Goal: Task Accomplishment & Management: Manage account settings

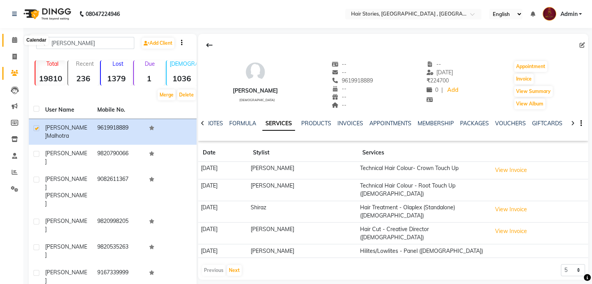
click at [12, 39] on icon at bounding box center [14, 40] width 5 height 6
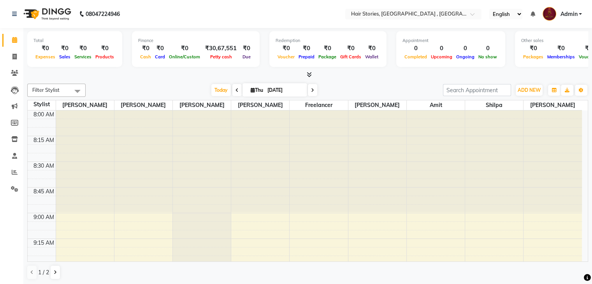
click at [308, 73] on icon at bounding box center [309, 75] width 5 height 6
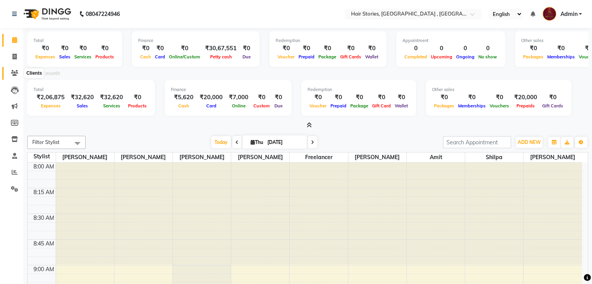
click at [11, 75] on icon at bounding box center [14, 73] width 7 height 6
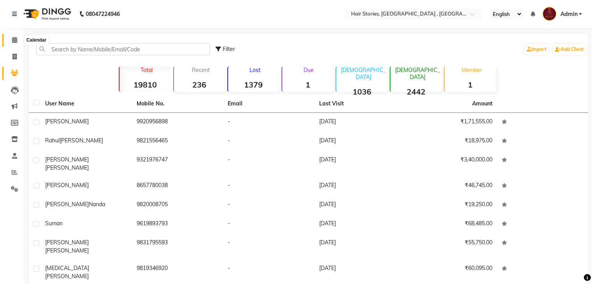
click at [13, 39] on icon at bounding box center [14, 40] width 5 height 6
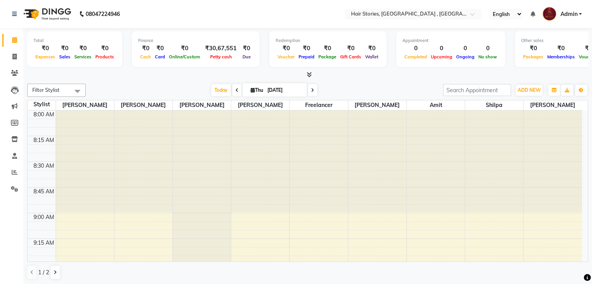
click at [308, 75] on icon at bounding box center [309, 75] width 5 height 6
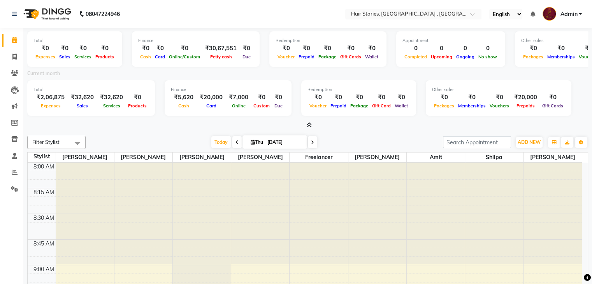
click at [308, 123] on icon at bounding box center [309, 125] width 5 height 6
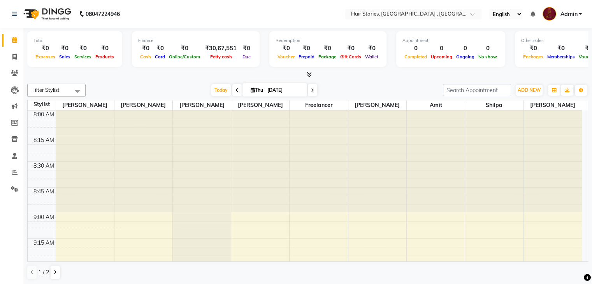
click at [308, 77] on icon at bounding box center [309, 75] width 5 height 6
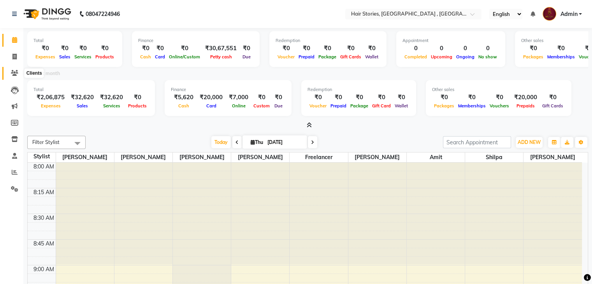
click at [11, 75] on icon at bounding box center [14, 73] width 7 height 6
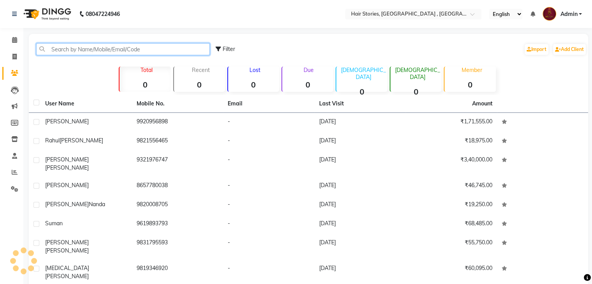
click at [83, 50] on input "text" at bounding box center [123, 49] width 174 height 12
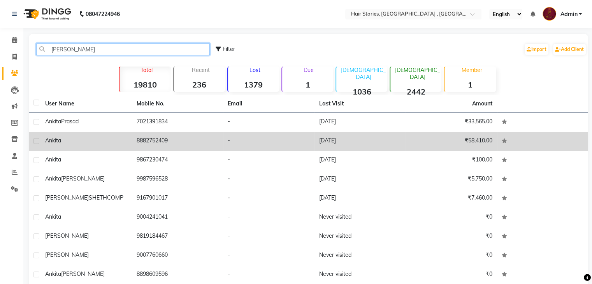
type input "ankita"
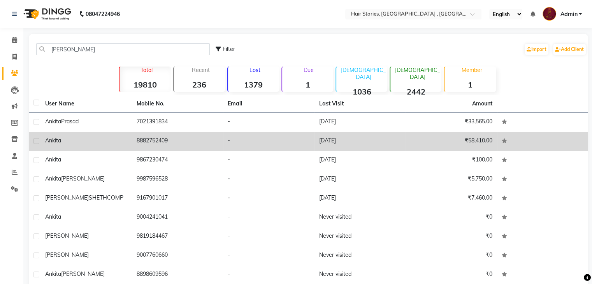
click at [64, 139] on div "Ankita" at bounding box center [86, 141] width 82 height 8
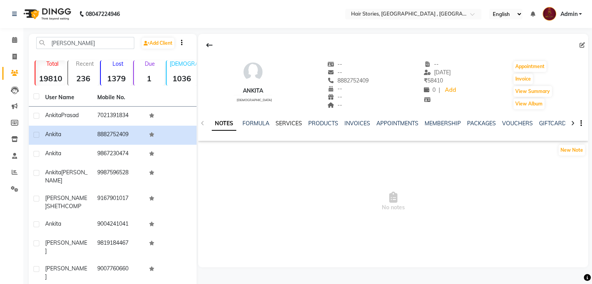
click at [282, 123] on link "SERVICES" at bounding box center [288, 123] width 26 height 7
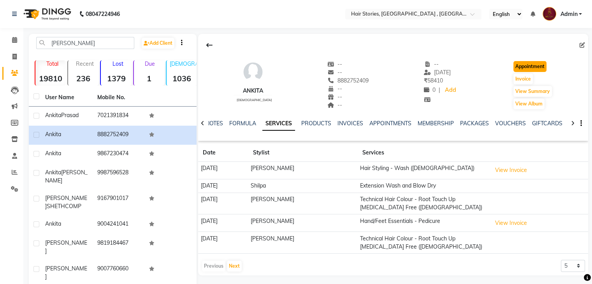
click at [529, 66] on button "Appointment" at bounding box center [529, 66] width 33 height 11
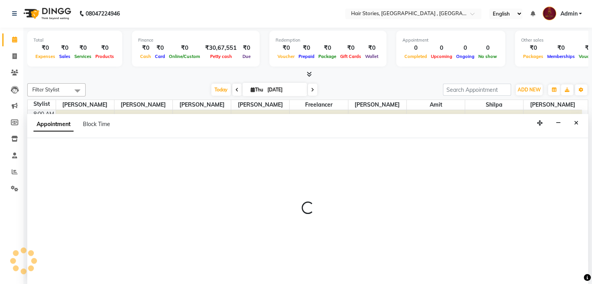
scroll to position [815, 0]
select select "540"
select select "tentative"
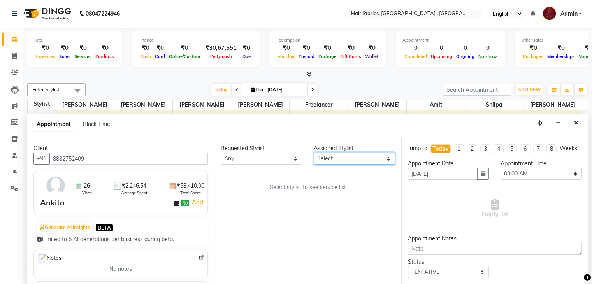
click at [349, 159] on select "Select Ahmed Amit Amit Savla Freelancer Habiba Neha Tilak Pinkesh Ritika Shilpa…" at bounding box center [354, 159] width 81 height 12
select select "65391"
click at [314, 153] on select "Select Ahmed Amit Amit Savla Freelancer Habiba Neha Tilak Pinkesh Ritika Shilpa…" at bounding box center [354, 159] width 81 height 12
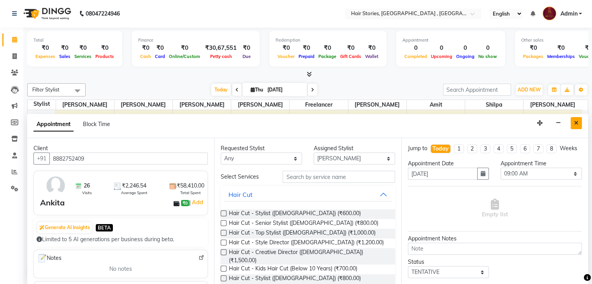
click at [574, 120] on icon "Close" at bounding box center [576, 122] width 4 height 5
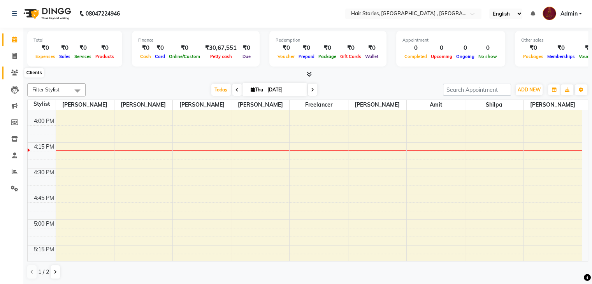
click at [18, 75] on span at bounding box center [15, 72] width 14 height 9
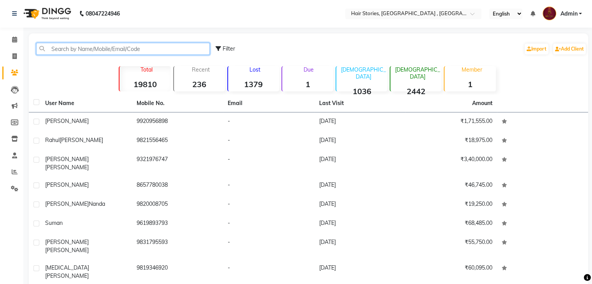
click at [86, 53] on input "text" at bounding box center [123, 49] width 174 height 12
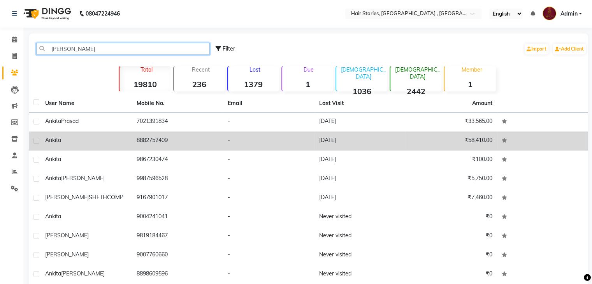
type input "ankita"
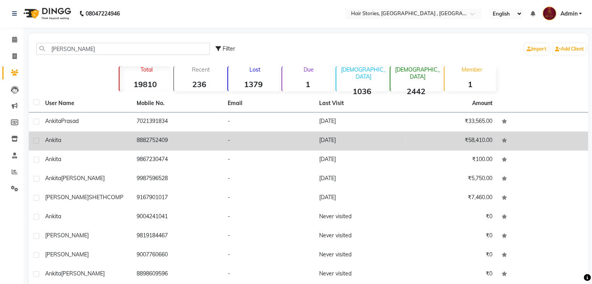
click at [82, 141] on div "Ankita" at bounding box center [86, 140] width 82 height 8
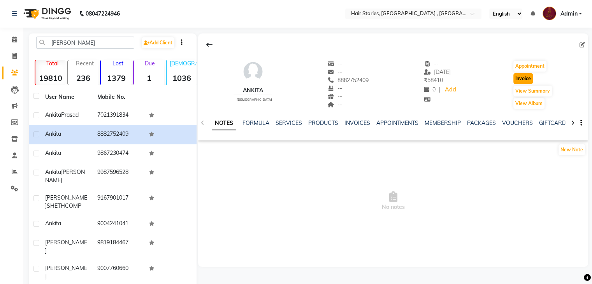
click at [519, 76] on button "Invoice" at bounding box center [522, 78] width 19 height 11
select select "550"
select select "service"
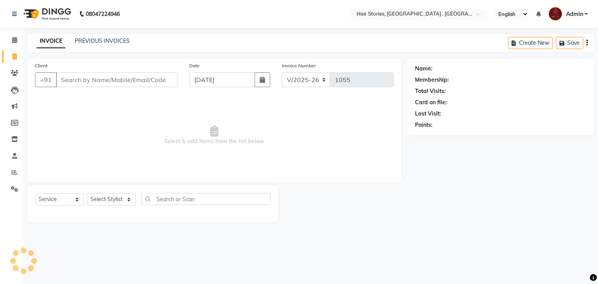
type input "8882752409"
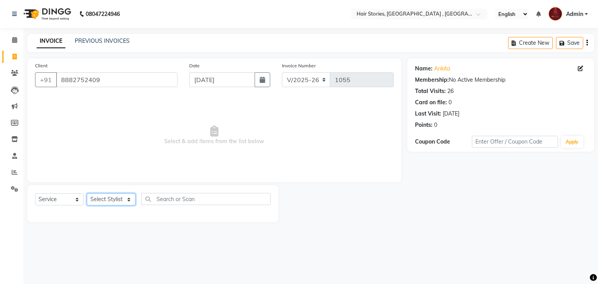
click at [125, 202] on select "Select Stylist Ahmed Amit Amit Savla Freelancer Habiba Neha Tilak Pinkesh Ritik…" at bounding box center [111, 199] width 49 height 12
select select "65391"
click at [87, 194] on select "Select Stylist Ahmed Amit Amit Savla Freelancer Habiba Neha Tilak Pinkesh Ritik…" at bounding box center [111, 199] width 49 height 12
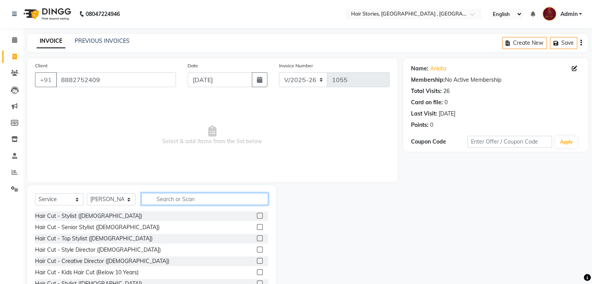
click at [226, 201] on input "text" at bounding box center [204, 199] width 127 height 12
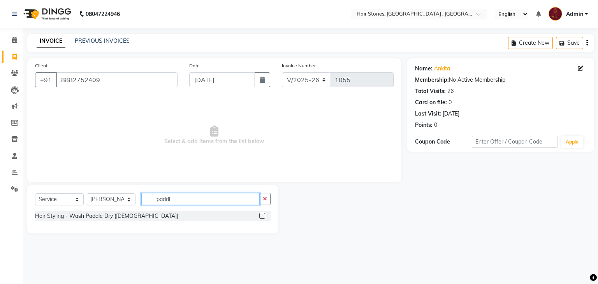
type input "paddl"
click at [260, 216] on label at bounding box center [262, 216] width 6 height 6
click at [260, 216] on input "checkbox" at bounding box center [261, 216] width 5 height 5
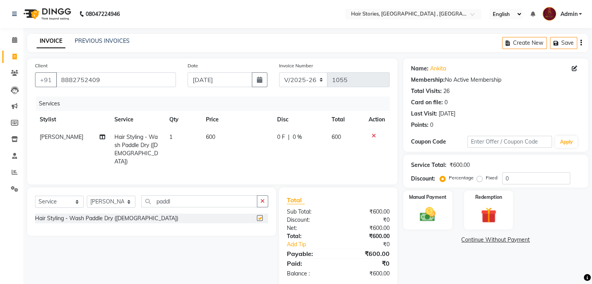
checkbox input "false"
click at [128, 198] on select "Select Stylist Ahmed Amit Amit Savla Freelancer Habiba Neha Tilak Pinkesh Ritik…" at bounding box center [111, 202] width 49 height 12
select select "82334"
click at [87, 196] on select "Select Stylist Ahmed Amit Amit Savla Freelancer Habiba Neha Tilak Pinkesh Ritik…" at bounding box center [111, 202] width 49 height 12
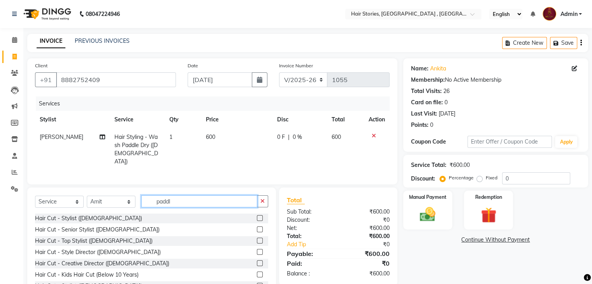
drag, startPoint x: 172, startPoint y: 197, endPoint x: 142, endPoint y: 202, distance: 30.8
click at [142, 202] on input "paddl" at bounding box center [199, 201] width 116 height 12
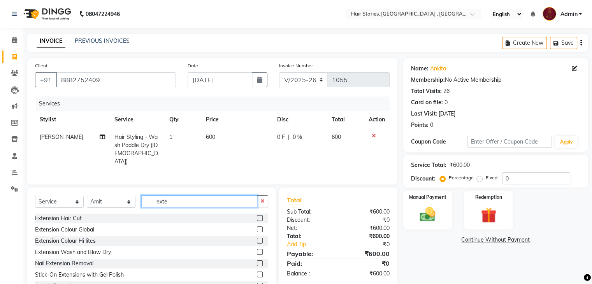
type input "exte"
click at [257, 249] on label at bounding box center [260, 252] width 6 height 6
click at [257, 250] on input "checkbox" at bounding box center [259, 252] width 5 height 5
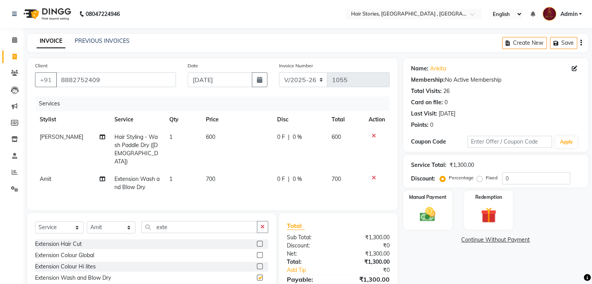
checkbox input "false"
click at [115, 226] on select "Select Stylist Ahmed Amit Amit Savla Freelancer Habiba Neha Tilak Pinkesh Ritik…" at bounding box center [111, 227] width 49 height 12
select select "90694"
click at [87, 221] on select "Select Stylist Ahmed Amit Amit Savla Freelancer Habiba Neha Tilak Pinkesh Ritik…" at bounding box center [111, 227] width 49 height 12
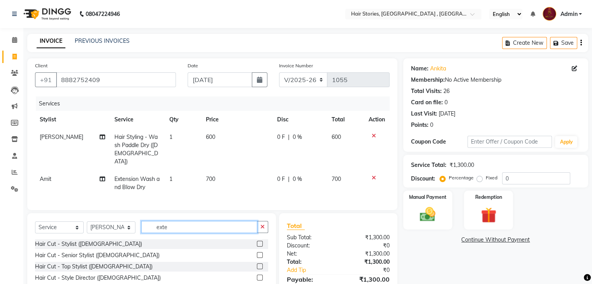
click at [172, 221] on input "exte" at bounding box center [199, 227] width 116 height 12
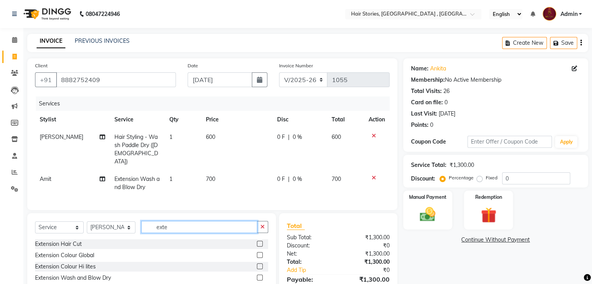
type input "exte"
click at [257, 275] on label at bounding box center [260, 278] width 6 height 6
click at [257, 275] on input "checkbox" at bounding box center [259, 277] width 5 height 5
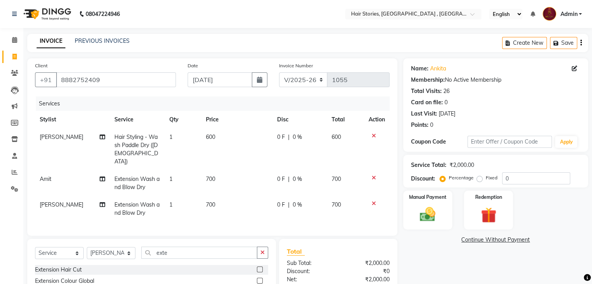
checkbox input "false"
click at [202, 197] on td "700" at bounding box center [236, 209] width 71 height 26
select select "90694"
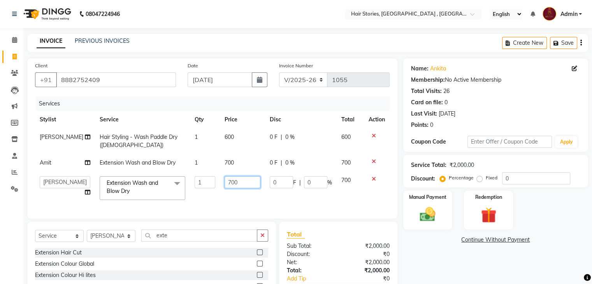
drag, startPoint x: 232, startPoint y: 187, endPoint x: 197, endPoint y: 184, distance: 35.1
click at [197, 184] on tr "Ahmed Amit Amit Savla Freelancer Habiba Neha Tilak Pinkesh Ritika Shilpa Shiraz…" at bounding box center [212, 188] width 354 height 33
type input "600"
click at [220, 171] on td "700" at bounding box center [242, 163] width 45 height 18
select select "82334"
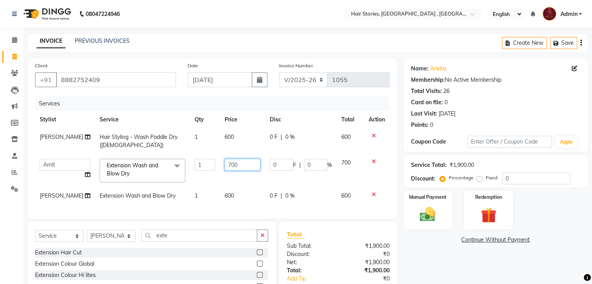
drag, startPoint x: 230, startPoint y: 165, endPoint x: 204, endPoint y: 170, distance: 26.5
click at [204, 170] on tr "Ahmed Amit Amit Savla Freelancer Habiba Neha Tilak Pinkesh Ritika Shilpa Shiraz…" at bounding box center [212, 170] width 354 height 33
type input "600"
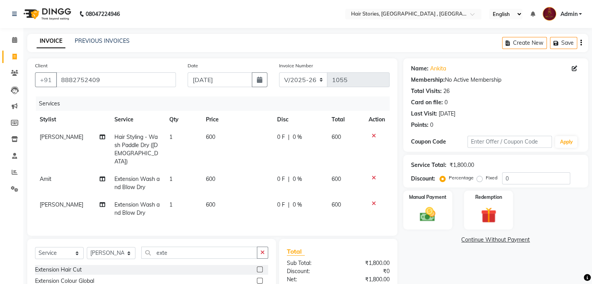
click at [227, 146] on td "600" at bounding box center [236, 149] width 71 height 42
select select "65391"
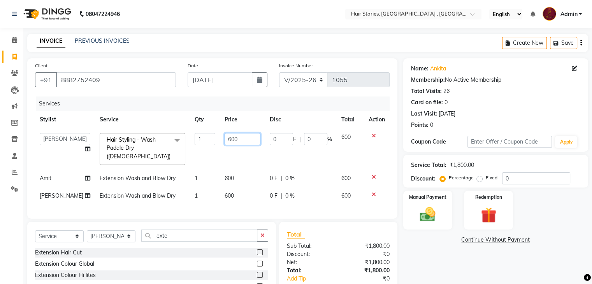
drag, startPoint x: 226, startPoint y: 139, endPoint x: 211, endPoint y: 139, distance: 14.4
click at [220, 139] on td "600" at bounding box center [242, 148] width 45 height 41
type input "1"
type input "700"
click at [432, 263] on div "Name: Ankita Membership: No Active Membership Total Visits: 26 Card on file: 0 …" at bounding box center [498, 197] width 191 height 278
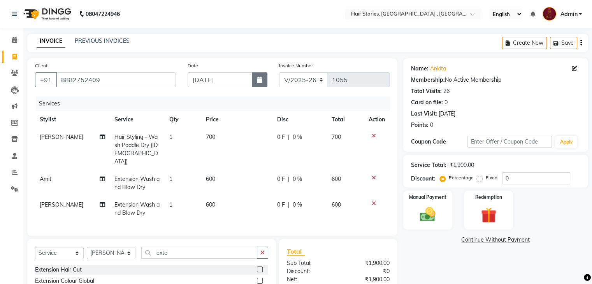
click at [255, 75] on button "button" at bounding box center [260, 79] width 16 height 15
select select "9"
select select "2025"
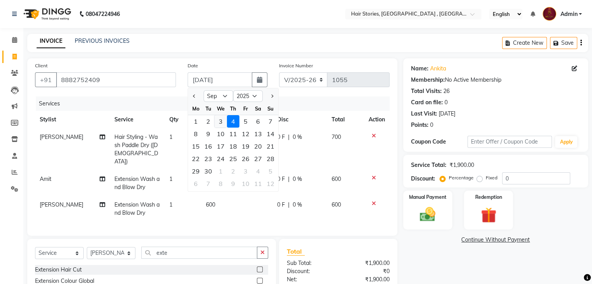
click at [222, 119] on div "3" at bounding box center [220, 121] width 12 height 12
type input "[DATE]"
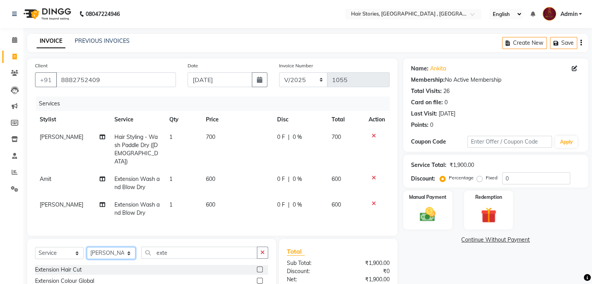
click at [117, 250] on select "Select Stylist Ahmed Amit Amit Savla Freelancer Habiba Neha Tilak Pinkesh Ritik…" at bounding box center [111, 253] width 49 height 12
select select "65391"
click at [87, 247] on select "Select Stylist Ahmed Amit Amit Savla Freelancer Habiba Neha Tilak Pinkesh Ritik…" at bounding box center [111, 253] width 49 height 12
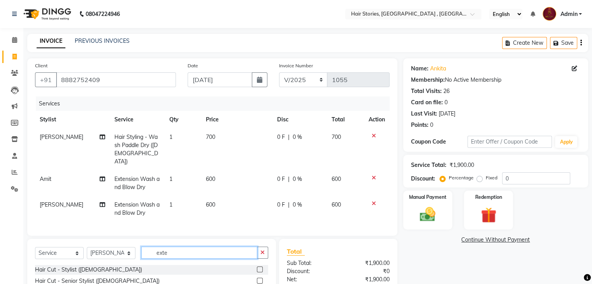
drag, startPoint x: 169, startPoint y: 253, endPoint x: 139, endPoint y: 254, distance: 30.4
click at [139, 254] on div "Select Service Product Membership Package Voucher Prepaid Gift Card Select Styl…" at bounding box center [151, 256] width 233 height 18
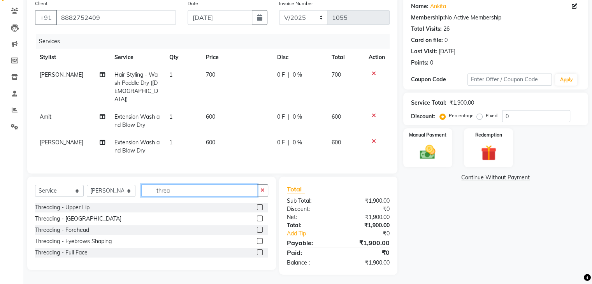
type input "threa"
click at [258, 238] on label at bounding box center [260, 241] width 6 height 6
click at [258, 239] on input "checkbox" at bounding box center [259, 241] width 5 height 5
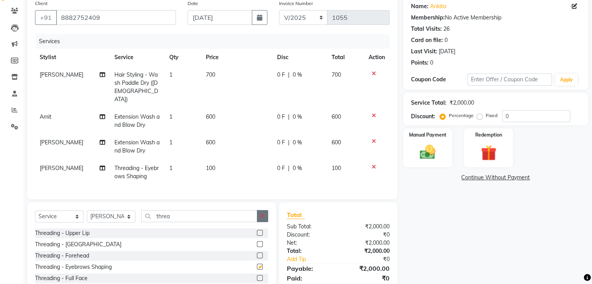
checkbox input "false"
click at [261, 232] on label at bounding box center [260, 233] width 6 height 6
click at [261, 232] on input "checkbox" at bounding box center [259, 233] width 5 height 5
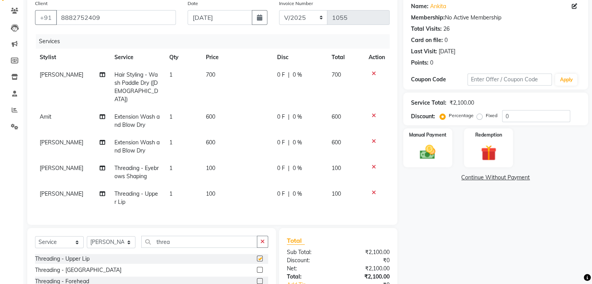
checkbox input "false"
click at [440, 154] on img at bounding box center [427, 152] width 26 height 19
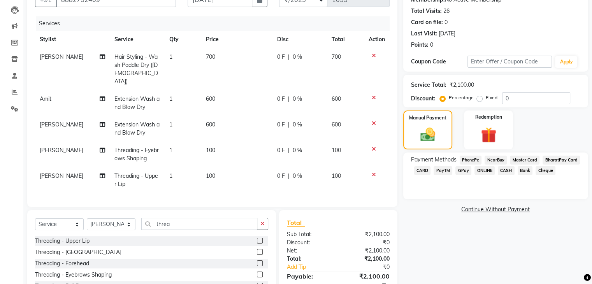
scroll to position [81, 0]
click at [206, 95] on span "600" at bounding box center [210, 98] width 9 height 7
select select "82334"
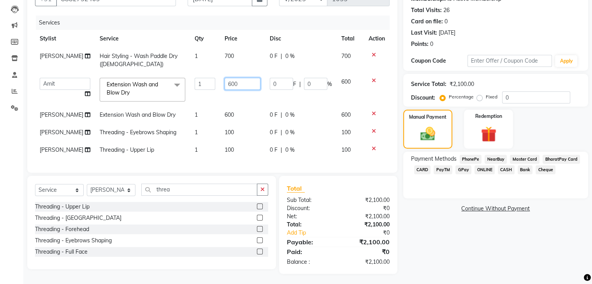
drag, startPoint x: 231, startPoint y: 90, endPoint x: 216, endPoint y: 89, distance: 15.6
click at [220, 89] on td "600" at bounding box center [242, 89] width 45 height 33
drag, startPoint x: 228, startPoint y: 88, endPoint x: 201, endPoint y: 83, distance: 26.8
click at [201, 83] on tr "Ahmed Amit Amit Savla Freelancer Habiba Neha Tilak Pinkesh Ritika Shilpa Shiraz…" at bounding box center [212, 89] width 354 height 33
type input "700"
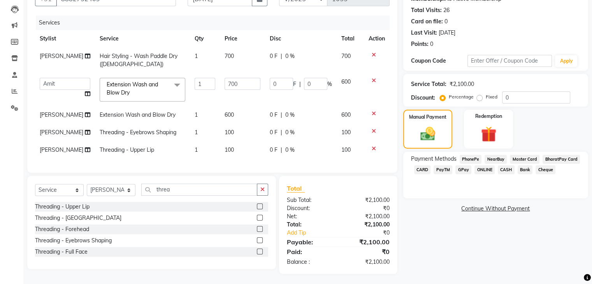
click at [242, 100] on td "700" at bounding box center [242, 89] width 45 height 33
select select "82334"
click at [228, 110] on td "600" at bounding box center [242, 115] width 45 height 18
select select "90694"
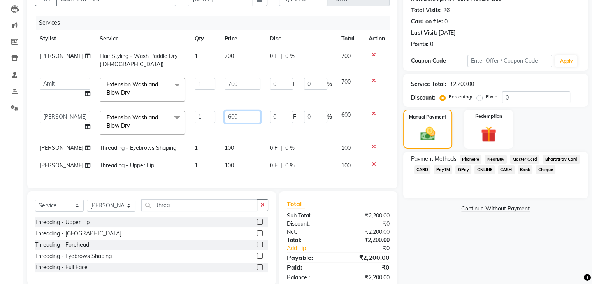
drag, startPoint x: 230, startPoint y: 114, endPoint x: 208, endPoint y: 118, distance: 22.9
click at [208, 118] on tr "Ahmed Amit Amit Savla Freelancer Habiba Neha Tilak Pinkesh Ritika Shilpa Shiraz…" at bounding box center [212, 122] width 354 height 33
type input "700"
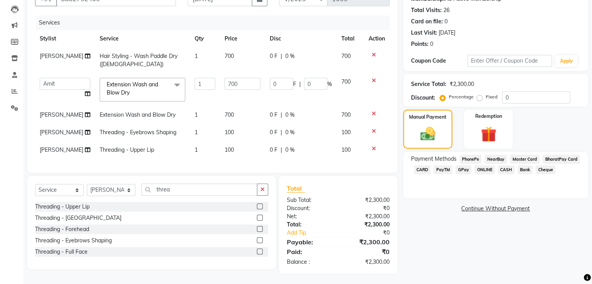
click at [446, 239] on div "Name: Ankita Membership: No Active Membership Total Visits: 26 Card on file: 0 …" at bounding box center [498, 125] width 191 height 297
click at [502, 170] on span "CASH" at bounding box center [506, 169] width 17 height 9
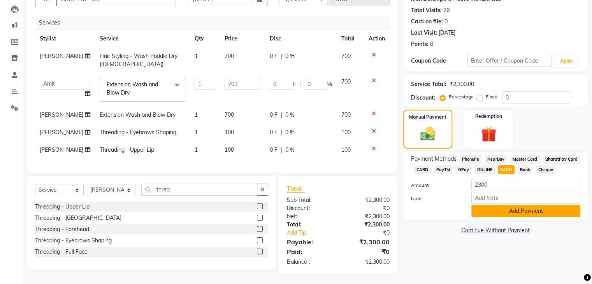
click at [512, 211] on button "Add Payment" at bounding box center [525, 211] width 109 height 12
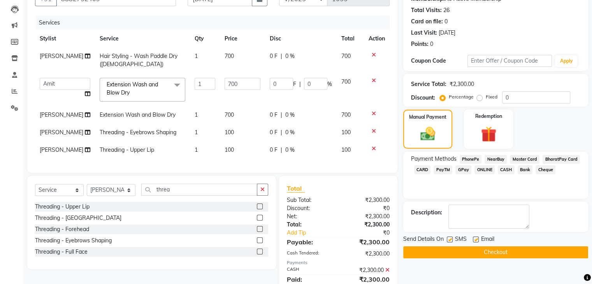
scroll to position [116, 0]
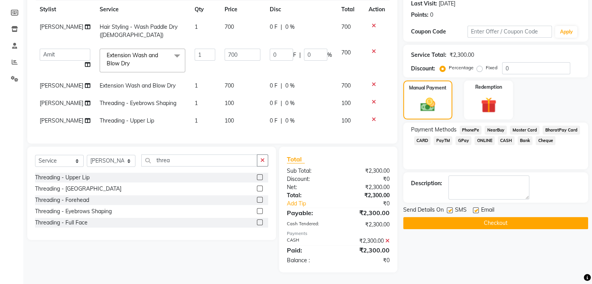
click at [474, 207] on label at bounding box center [476, 210] width 6 height 6
click at [474, 208] on input "checkbox" at bounding box center [475, 210] width 5 height 5
checkbox input "false"
click at [451, 207] on label at bounding box center [450, 210] width 6 height 6
click at [451, 208] on input "checkbox" at bounding box center [449, 210] width 5 height 5
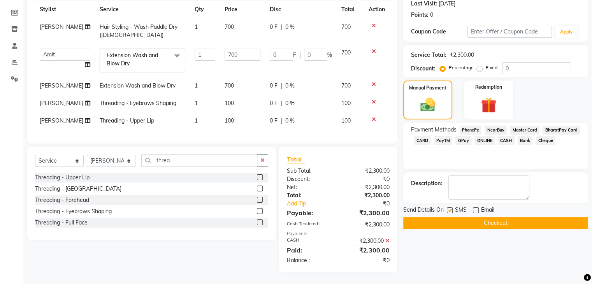
checkbox input "false"
click at [454, 220] on button "Checkout" at bounding box center [495, 223] width 185 height 12
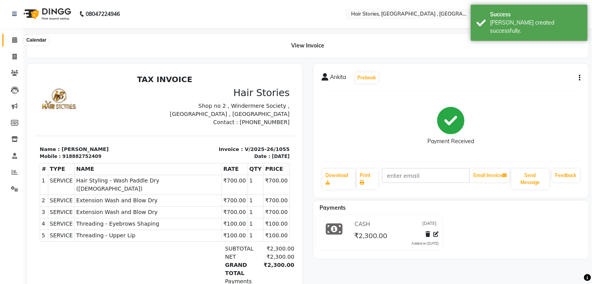
click at [11, 38] on span at bounding box center [15, 40] width 14 height 9
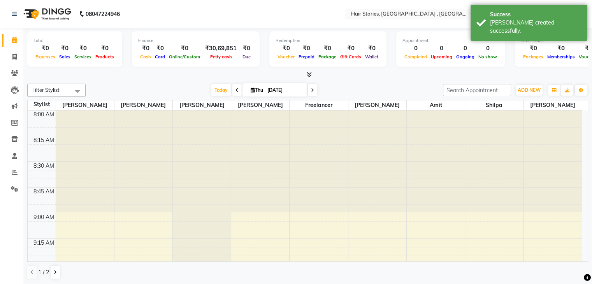
click at [306, 76] on span at bounding box center [308, 75] width 8 height 8
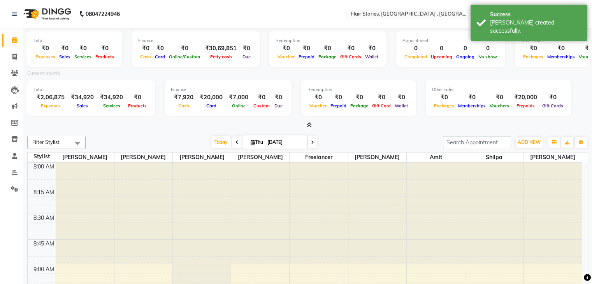
click at [308, 126] on icon at bounding box center [309, 125] width 5 height 6
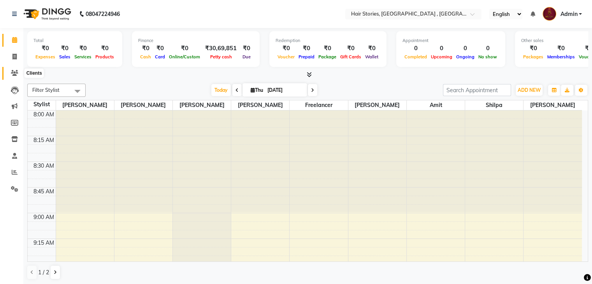
click at [17, 74] on icon at bounding box center [14, 73] width 7 height 6
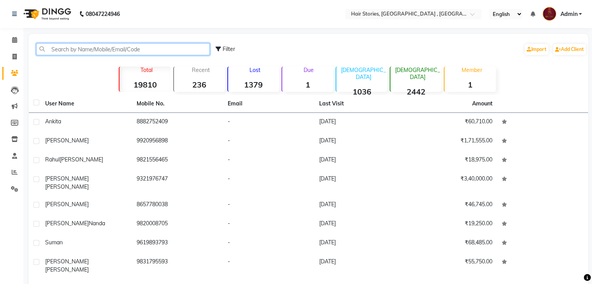
click at [65, 47] on input "text" at bounding box center [123, 49] width 174 height 12
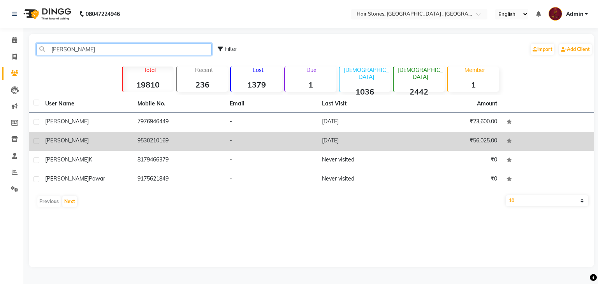
type input "ruhi"
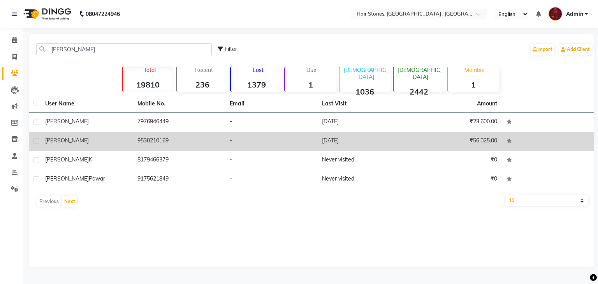
click at [90, 146] on td "Ruhi" at bounding box center [86, 141] width 92 height 19
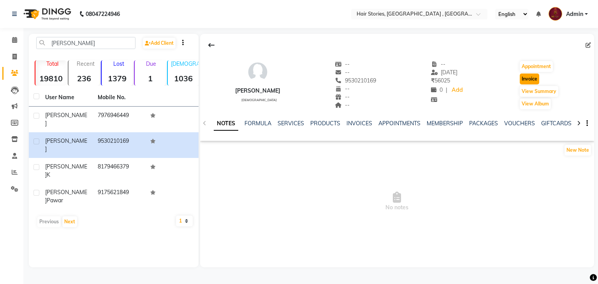
click at [534, 79] on button "Invoice" at bounding box center [528, 79] width 19 height 11
select select "service"
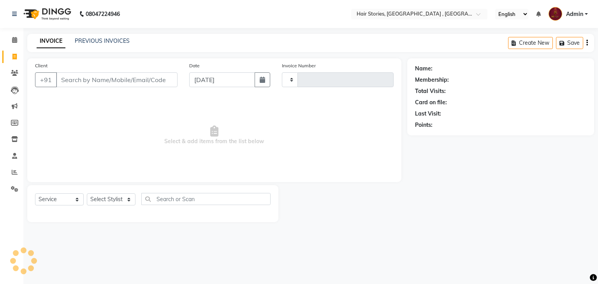
type input "1056"
select select "550"
type input "9530210169"
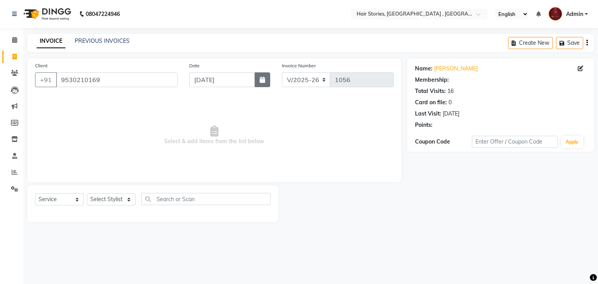
click at [257, 82] on button "button" at bounding box center [262, 79] width 16 height 15
select select "9"
select select "2025"
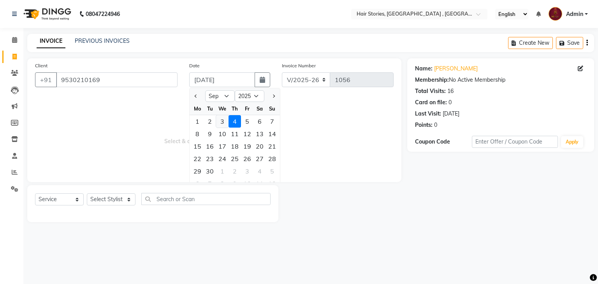
click at [222, 125] on div "3" at bounding box center [222, 121] width 12 height 12
type input "[DATE]"
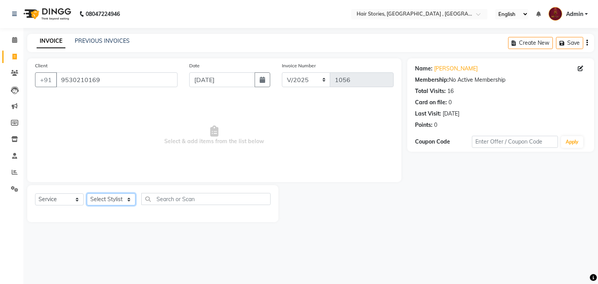
click at [118, 203] on select "Select Stylist Ahmed Amit Amit Savla Freelancer Habiba Neha Tilak Pinkesh Ritik…" at bounding box center [111, 199] width 49 height 12
select select "12002"
click at [87, 194] on select "Select Stylist Ahmed Amit Amit Savla Freelancer Habiba Neha Tilak Pinkesh Ritik…" at bounding box center [111, 199] width 49 height 12
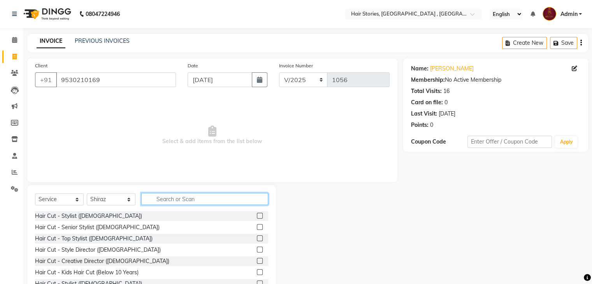
click at [154, 195] on input "text" at bounding box center [204, 199] width 127 height 12
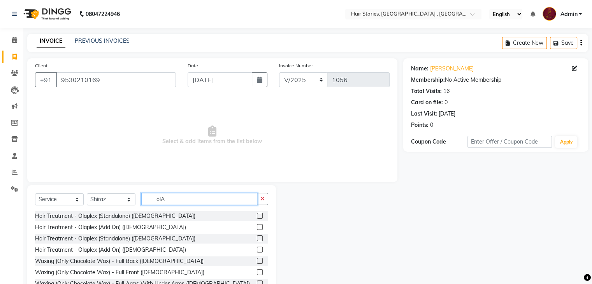
type input "olA"
click at [257, 239] on label at bounding box center [260, 238] width 6 height 6
click at [257, 239] on input "checkbox" at bounding box center [259, 238] width 5 height 5
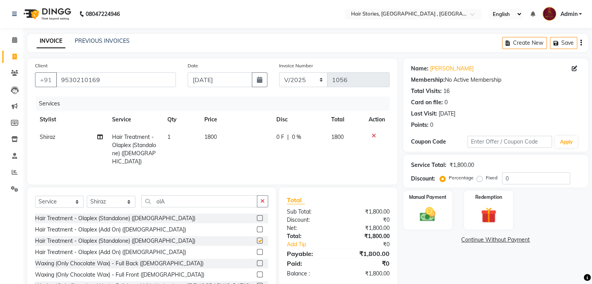
checkbox input "false"
click at [215, 144] on td "1800" at bounding box center [236, 149] width 72 height 42
select select "12002"
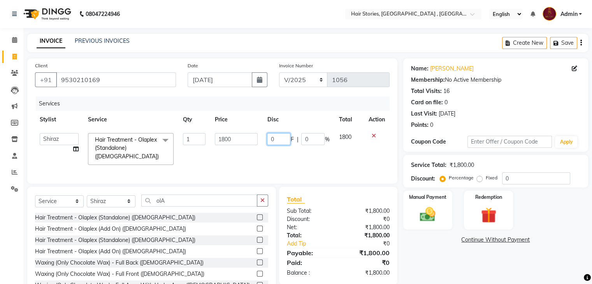
drag, startPoint x: 282, startPoint y: 139, endPoint x: 266, endPoint y: 139, distance: 15.6
click at [266, 139] on td "0 F | 0 %" at bounding box center [298, 148] width 72 height 41
type input "300"
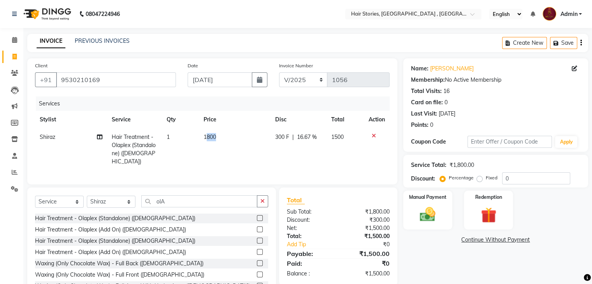
drag, startPoint x: 241, startPoint y: 139, endPoint x: 206, endPoint y: 144, distance: 35.4
click at [214, 144] on td "1800" at bounding box center [235, 149] width 72 height 42
select select "12002"
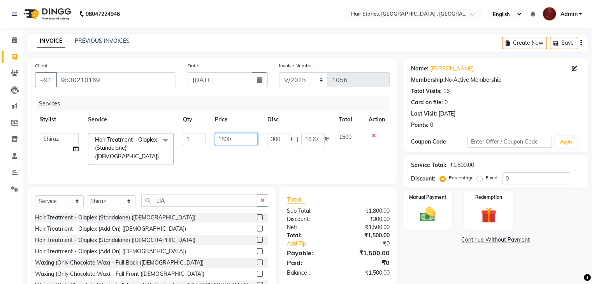
drag, startPoint x: 232, startPoint y: 141, endPoint x: 198, endPoint y: 145, distance: 34.1
click at [198, 145] on tr "Ahmed Amit Amit Savla Freelancer Habiba Neha Tilak Pinkesh Ritika Shilpa Shiraz…" at bounding box center [212, 148] width 354 height 41
type input "2500"
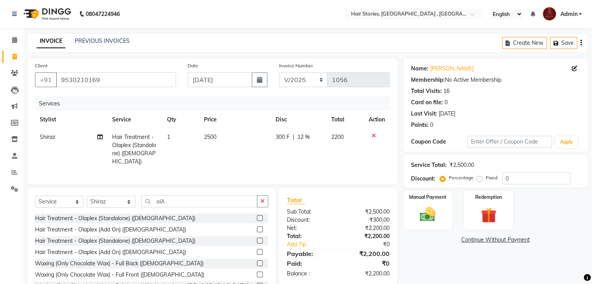
click at [270, 164] on div "Services Stylist Service Qty Price Disc Total Action Shiraz Hair Treatment - Ol…" at bounding box center [212, 137] width 354 height 80
click at [275, 140] on span "300 F" at bounding box center [282, 137] width 14 height 8
select select "12002"
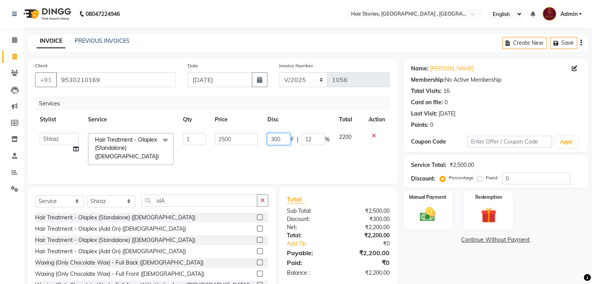
drag, startPoint x: 279, startPoint y: 140, endPoint x: 261, endPoint y: 144, distance: 18.2
click at [261, 144] on tr "Ahmed Amit Amit Savla Freelancer Habiba Neha Tilak Pinkesh Ritika Shilpa Shiraz…" at bounding box center [212, 148] width 354 height 41
type input "1000"
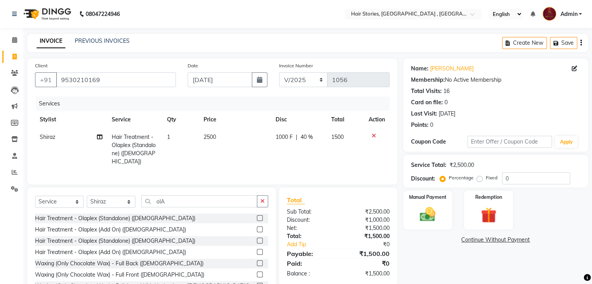
click at [426, 258] on div "Name: Ruhi Membership: No Active Membership Total Visits: 16 Card on file: 0 La…" at bounding box center [498, 180] width 191 height 244
click at [424, 221] on img at bounding box center [427, 214] width 26 height 19
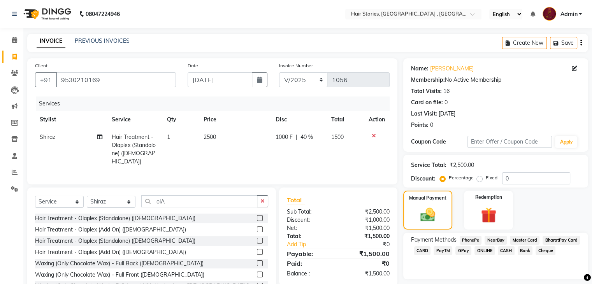
click at [462, 249] on span "GPay" at bounding box center [463, 250] width 16 height 9
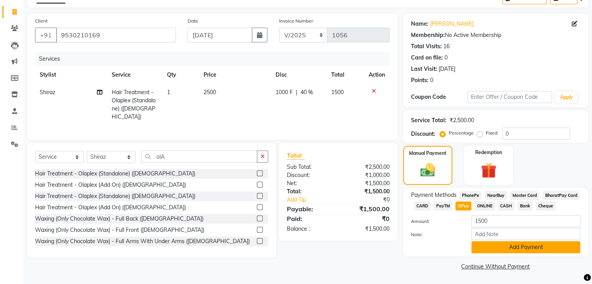
click at [521, 252] on button "Add Payment" at bounding box center [525, 247] width 109 height 12
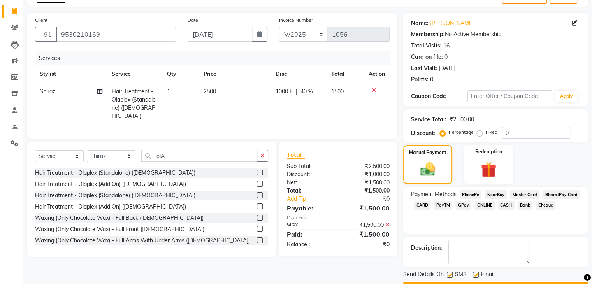
scroll to position [67, 0]
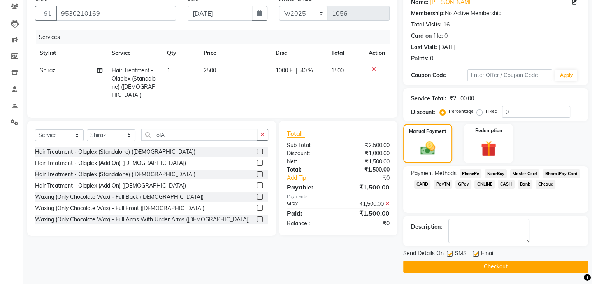
click at [474, 255] on label at bounding box center [476, 254] width 6 height 6
click at [474, 255] on input "checkbox" at bounding box center [475, 254] width 5 height 5
checkbox input "false"
click at [449, 255] on label at bounding box center [450, 254] width 6 height 6
click at [449, 255] on input "checkbox" at bounding box center [449, 254] width 5 height 5
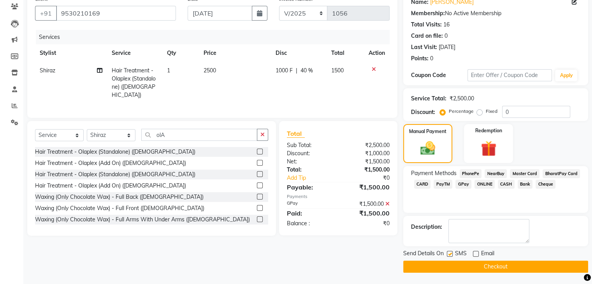
checkbox input "false"
click at [452, 263] on button "Checkout" at bounding box center [495, 267] width 185 height 12
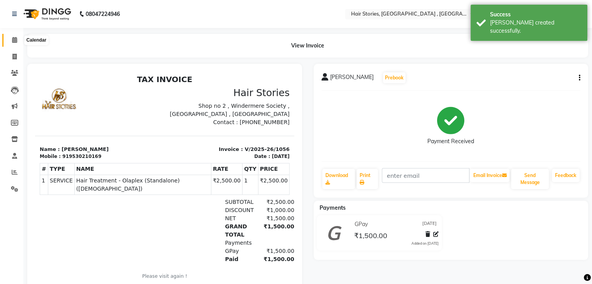
click at [16, 42] on icon at bounding box center [14, 40] width 5 height 6
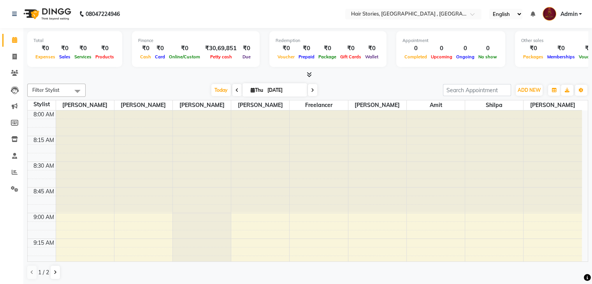
click at [310, 72] on icon at bounding box center [309, 75] width 5 height 6
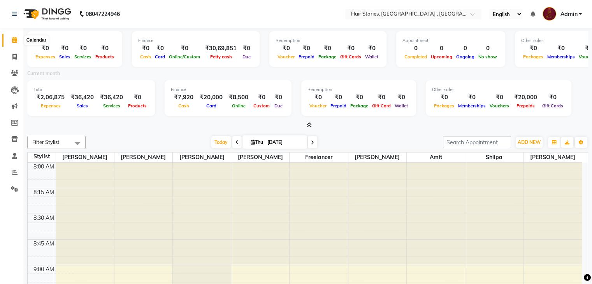
click at [12, 44] on span at bounding box center [15, 40] width 14 height 9
click at [7, 39] on link "Calendar" at bounding box center [11, 40] width 19 height 13
click at [16, 71] on icon at bounding box center [14, 73] width 7 height 6
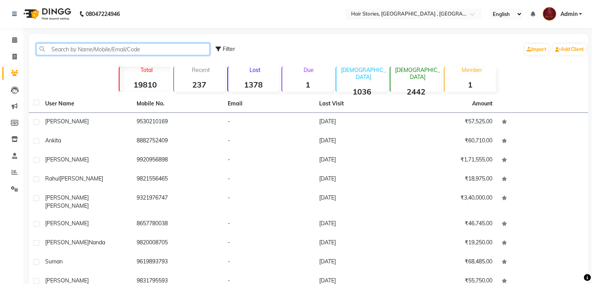
click at [63, 49] on input "text" at bounding box center [123, 49] width 174 height 12
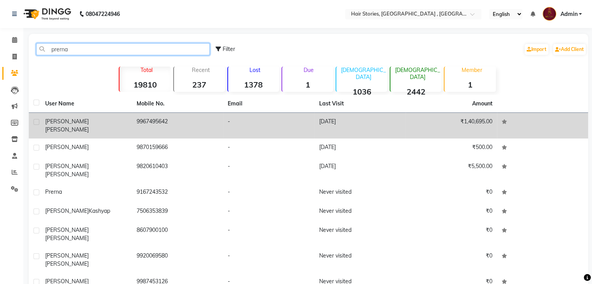
type input "prerna"
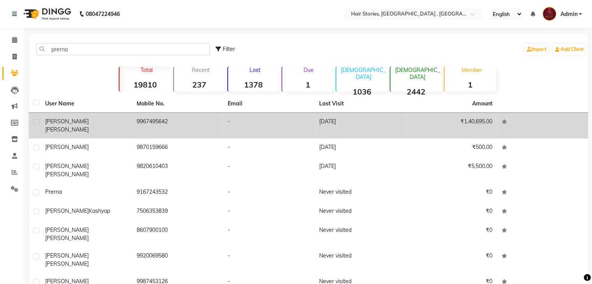
click at [72, 126] on span "Lunkar" at bounding box center [67, 129] width 44 height 7
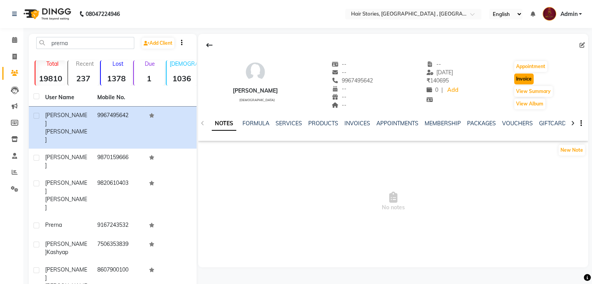
click at [526, 82] on button "Invoice" at bounding box center [523, 79] width 19 height 11
select select "service"
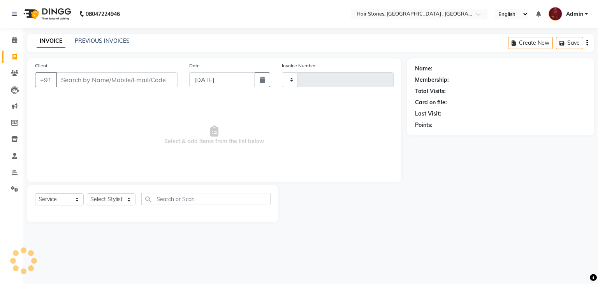
type input "1057"
select select "550"
type input "9967495642"
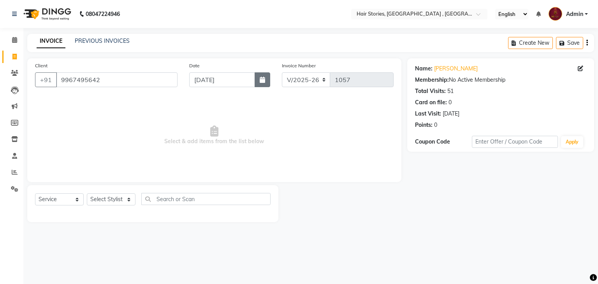
click at [268, 80] on button "button" at bounding box center [262, 79] width 16 height 15
select select "9"
select select "2025"
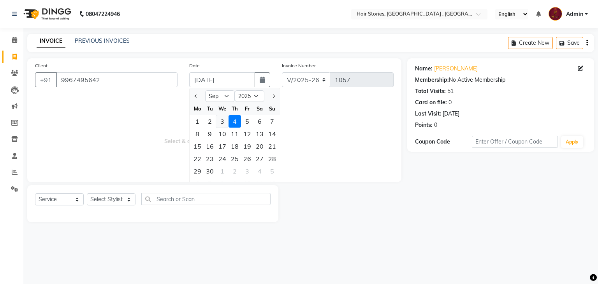
click at [221, 120] on div "3" at bounding box center [222, 121] width 12 height 12
type input "[DATE]"
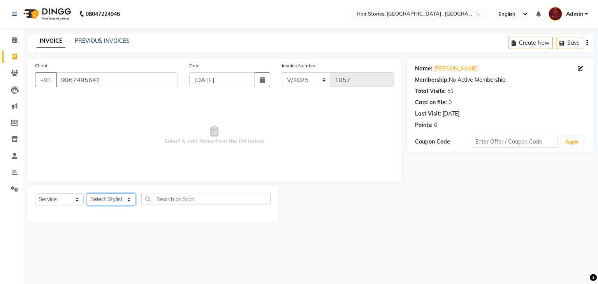
click at [120, 203] on select "Select Stylist Ahmed Amit Amit Savla Freelancer Habiba Neha Tilak Pinkesh Ritik…" at bounding box center [111, 199] width 49 height 12
select select "12002"
click at [87, 194] on select "Select Stylist Ahmed Amit Amit Savla Freelancer Habiba Neha Tilak Pinkesh Ritik…" at bounding box center [111, 199] width 49 height 12
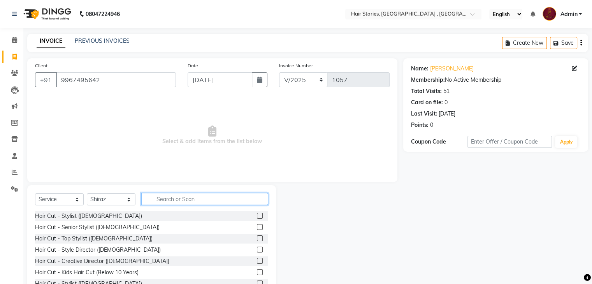
click at [179, 198] on input "text" at bounding box center [204, 199] width 127 height 12
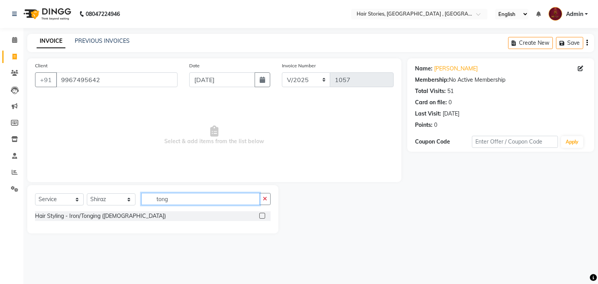
type input "tong"
click at [260, 217] on label at bounding box center [262, 216] width 6 height 6
click at [260, 217] on input "checkbox" at bounding box center [261, 216] width 5 height 5
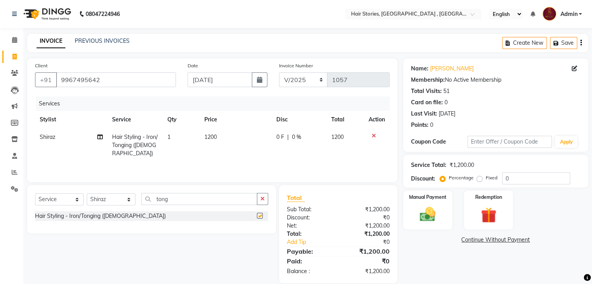
checkbox input "false"
click at [210, 142] on td "1200" at bounding box center [236, 145] width 72 height 34
select select "12002"
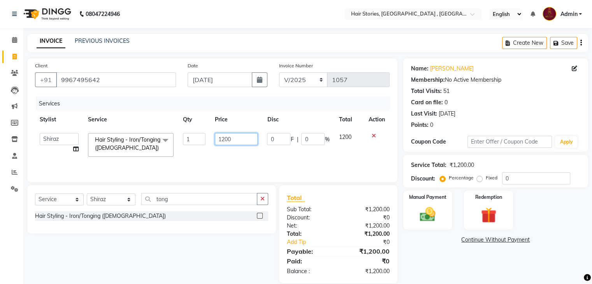
drag, startPoint x: 250, startPoint y: 133, endPoint x: 211, endPoint y: 134, distance: 38.5
click at [211, 134] on td "1200" at bounding box center [236, 144] width 52 height 33
type input "1500"
click at [453, 271] on div "Name: Prerna Lunkar Membership: No Active Membership Total Visits: 51 Card on f…" at bounding box center [498, 170] width 191 height 225
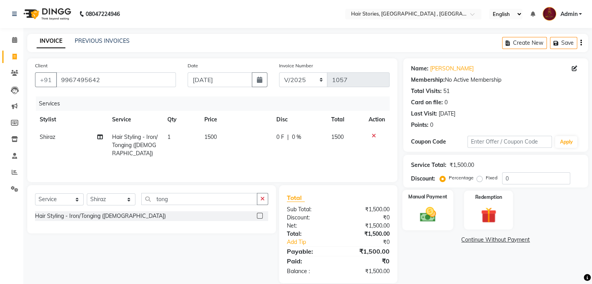
click at [437, 228] on div "Manual Payment" at bounding box center [427, 210] width 51 height 40
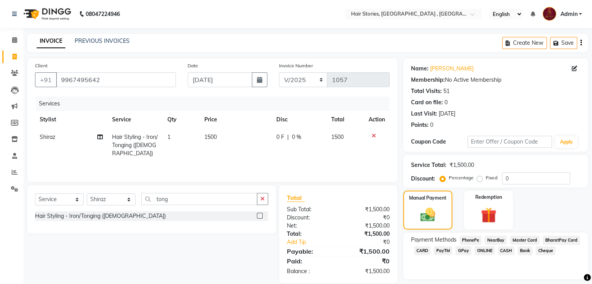
click at [460, 255] on span "GPay" at bounding box center [463, 250] width 16 height 9
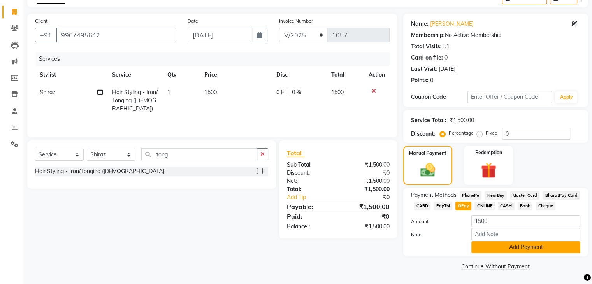
click at [520, 248] on button "Add Payment" at bounding box center [525, 247] width 109 height 12
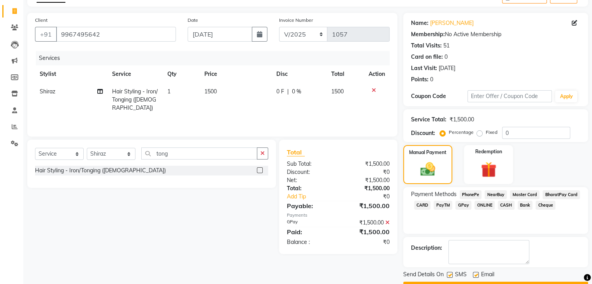
scroll to position [67, 0]
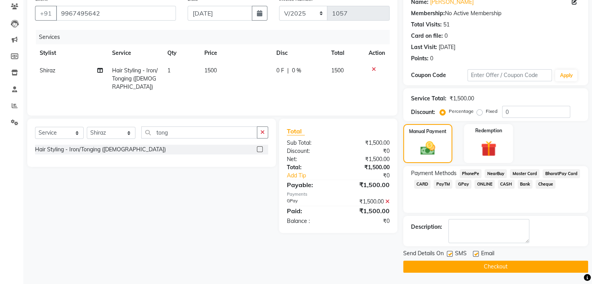
click at [477, 253] on label at bounding box center [476, 254] width 6 height 6
click at [477, 253] on input "checkbox" at bounding box center [475, 254] width 5 height 5
checkbox input "false"
click at [451, 252] on label at bounding box center [450, 254] width 6 height 6
click at [451, 252] on input "checkbox" at bounding box center [449, 254] width 5 height 5
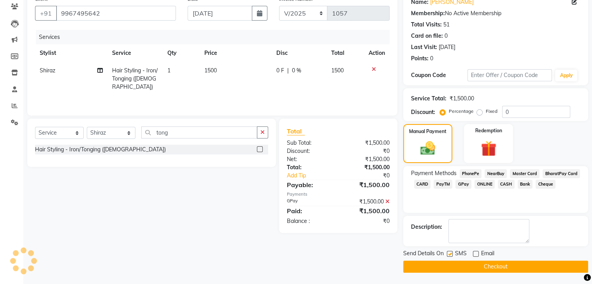
checkbox input "false"
click at [453, 261] on button "Checkout" at bounding box center [495, 267] width 185 height 12
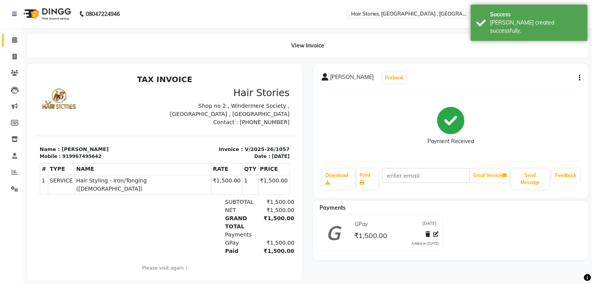
click at [6, 39] on link "Calendar" at bounding box center [11, 40] width 19 height 13
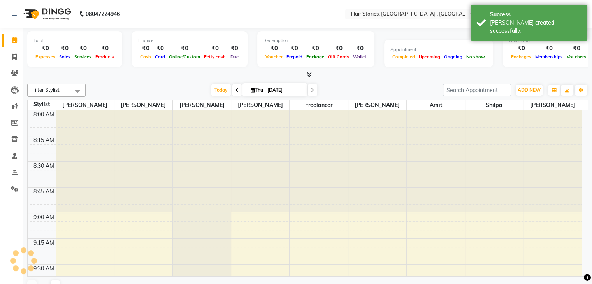
click at [309, 74] on icon at bounding box center [309, 75] width 5 height 6
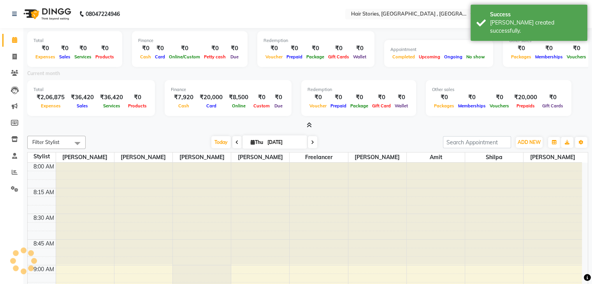
click at [312, 123] on div at bounding box center [307, 125] width 561 height 8
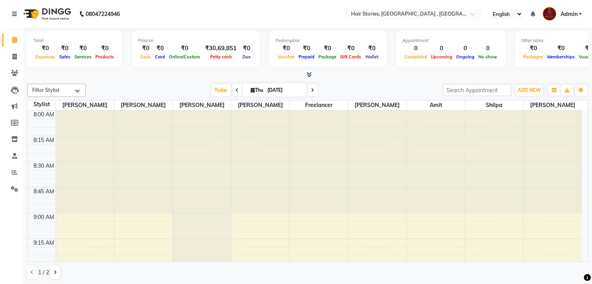
click at [311, 73] on icon at bounding box center [309, 75] width 5 height 6
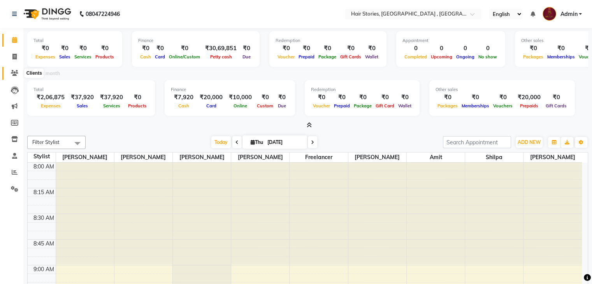
click at [14, 74] on icon at bounding box center [14, 73] width 7 height 6
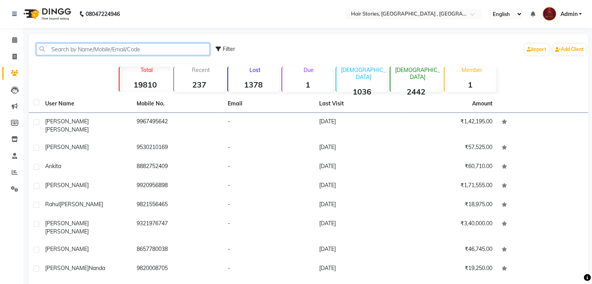
click at [55, 52] on input "text" at bounding box center [123, 49] width 174 height 12
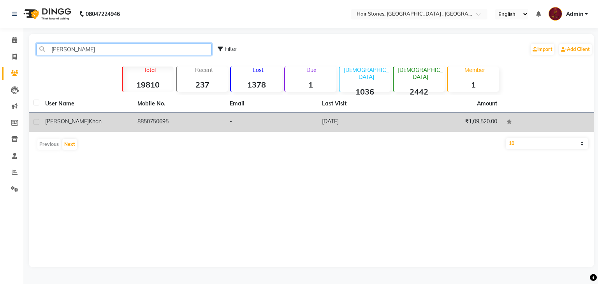
type input "aijaz"
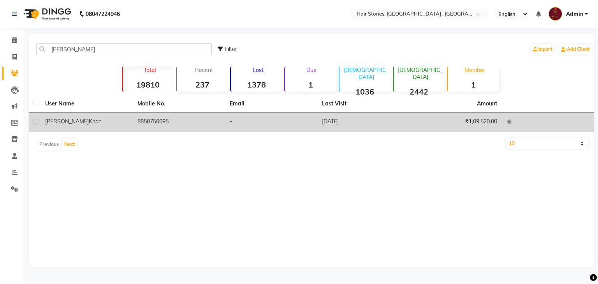
click at [58, 128] on td "Aijaz Khan" at bounding box center [86, 122] width 92 height 19
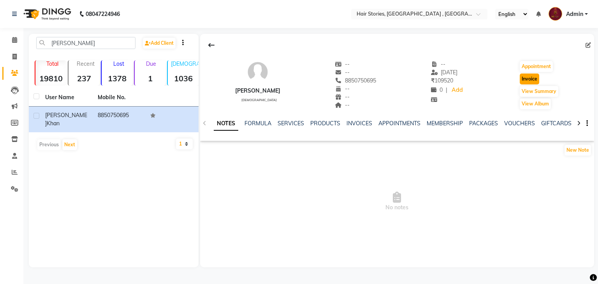
click at [533, 79] on button "Invoice" at bounding box center [528, 79] width 19 height 11
select select "service"
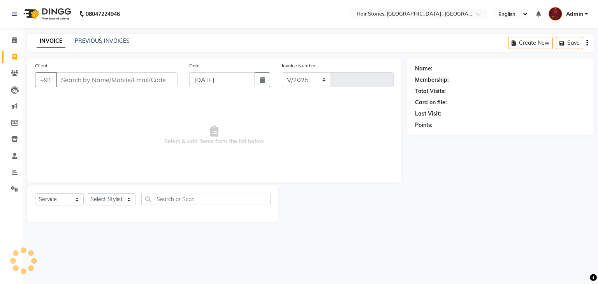
select select "550"
type input "1058"
type input "8850750695"
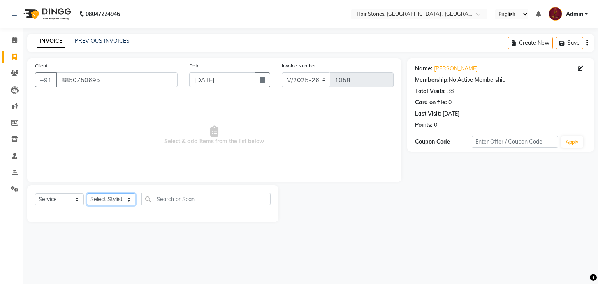
click at [128, 200] on select "Select Stylist Ahmed Amit Amit Savla Freelancer Habiba Neha Tilak Pinkesh Ritik…" at bounding box center [111, 199] width 49 height 12
select select "7169"
click at [87, 194] on select "Select Stylist Ahmed Amit Amit Savla Freelancer Habiba Neha Tilak Pinkesh Ritik…" at bounding box center [111, 199] width 49 height 12
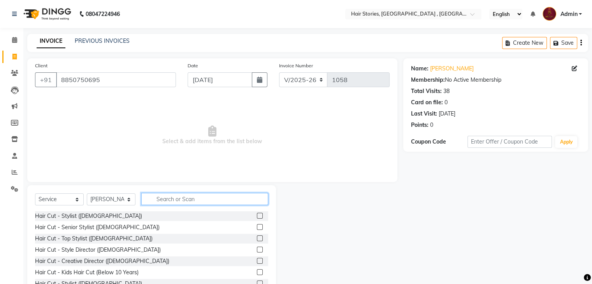
click at [169, 202] on input "text" at bounding box center [204, 199] width 127 height 12
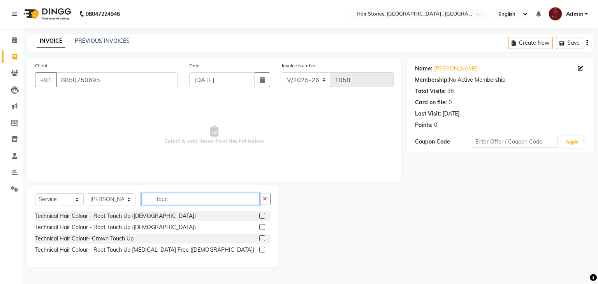
type input "touc"
click at [261, 218] on label at bounding box center [262, 216] width 6 height 6
click at [261, 218] on input "checkbox" at bounding box center [261, 216] width 5 height 5
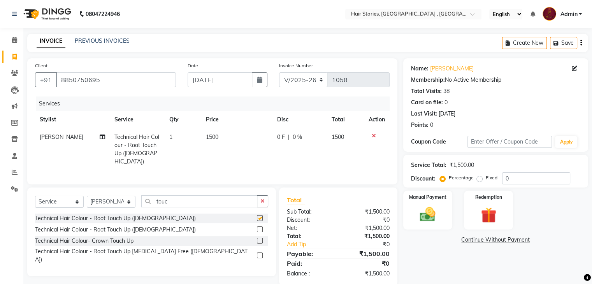
checkbox input "false"
click at [255, 84] on button "button" at bounding box center [260, 79] width 16 height 15
select select "9"
select select "2025"
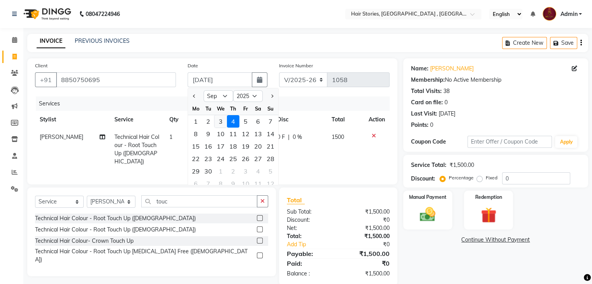
click at [219, 125] on div "3" at bounding box center [220, 121] width 12 height 12
type input "[DATE]"
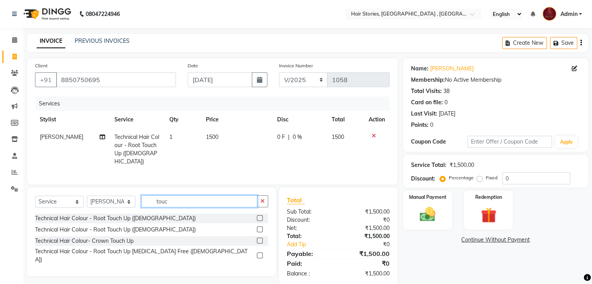
click at [182, 195] on input "touc" at bounding box center [199, 201] width 116 height 12
click at [120, 201] on select "Select Stylist Ahmed Amit Amit Savla Freelancer Habiba Neha Tilak Pinkesh Ritik…" at bounding box center [111, 202] width 49 height 12
select select "12002"
click at [87, 196] on select "Select Stylist Ahmed Amit Amit Savla Freelancer Habiba Neha Tilak Pinkesh Ritik…" at bounding box center [111, 202] width 49 height 12
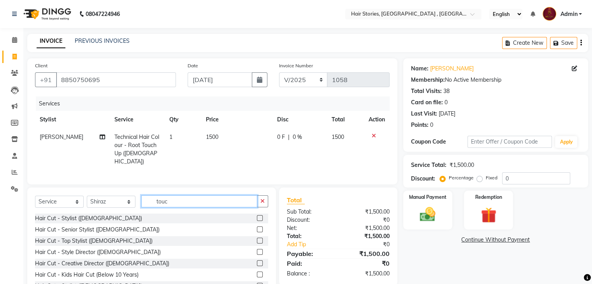
drag, startPoint x: 174, startPoint y: 201, endPoint x: 135, endPoint y: 192, distance: 40.8
click at [135, 192] on div "Select Service Product Membership Package Voucher Prepaid Gift Card Select Styl…" at bounding box center [151, 245] width 249 height 115
type input "s"
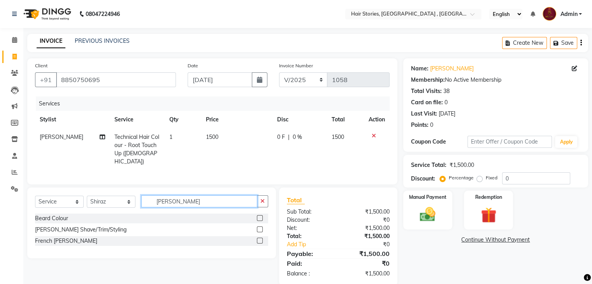
type input "beard"
click at [259, 218] on label at bounding box center [260, 218] width 6 height 6
click at [259, 218] on input "checkbox" at bounding box center [259, 218] width 5 height 5
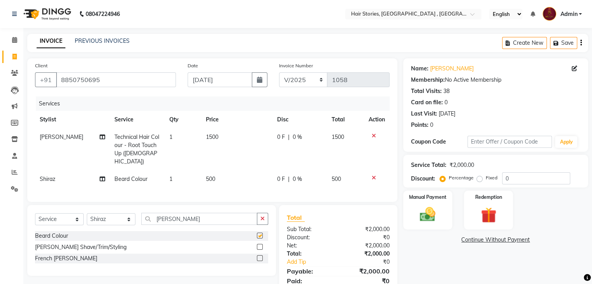
checkbox input "false"
click at [223, 174] on td "500" at bounding box center [236, 179] width 71 height 18
select select "12002"
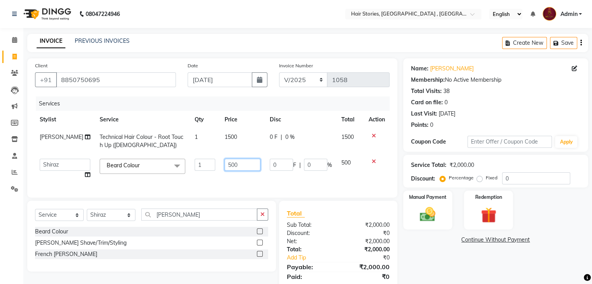
drag, startPoint x: 240, startPoint y: 169, endPoint x: 195, endPoint y: 170, distance: 45.5
click at [195, 170] on tr "Ahmed Amit Amit Savla Freelancer Habiba Neha Tilak Pinkesh Ritika Shilpa Shiraz…" at bounding box center [212, 169] width 354 height 30
type input "200"
click at [117, 225] on div "Select Service Product Membership Package Voucher Prepaid Gift Card Select Styl…" at bounding box center [151, 218] width 233 height 18
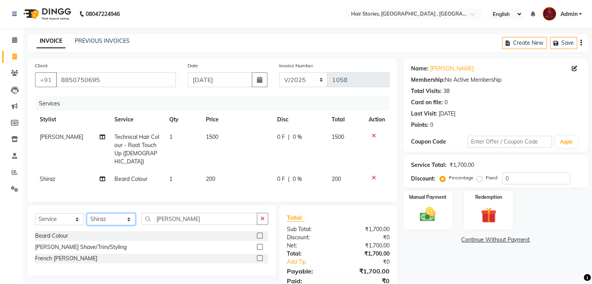
select select "7169"
click at [87, 213] on select "Select Stylist Ahmed Amit Amit Savla Freelancer Habiba Neha Tilak Pinkesh Ritik…" at bounding box center [111, 219] width 49 height 12
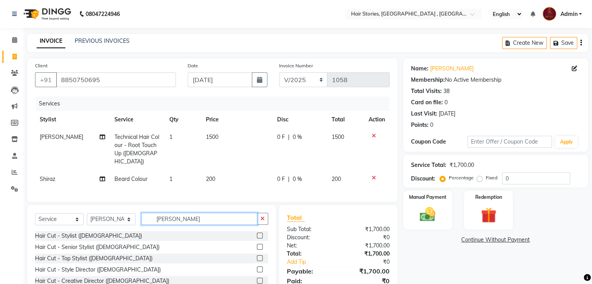
drag, startPoint x: 175, startPoint y: 222, endPoint x: 138, endPoint y: 228, distance: 37.8
click at [138, 228] on div "Select Service Product Membership Package Voucher Prepaid Gift Card Select Styl…" at bounding box center [151, 222] width 233 height 18
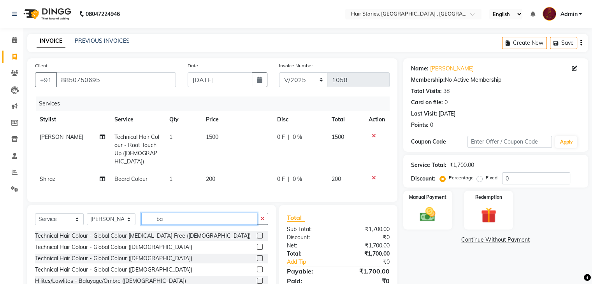
type input "b"
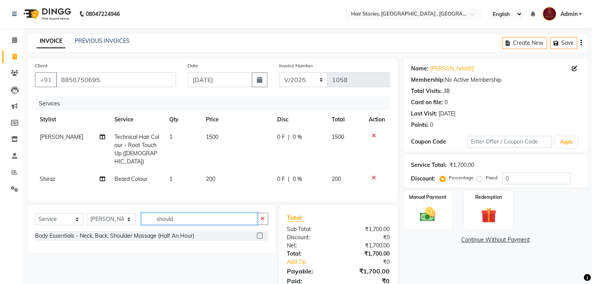
type input "should"
click at [261, 235] on label at bounding box center [260, 236] width 6 height 6
click at [261, 235] on input "checkbox" at bounding box center [259, 235] width 5 height 5
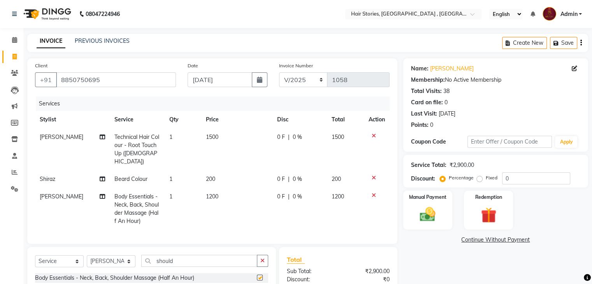
checkbox input "false"
click at [209, 192] on td "1200" at bounding box center [236, 209] width 71 height 42
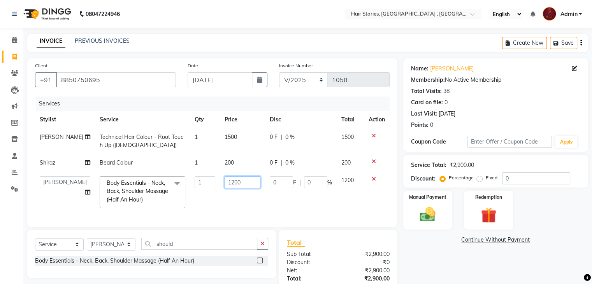
drag, startPoint x: 233, startPoint y: 182, endPoint x: 193, endPoint y: 182, distance: 40.9
click at [193, 182] on tr "Ahmed Amit Amit Savla Freelancer Habiba Neha Tilak Pinkesh Ritika Shilpa Shiraz…" at bounding box center [212, 192] width 354 height 41
type input "800"
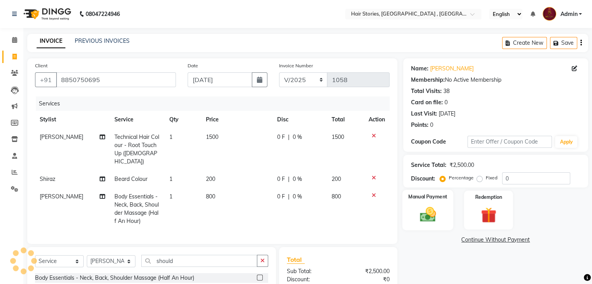
click at [432, 224] on div "Manual Payment" at bounding box center [427, 210] width 51 height 40
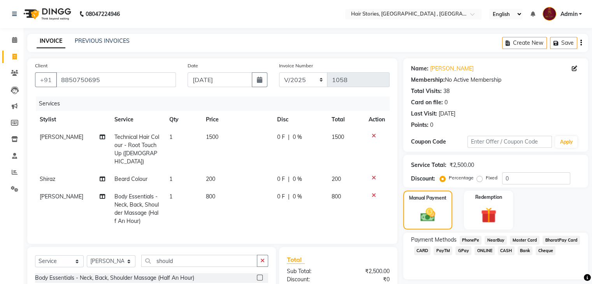
scroll to position [71, 0]
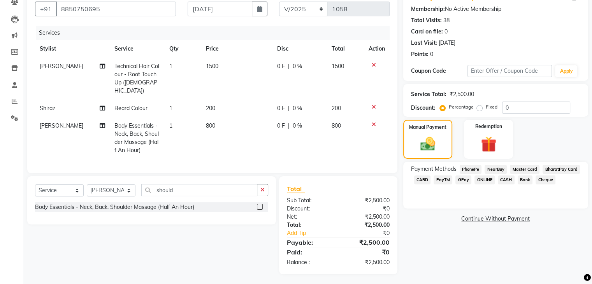
click at [503, 179] on span "CASH" at bounding box center [506, 179] width 17 height 9
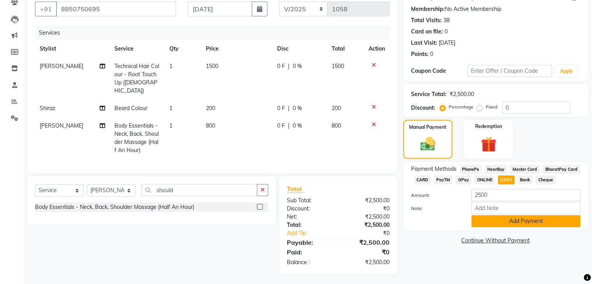
click at [513, 221] on button "Add Payment" at bounding box center [525, 221] width 109 height 12
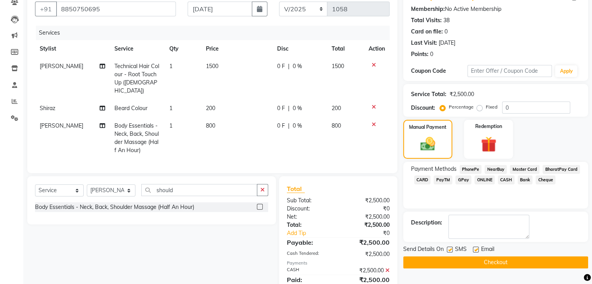
scroll to position [98, 0]
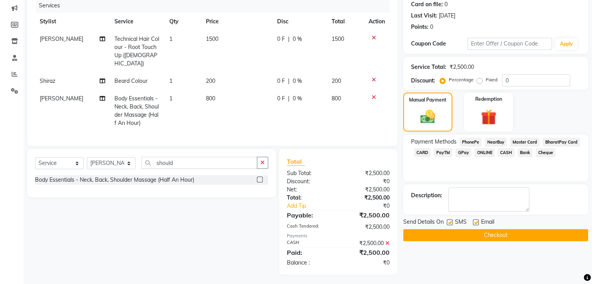
click at [476, 219] on label at bounding box center [476, 222] width 6 height 6
click at [476, 220] on input "checkbox" at bounding box center [475, 222] width 5 height 5
checkbox input "false"
click at [450, 220] on label at bounding box center [450, 222] width 6 height 6
click at [450, 220] on input "checkbox" at bounding box center [449, 222] width 5 height 5
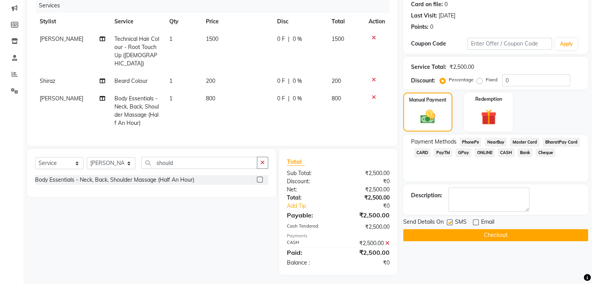
checkbox input "false"
click at [450, 230] on button "Checkout" at bounding box center [495, 235] width 185 height 12
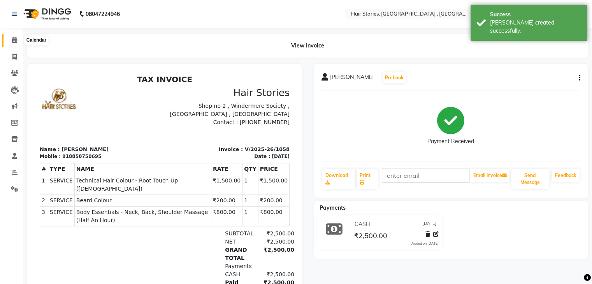
click at [15, 40] on icon at bounding box center [14, 40] width 5 height 6
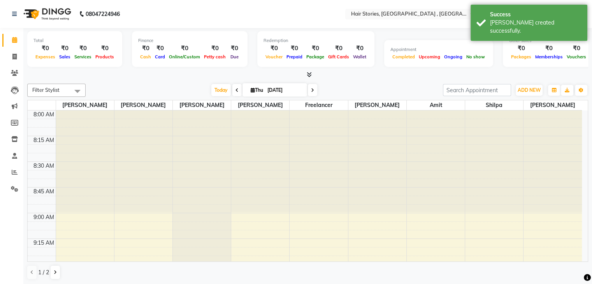
scroll to position [815, 0]
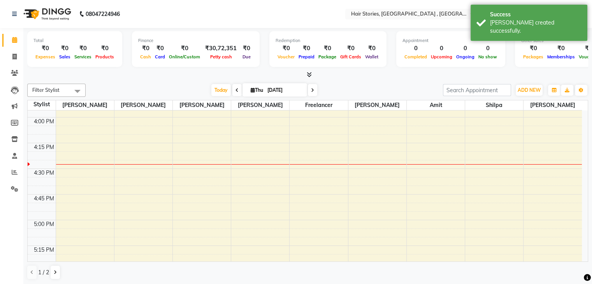
click at [308, 72] on icon at bounding box center [309, 75] width 5 height 6
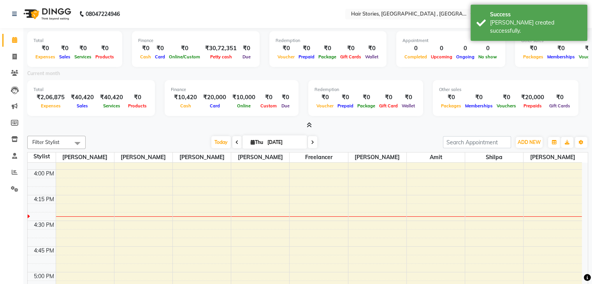
click at [309, 125] on icon at bounding box center [309, 125] width 5 height 6
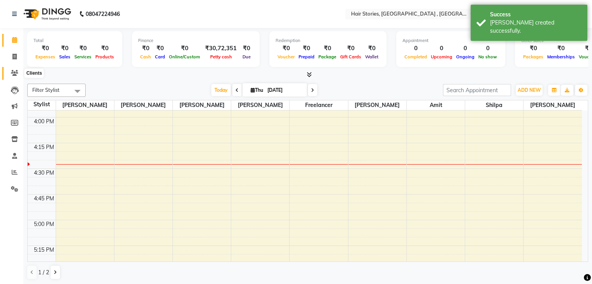
click at [16, 75] on icon at bounding box center [14, 73] width 7 height 6
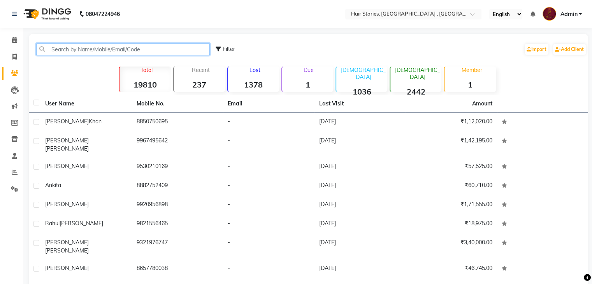
click at [74, 50] on input "text" at bounding box center [123, 49] width 174 height 12
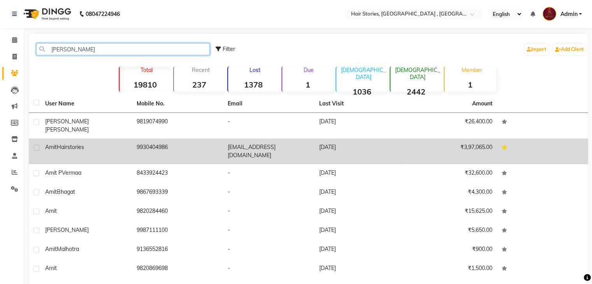
type input "amit"
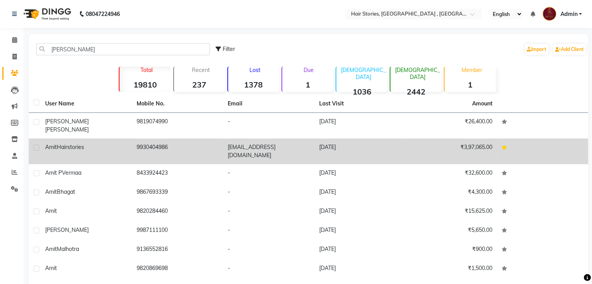
click at [73, 144] on span "Hairstories" at bounding box center [70, 147] width 27 height 7
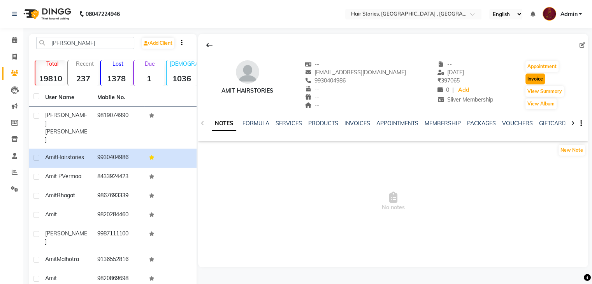
click at [525, 81] on button "Invoice" at bounding box center [534, 79] width 19 height 11
select select "service"
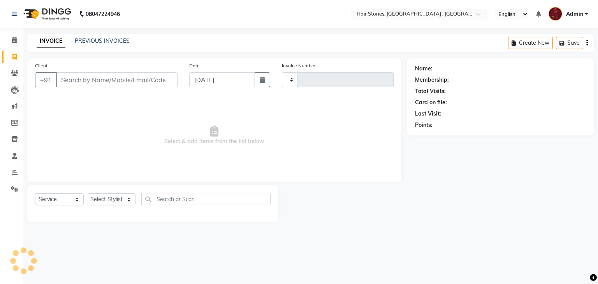
type input "1059"
select select "550"
type input "9930404986"
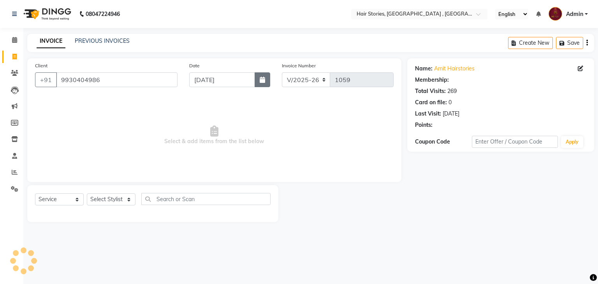
click at [265, 78] on button "button" at bounding box center [262, 79] width 16 height 15
select select "9"
select select "2025"
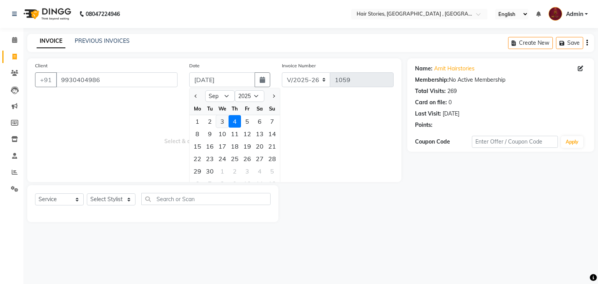
click at [218, 122] on div "3" at bounding box center [222, 121] width 12 height 12
type input "[DATE]"
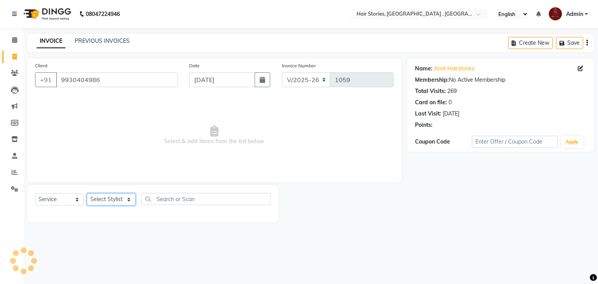
click at [116, 197] on select "Select Stylist Ahmed Amit Amit Savla Freelancer Habiba Neha Tilak Pinkesh Ritik…" at bounding box center [111, 199] width 49 height 12
select select "7131"
click at [87, 194] on select "Select Stylist Ahmed Amit Amit Savla Freelancer Habiba Neha Tilak Pinkesh Ritik…" at bounding box center [111, 199] width 49 height 12
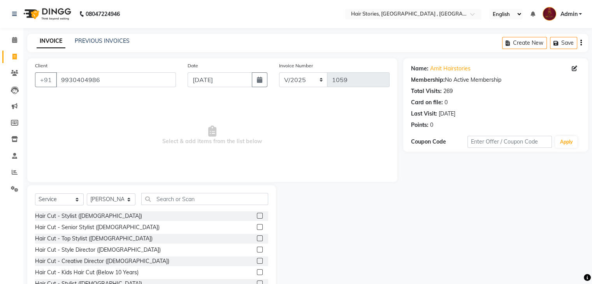
click at [257, 263] on label at bounding box center [260, 261] width 6 height 6
click at [257, 263] on input "checkbox" at bounding box center [259, 261] width 5 height 5
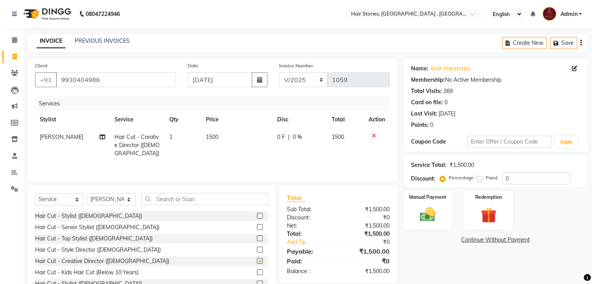
checkbox input "false"
click at [408, 211] on div "Manual Payment" at bounding box center [427, 210] width 51 height 40
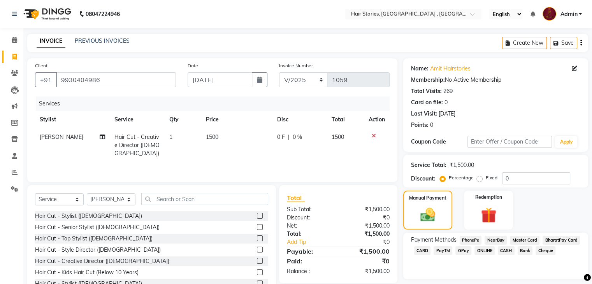
click at [463, 250] on span "GPay" at bounding box center [463, 250] width 16 height 9
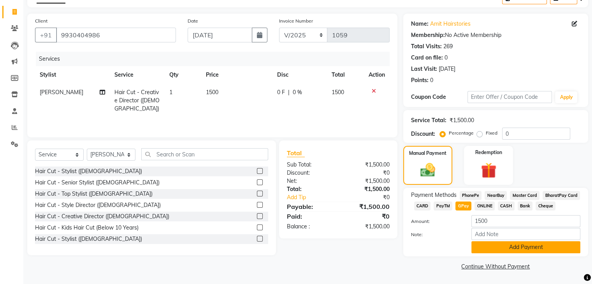
click at [516, 250] on button "Add Payment" at bounding box center [525, 247] width 109 height 12
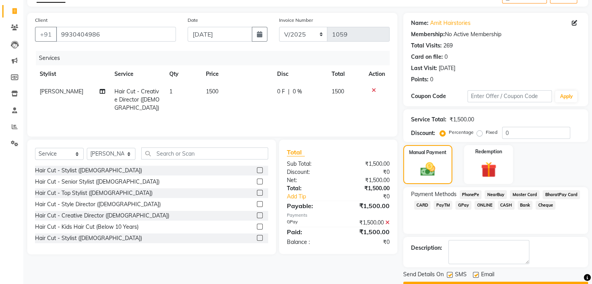
scroll to position [67, 0]
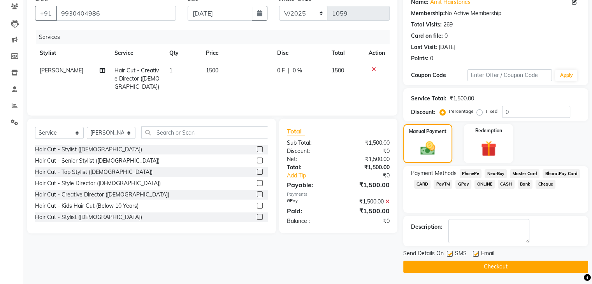
click at [477, 253] on label at bounding box center [476, 254] width 6 height 6
click at [477, 253] on input "checkbox" at bounding box center [475, 254] width 5 height 5
checkbox input "false"
click at [450, 253] on label at bounding box center [450, 254] width 6 height 6
click at [450, 253] on input "checkbox" at bounding box center [449, 254] width 5 height 5
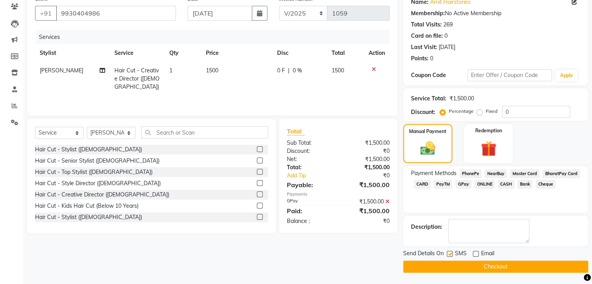
checkbox input "false"
click at [449, 265] on button "Checkout" at bounding box center [495, 267] width 185 height 12
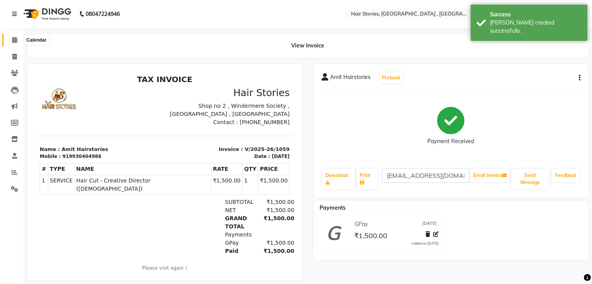
click at [15, 42] on icon at bounding box center [14, 40] width 5 height 6
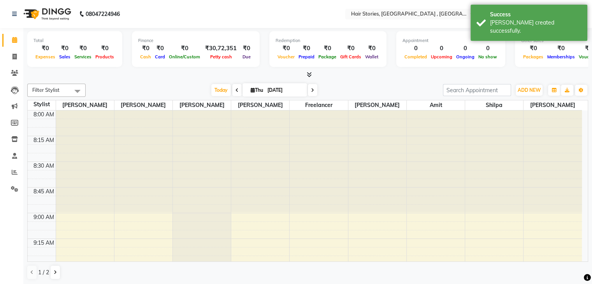
click at [309, 74] on icon at bounding box center [309, 75] width 5 height 6
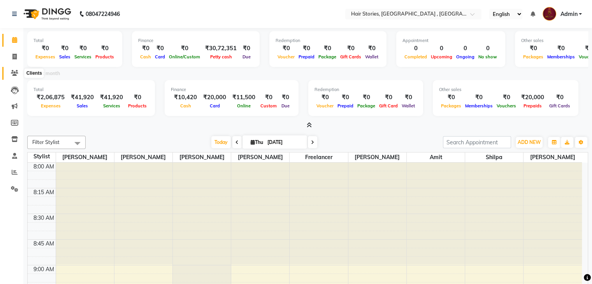
click at [16, 76] on icon at bounding box center [14, 73] width 7 height 6
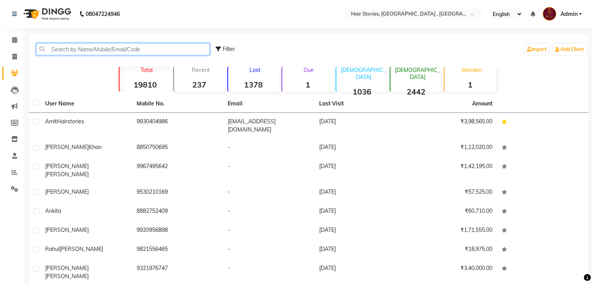
click at [75, 53] on input "text" at bounding box center [123, 49] width 174 height 12
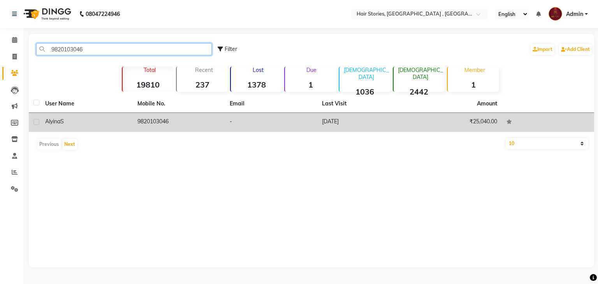
type input "9820103046"
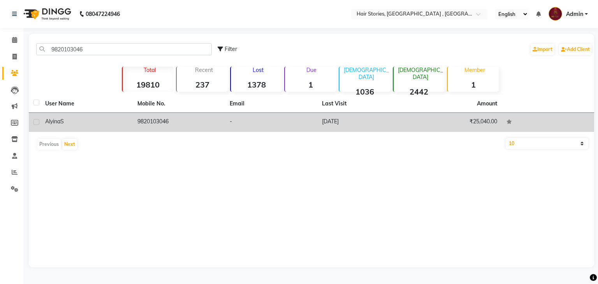
click at [65, 127] on td "Alyina S" at bounding box center [86, 122] width 92 height 19
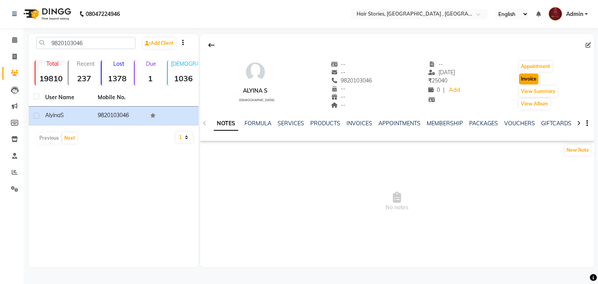
click at [526, 79] on button "Invoice" at bounding box center [528, 79] width 19 height 11
select select "service"
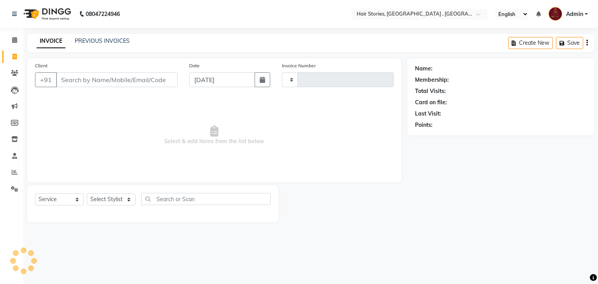
type input "1060"
select select "550"
click at [270, 82] on div "Date 04-09-2025" at bounding box center [229, 77] width 93 height 32
type input "9820103046"
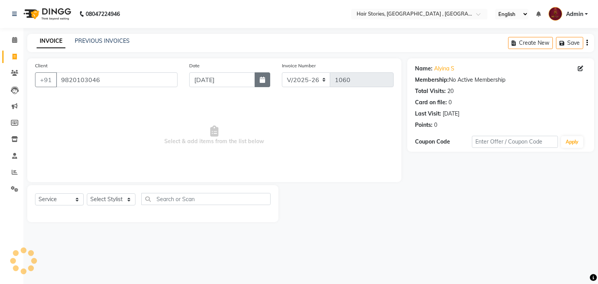
click at [266, 81] on button "button" at bounding box center [262, 79] width 16 height 15
select select "9"
select select "2025"
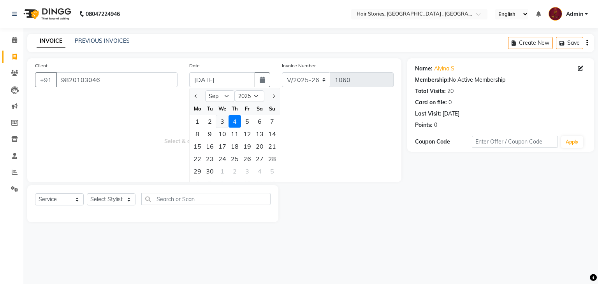
click at [223, 123] on div "3" at bounding box center [222, 121] width 12 height 12
type input "[DATE]"
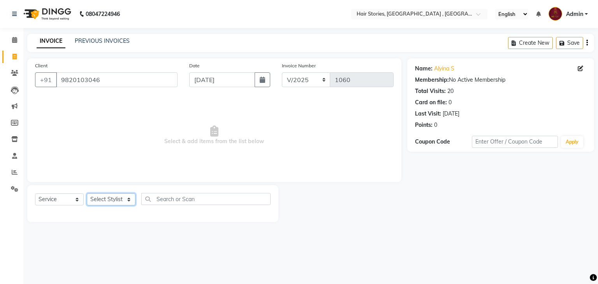
click at [118, 203] on select "Select Stylist Ahmed Amit Amit Savla Freelancer Habiba Neha Tilak Pinkesh Ritik…" at bounding box center [111, 199] width 49 height 12
select select "7131"
click at [87, 194] on select "Select Stylist Ahmed Amit Amit Savla Freelancer Habiba Neha Tilak Pinkesh Ritik…" at bounding box center [111, 199] width 49 height 12
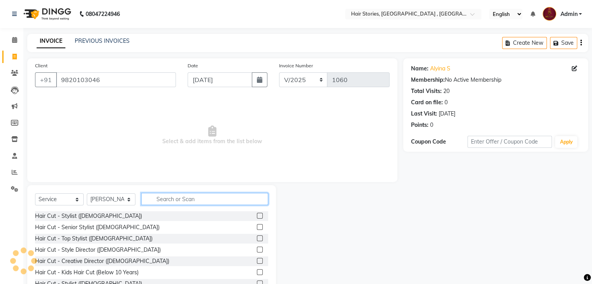
click at [217, 202] on input "text" at bounding box center [204, 199] width 127 height 12
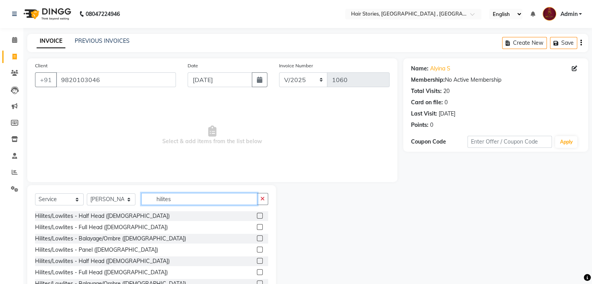
type input "hilites"
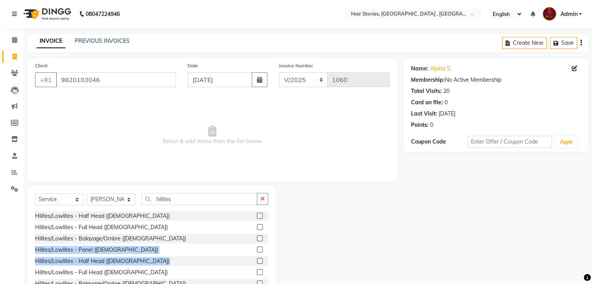
drag, startPoint x: 268, startPoint y: 239, endPoint x: 268, endPoint y: 259, distance: 20.2
click at [268, 259] on div "Select Service Product Membership Package Voucher Prepaid Gift Card Select Styl…" at bounding box center [151, 242] width 249 height 115
click at [273, 262] on div "Select Service Product Membership Package Voucher Prepaid Gift Card Select Styl…" at bounding box center [151, 242] width 249 height 115
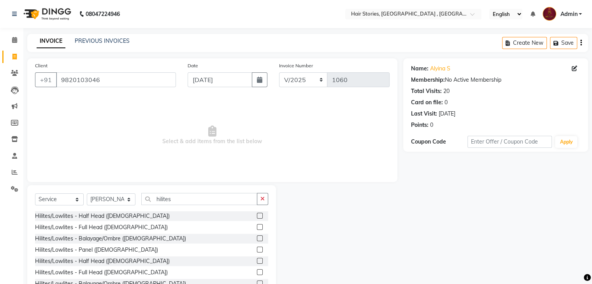
click at [257, 273] on label at bounding box center [260, 272] width 6 height 6
click at [257, 273] on input "checkbox" at bounding box center [259, 272] width 5 height 5
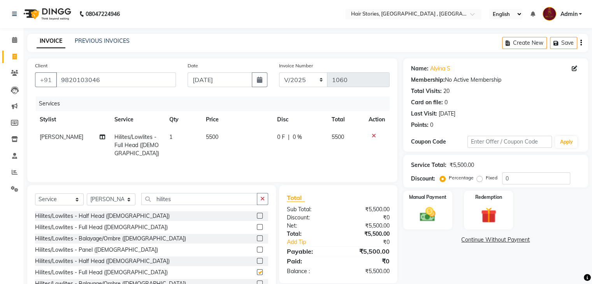
checkbox input "false"
click at [190, 147] on td "1" at bounding box center [183, 145] width 37 height 34
select select "7131"
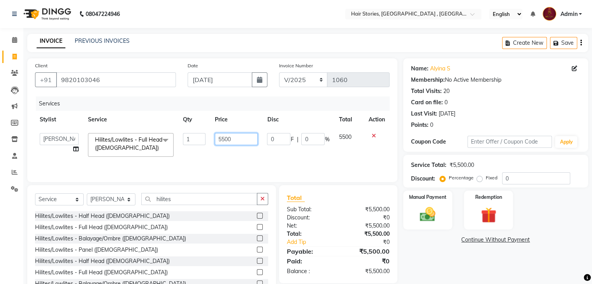
drag, startPoint x: 239, startPoint y: 139, endPoint x: 221, endPoint y: 143, distance: 18.0
click at [221, 143] on input "5500" at bounding box center [236, 139] width 43 height 12
type input "5"
type input "8500"
click at [114, 203] on select "Select Stylist Ahmed Amit Amit Savla Freelancer Habiba Neha Tilak Pinkesh Ritik…" at bounding box center [111, 199] width 49 height 12
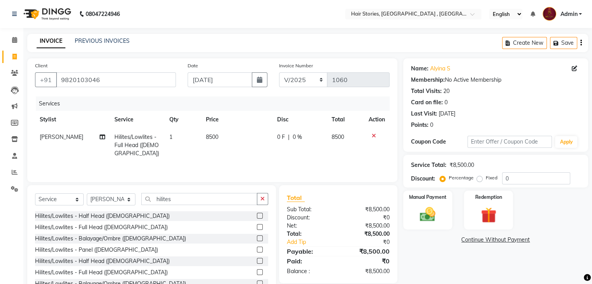
click at [171, 157] on td "1" at bounding box center [183, 145] width 37 height 34
select select "7131"
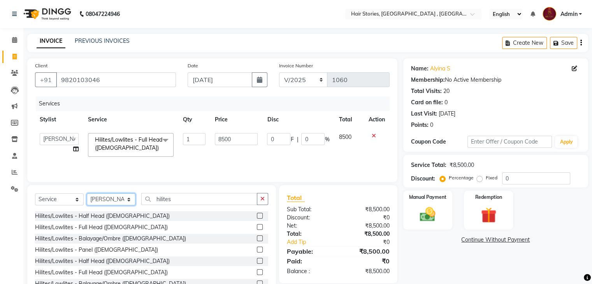
click at [105, 198] on select "Select Stylist Ahmed Amit Amit Savla Freelancer Habiba Neha Tilak Pinkesh Ritik…" at bounding box center [111, 199] width 49 height 12
click at [151, 195] on input "hilites" at bounding box center [199, 199] width 116 height 12
drag, startPoint x: 179, startPoint y: 200, endPoint x: 142, endPoint y: 205, distance: 36.5
click at [142, 205] on input "hilites" at bounding box center [199, 199] width 116 height 12
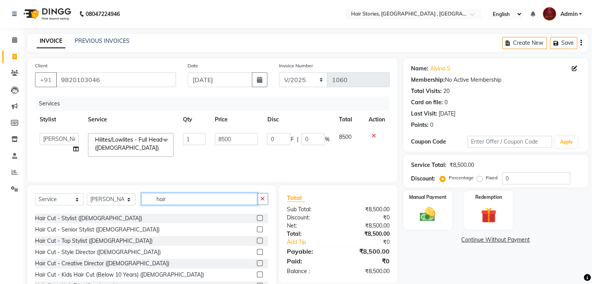
scroll to position [68, 0]
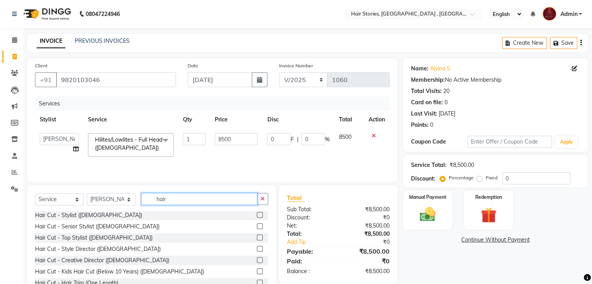
type input "hair"
click at [257, 258] on label at bounding box center [260, 260] width 6 height 6
click at [257, 258] on input "checkbox" at bounding box center [259, 260] width 5 height 5
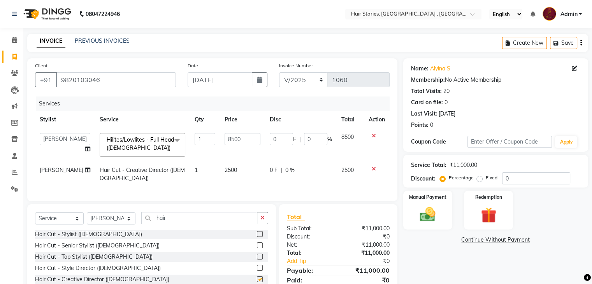
checkbox input "false"
click at [221, 181] on td "2500" at bounding box center [242, 174] width 45 height 26
select select "7131"
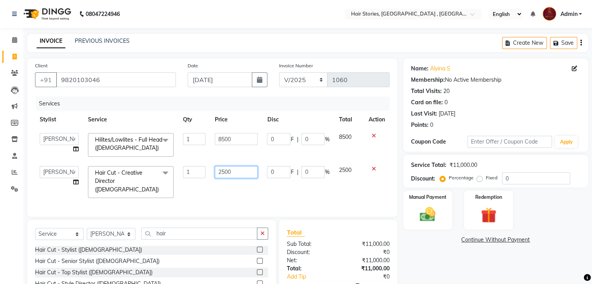
drag, startPoint x: 244, startPoint y: 172, endPoint x: 182, endPoint y: 175, distance: 61.9
click at [182, 175] on tr "Ahmed Amit Amit Savla Freelancer Habiba Neha Tilak Pinkesh Ritika Shilpa Shiraz…" at bounding box center [212, 181] width 354 height 41
type input "3000"
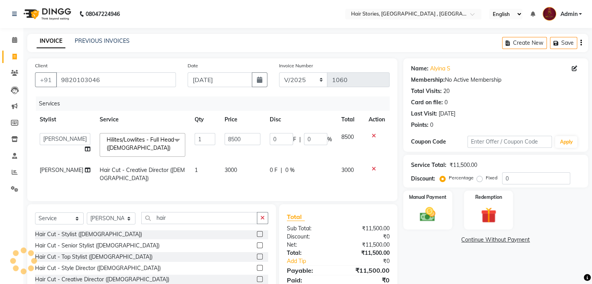
click at [255, 193] on div "Services Stylist Service Qty Price Disc Total Action Ahmed Amit Amit Savla Free…" at bounding box center [212, 145] width 354 height 97
click at [270, 181] on td "0 F | 0 %" at bounding box center [301, 174] width 72 height 26
select select "7131"
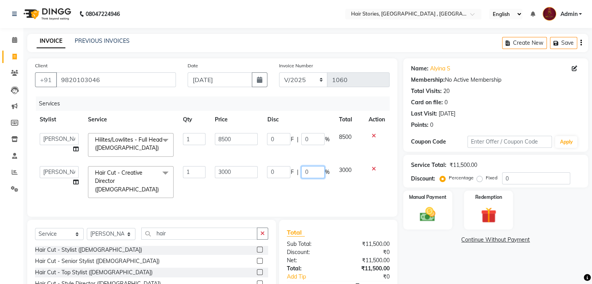
drag, startPoint x: 308, startPoint y: 173, endPoint x: 292, endPoint y: 174, distance: 16.0
click at [292, 174] on div "0 F | 0 %" at bounding box center [298, 172] width 62 height 12
type input "30"
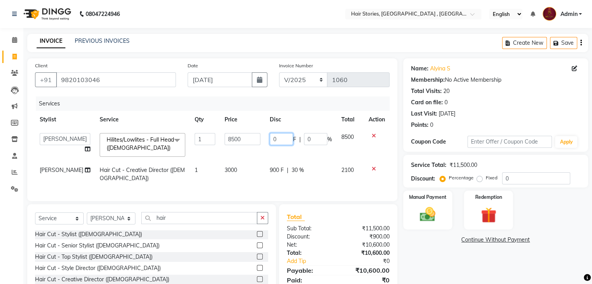
click at [270, 142] on input "0" at bounding box center [281, 139] width 23 height 12
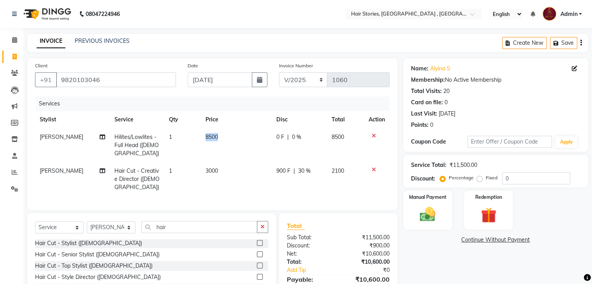
drag, startPoint x: 231, startPoint y: 143, endPoint x: 182, endPoint y: 155, distance: 50.6
click at [205, 159] on td "8500" at bounding box center [236, 145] width 71 height 34
select select "7131"
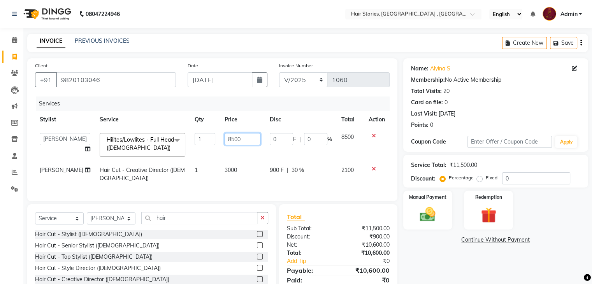
drag, startPoint x: 227, startPoint y: 144, endPoint x: 205, endPoint y: 144, distance: 21.8
click at [205, 144] on tr "Ahmed Amit Amit Savla Freelancer Habiba Neha Tilak Pinkesh Ritika Shilpa Shiraz…" at bounding box center [212, 144] width 354 height 33
type input "10000"
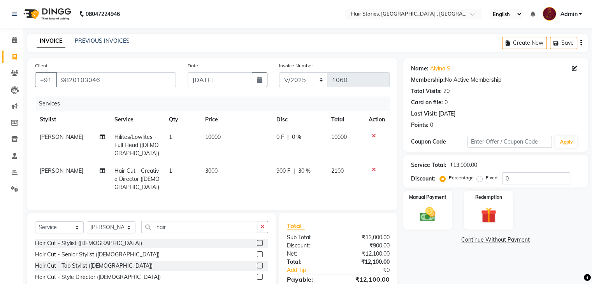
click at [284, 140] on div "0 F | 0 %" at bounding box center [299, 137] width 46 height 8
select select "7131"
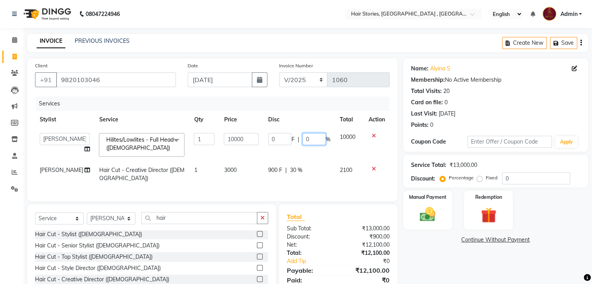
drag, startPoint x: 300, startPoint y: 142, endPoint x: 293, endPoint y: 145, distance: 8.4
click at [293, 145] on div "0 F | 0 %" at bounding box center [299, 139] width 62 height 12
type input "15"
click at [443, 260] on div "Name: Alyina S Membership: No Active Membership Total Visits: 20 Card on file: …" at bounding box center [498, 188] width 191 height 261
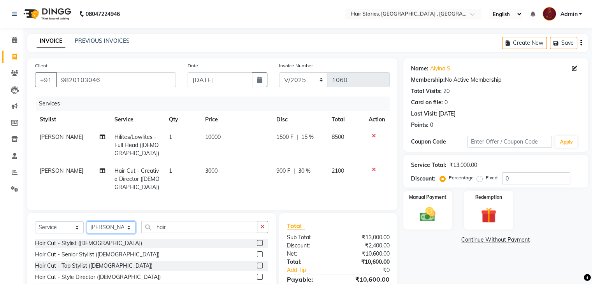
click at [107, 233] on select "Select Stylist Ahmed Amit Amit Savla Freelancer Habiba Neha Tilak Pinkesh Ritik…" at bounding box center [111, 227] width 49 height 12
select select "65391"
click at [87, 228] on select "Select Stylist Ahmed Amit Amit Savla Freelancer Habiba Neha Tilak Pinkesh Ritik…" at bounding box center [111, 227] width 49 height 12
drag, startPoint x: 172, startPoint y: 229, endPoint x: 140, endPoint y: 234, distance: 32.4
click at [140, 234] on div "Select Service Product Membership Package Voucher Prepaid Gift Card Select Styl…" at bounding box center [151, 230] width 233 height 18
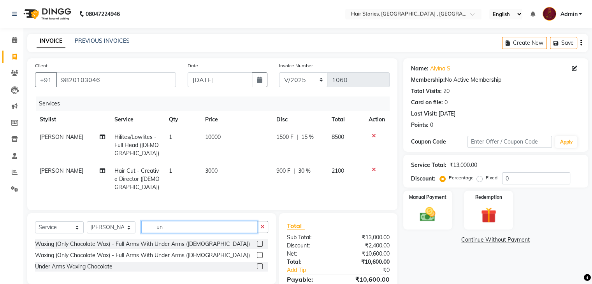
scroll to position [0, 0]
type input "under"
click at [259, 269] on label at bounding box center [260, 266] width 6 height 6
click at [259, 269] on input "checkbox" at bounding box center [259, 266] width 5 height 5
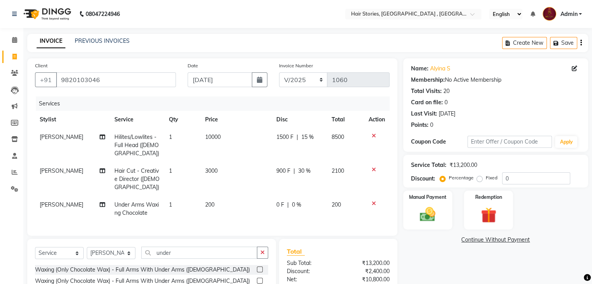
checkbox input "false"
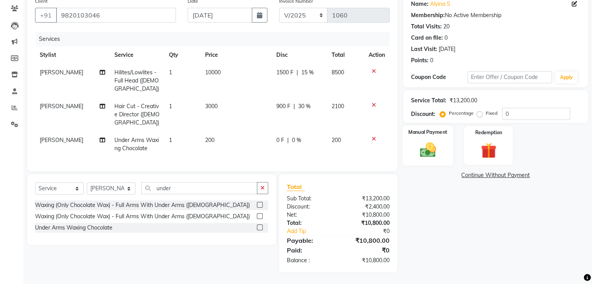
click at [443, 137] on div "Manual Payment" at bounding box center [427, 145] width 51 height 40
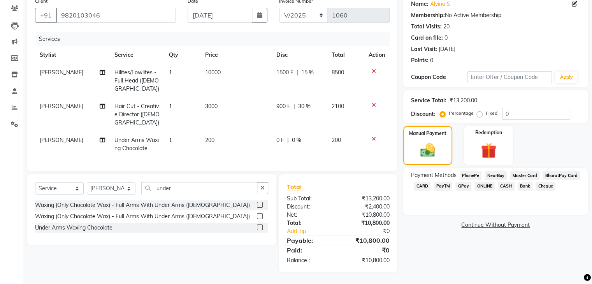
click at [460, 182] on span "GPay" at bounding box center [463, 186] width 16 height 9
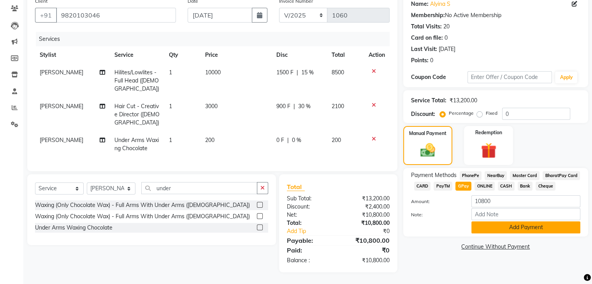
click at [503, 221] on button "Add Payment" at bounding box center [525, 227] width 109 height 12
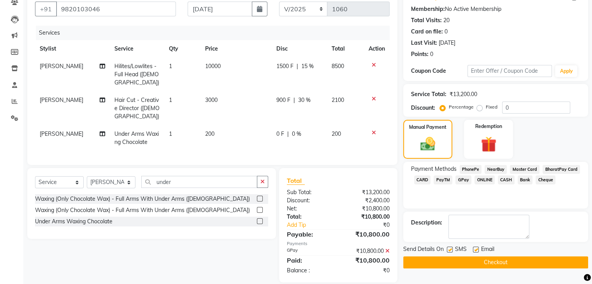
scroll to position [87, 0]
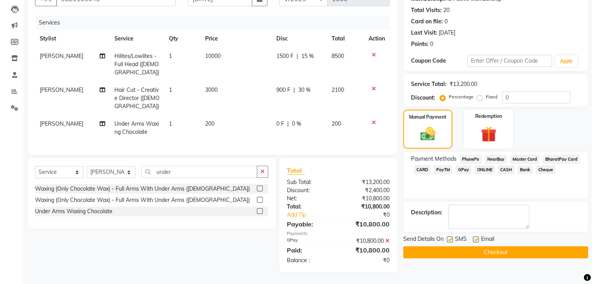
click at [477, 237] on label at bounding box center [476, 240] width 6 height 6
click at [477, 237] on input "checkbox" at bounding box center [475, 239] width 5 height 5
checkbox input "false"
click at [450, 237] on label at bounding box center [450, 240] width 6 height 6
click at [450, 237] on input "checkbox" at bounding box center [449, 239] width 5 height 5
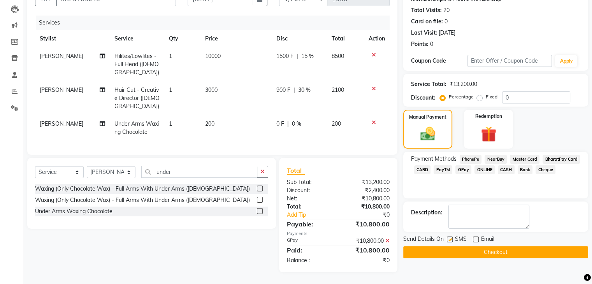
checkbox input "false"
click at [456, 247] on button "Checkout" at bounding box center [495, 252] width 185 height 12
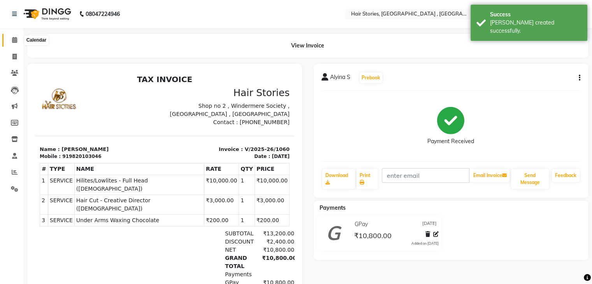
click at [16, 42] on icon at bounding box center [14, 40] width 5 height 6
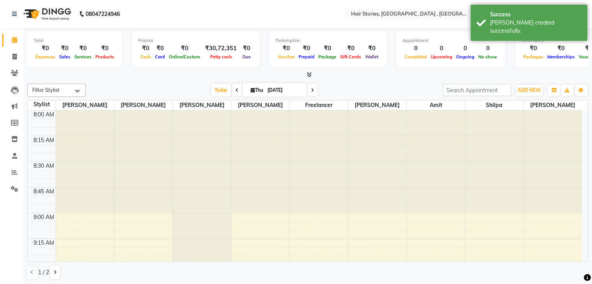
click at [307, 74] on icon at bounding box center [309, 75] width 5 height 6
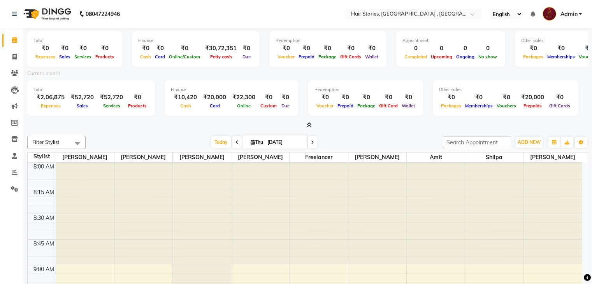
click at [308, 123] on icon at bounding box center [309, 125] width 5 height 6
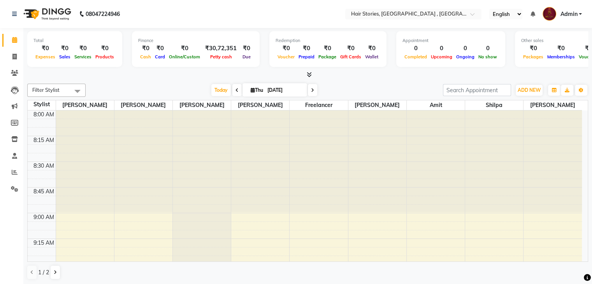
click at [308, 78] on span at bounding box center [308, 75] width 8 height 8
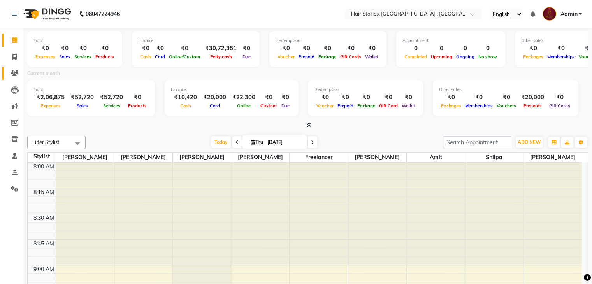
click at [9, 74] on span at bounding box center [15, 73] width 14 height 9
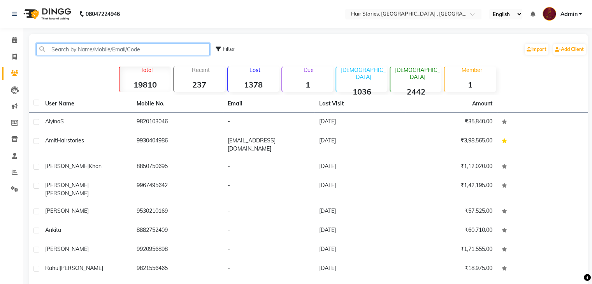
click at [75, 54] on input "text" at bounding box center [123, 49] width 174 height 12
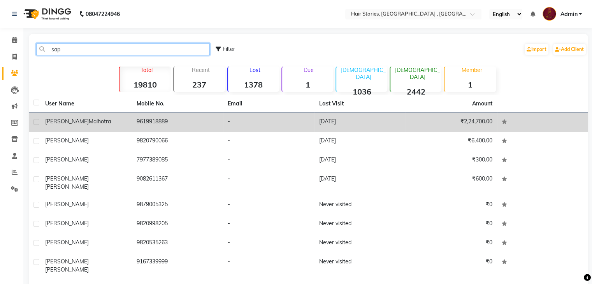
type input "sap"
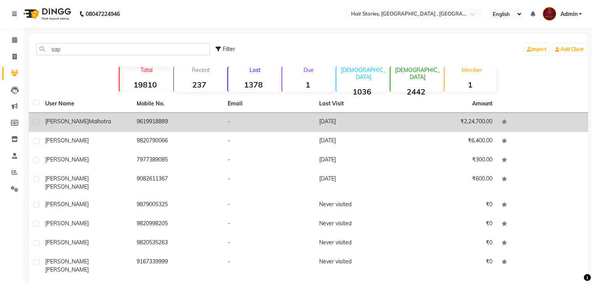
click at [56, 123] on span "Sapna" at bounding box center [67, 121] width 44 height 7
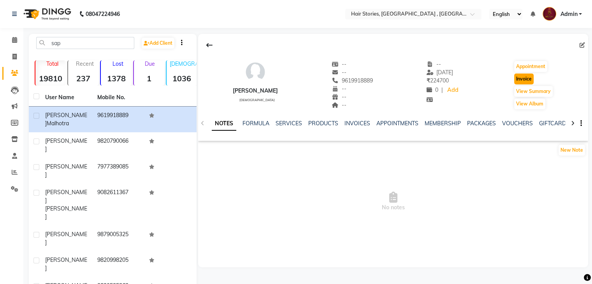
click at [520, 77] on button "Invoice" at bounding box center [523, 79] width 19 height 11
select select "service"
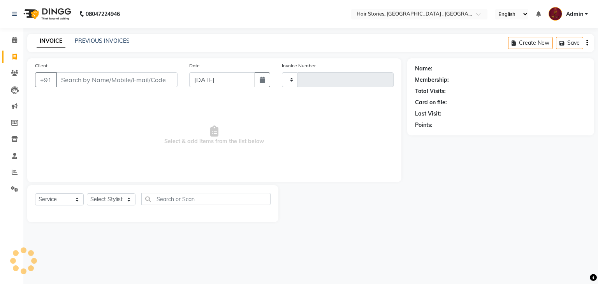
type input "1061"
select select "550"
type input "9619918889"
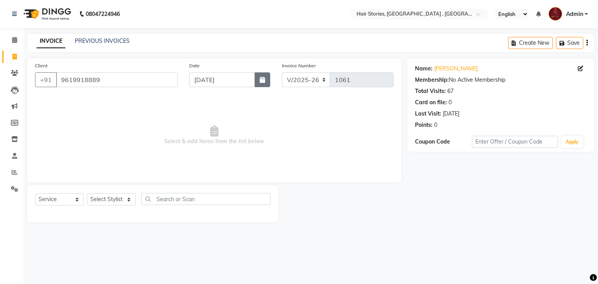
click at [261, 77] on icon "button" at bounding box center [262, 80] width 5 height 6
select select "9"
select select "2025"
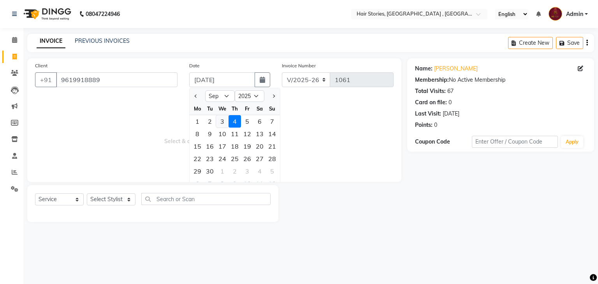
click at [222, 122] on div "3" at bounding box center [222, 121] width 12 height 12
type input "[DATE]"
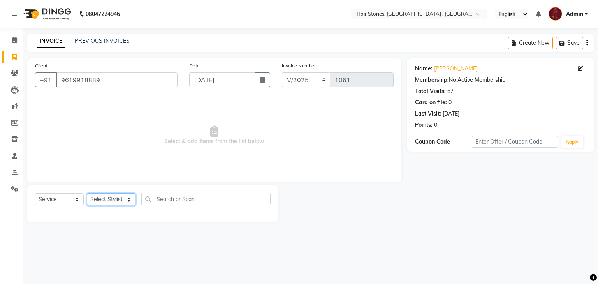
click at [112, 203] on select "Select Stylist Ahmed Amit Amit Savla Freelancer Habiba Neha Tilak Pinkesh Ritik…" at bounding box center [111, 199] width 49 height 12
select select "7131"
click at [87, 194] on select "Select Stylist Ahmed Amit Amit Savla Freelancer Habiba Neha Tilak Pinkesh Ritik…" at bounding box center [111, 199] width 49 height 12
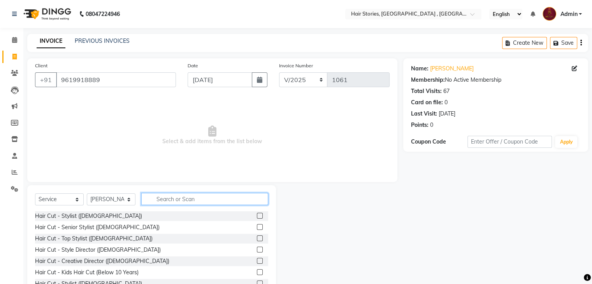
click at [176, 196] on input "text" at bounding box center [204, 199] width 127 height 12
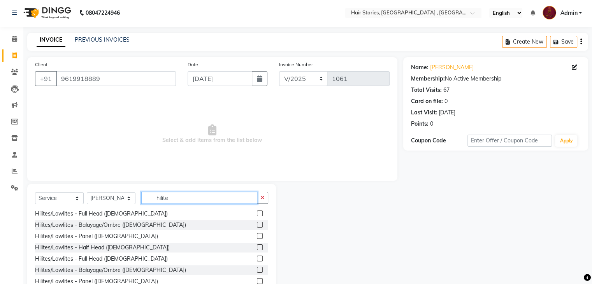
scroll to position [28, 0]
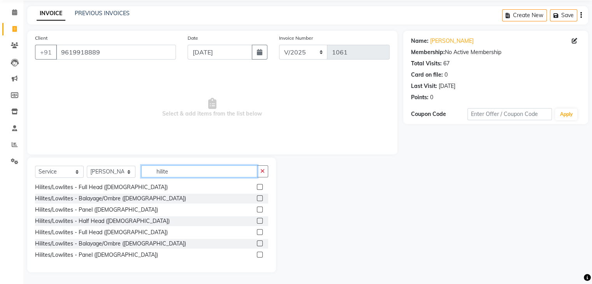
drag, startPoint x: 171, startPoint y: 175, endPoint x: 135, endPoint y: 176, distance: 35.4
click at [135, 176] on div "Select Service Product Membership Package Voucher Prepaid Gift Card Select Styl…" at bounding box center [151, 174] width 233 height 18
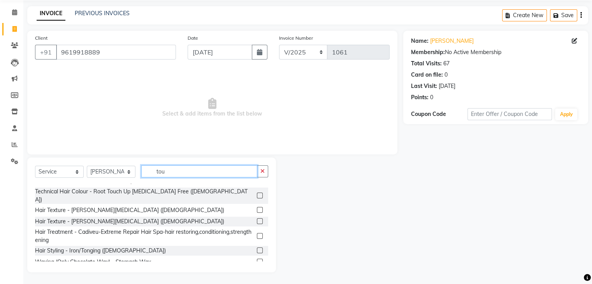
scroll to position [0, 0]
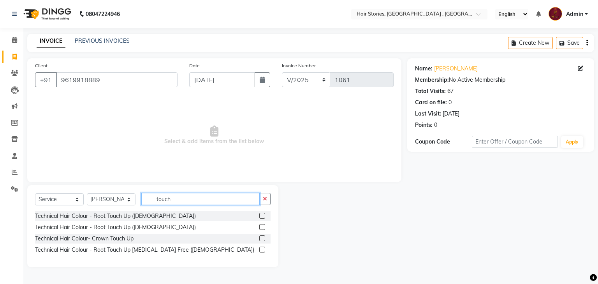
type input "touch"
click at [260, 225] on label at bounding box center [262, 227] width 6 height 6
click at [260, 225] on input "checkbox" at bounding box center [261, 227] width 5 height 5
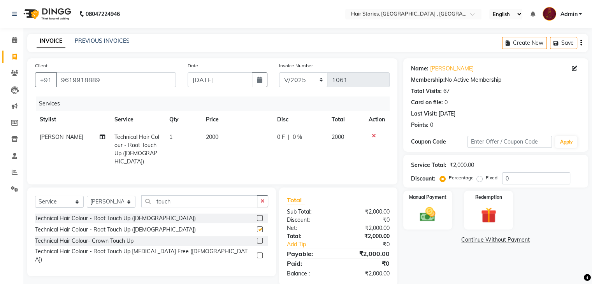
checkbox input "false"
click at [190, 136] on td "1" at bounding box center [183, 149] width 37 height 42
select select "7131"
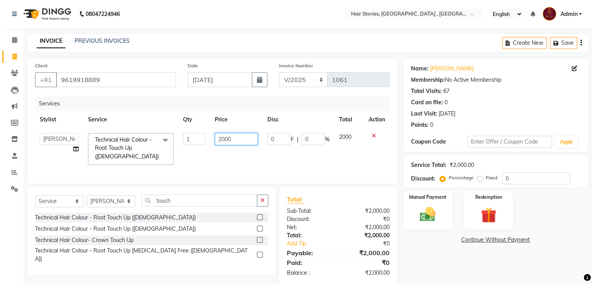
drag, startPoint x: 233, startPoint y: 140, endPoint x: 212, endPoint y: 144, distance: 22.1
click at [212, 144] on td "2000" at bounding box center [236, 148] width 52 height 41
type input "3000"
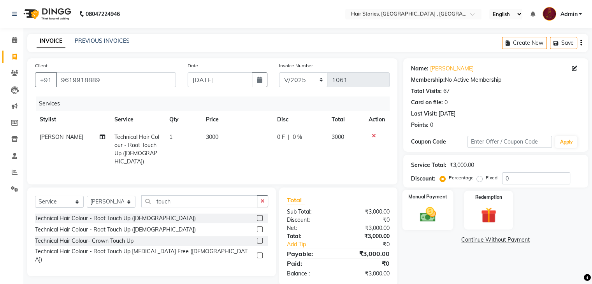
drag, startPoint x: 420, startPoint y: 254, endPoint x: 414, endPoint y: 208, distance: 46.7
click at [414, 208] on div "Manual Payment" at bounding box center [427, 210] width 51 height 40
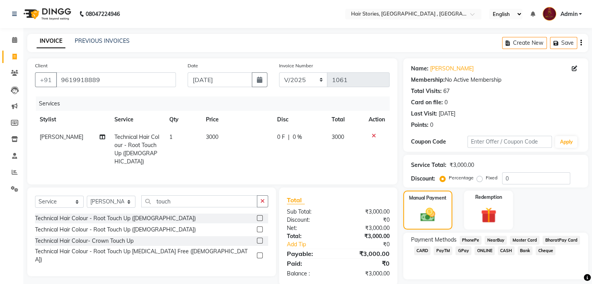
click at [461, 249] on span "GPay" at bounding box center [463, 250] width 16 height 9
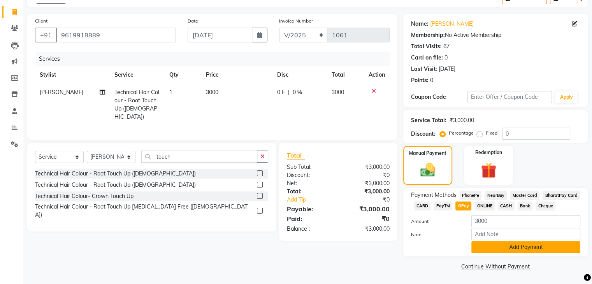
click at [532, 250] on button "Add Payment" at bounding box center [525, 247] width 109 height 12
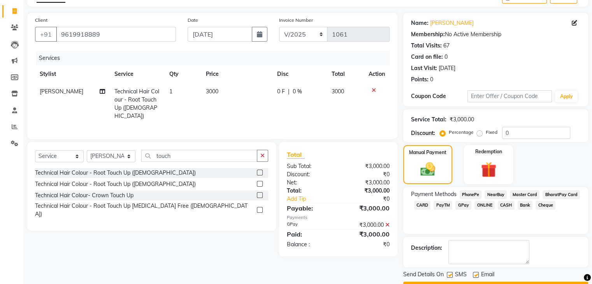
scroll to position [67, 0]
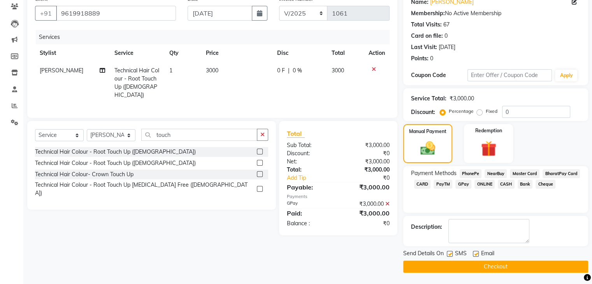
click at [475, 251] on label at bounding box center [476, 254] width 6 height 6
click at [475, 252] on input "checkbox" at bounding box center [475, 254] width 5 height 5
checkbox input "false"
click at [449, 255] on label at bounding box center [450, 254] width 6 height 6
click at [449, 255] on input "checkbox" at bounding box center [449, 254] width 5 height 5
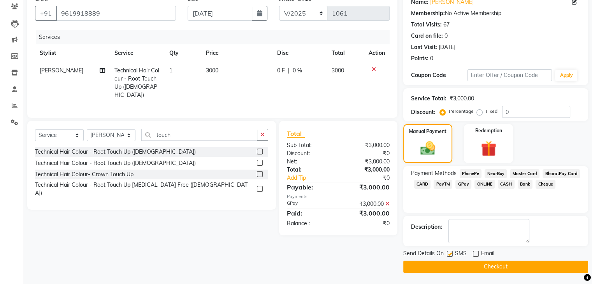
checkbox input "false"
click at [454, 271] on button "Checkout" at bounding box center [495, 267] width 185 height 12
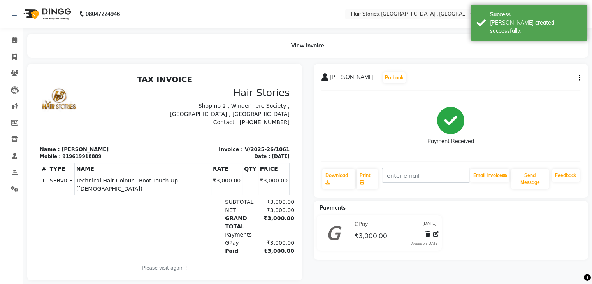
click at [576, 77] on button "button" at bounding box center [578, 78] width 5 height 8
click at [542, 68] on div "Split Service Amount" at bounding box center [540, 68] width 53 height 10
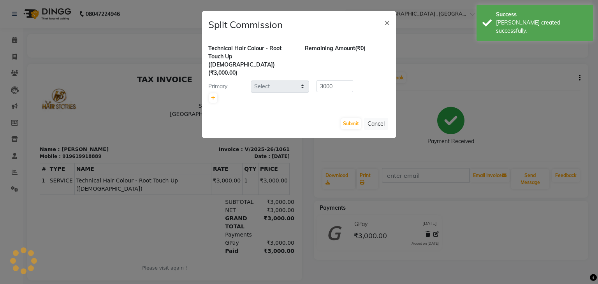
select select "7131"
click at [209, 93] on link at bounding box center [213, 97] width 8 height 9
type input "1500"
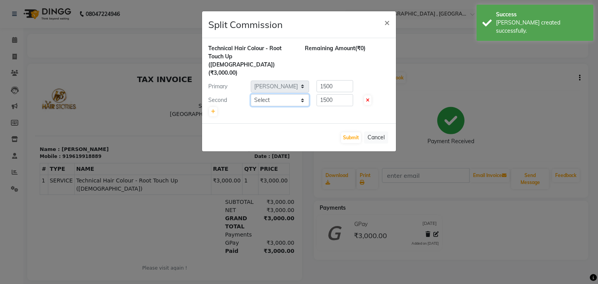
click at [282, 94] on select "Select Ahmed Amit Amit Savla Freelancer Habiba Neha Tilak Pinkesh Ritika Shilpa…" at bounding box center [280, 100] width 58 height 12
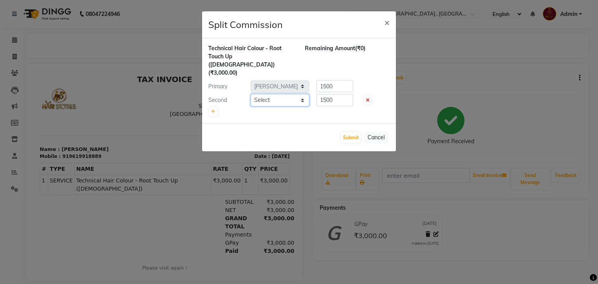
select select "7132"
click at [251, 94] on select "Select Ahmed Amit Amit Savla Freelancer Habiba Neha Tilak Pinkesh Ritika Shilpa…" at bounding box center [280, 100] width 58 height 12
click at [212, 107] on link at bounding box center [213, 111] width 8 height 9
type input "1000"
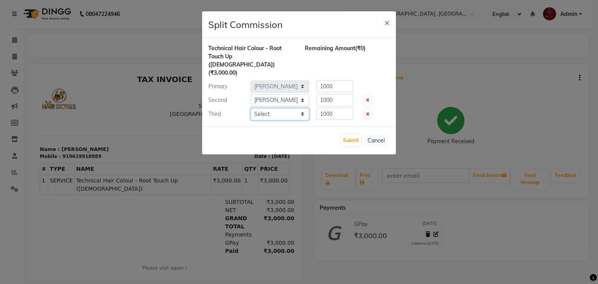
click at [292, 108] on select "Select Ahmed Amit Amit Savla Freelancer Habiba Neha Tilak Pinkesh Ritika Shilpa…" at bounding box center [280, 114] width 58 height 12
select select "12002"
click at [251, 108] on select "Select Ahmed Amit Amit Savla Freelancer Habiba Neha Tilak Pinkesh Ritika Shilpa…" at bounding box center [280, 114] width 58 height 12
drag, startPoint x: 337, startPoint y: 95, endPoint x: 304, endPoint y: 98, distance: 33.6
click at [304, 108] on div "Third Select Ahmed Amit Amit Savla Freelancer Habiba Neha Tilak Pinkesh Ritika …" at bounding box center [298, 114] width 193 height 12
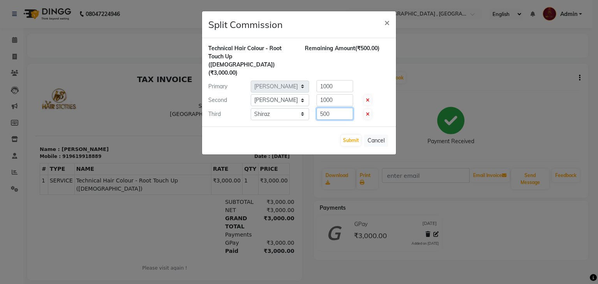
type input "500"
drag, startPoint x: 340, startPoint y: 72, endPoint x: 316, endPoint y: 75, distance: 24.2
click at [316, 80] on div "1000" at bounding box center [333, 86] width 48 height 12
type input "1250"
drag, startPoint x: 340, startPoint y: 83, endPoint x: 304, endPoint y: 84, distance: 35.8
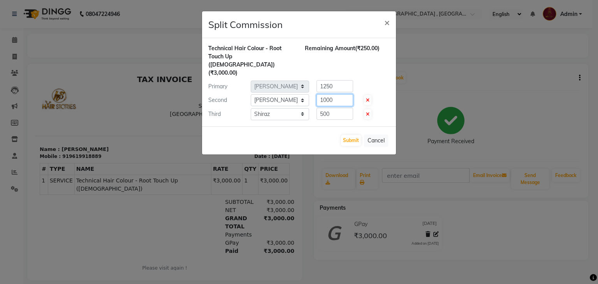
click at [304, 94] on div "Second Select Ahmed Amit Amit Savla Freelancer Habiba Neha Tilak Pinkesh Ritika…" at bounding box center [298, 100] width 193 height 12
type input "1250"
click at [357, 135] on button "Submit" at bounding box center [351, 140] width 20 height 11
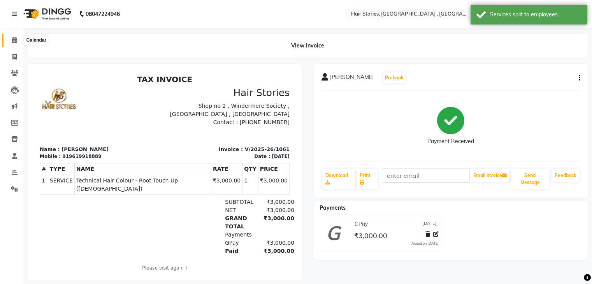
click at [9, 39] on span at bounding box center [15, 40] width 14 height 9
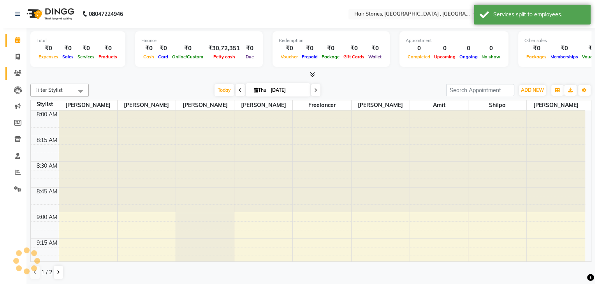
scroll to position [815, 0]
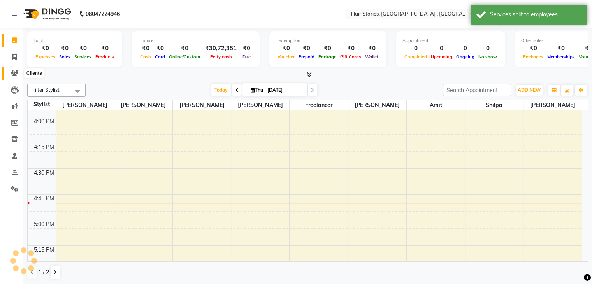
click at [14, 74] on icon at bounding box center [14, 73] width 7 height 6
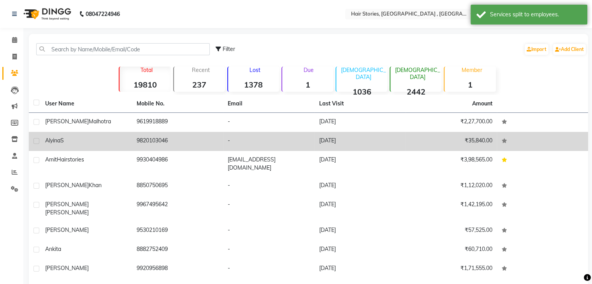
click at [118, 138] on div "Alyina S" at bounding box center [86, 141] width 82 height 8
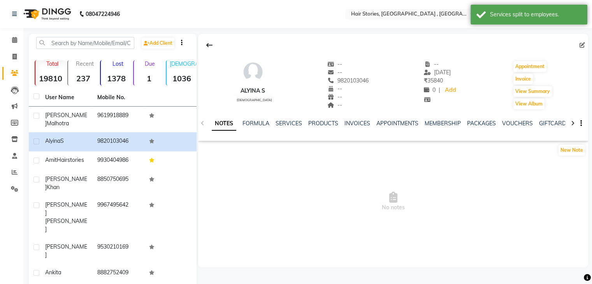
click at [579, 119] on button "button" at bounding box center [579, 123] width 5 height 8
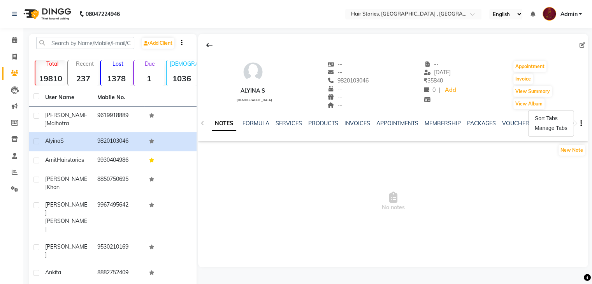
click at [281, 119] on div "SERVICES" at bounding box center [288, 123] width 26 height 8
click at [277, 125] on link "SERVICES" at bounding box center [288, 123] width 26 height 7
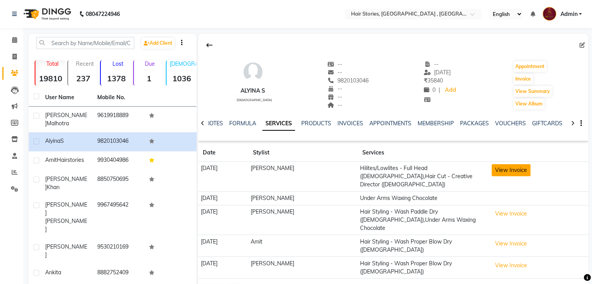
click at [508, 172] on button "View Invoice" at bounding box center [510, 170] width 39 height 12
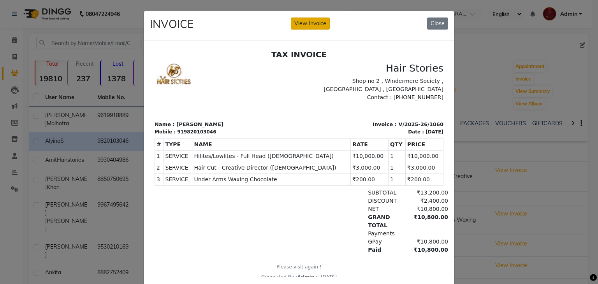
click at [319, 21] on button "View Invoice" at bounding box center [310, 24] width 39 height 12
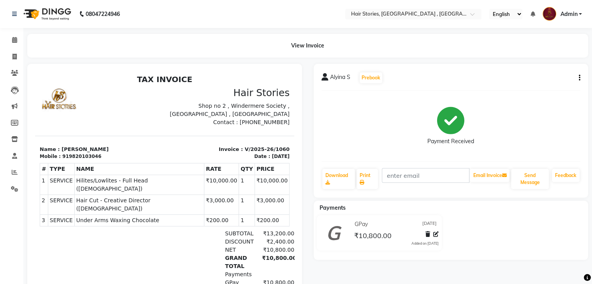
click at [574, 77] on div "Alyina S Prebook" at bounding box center [450, 78] width 259 height 12
click at [580, 78] on div "Alyina S Prebook Payment Received Download Print Email Invoice Send Message Fee…" at bounding box center [451, 131] width 275 height 134
click at [579, 78] on icon "button" at bounding box center [580, 78] width 2 height 0
click at [547, 70] on div "Split Service Amount" at bounding box center [540, 68] width 53 height 10
select select "7131"
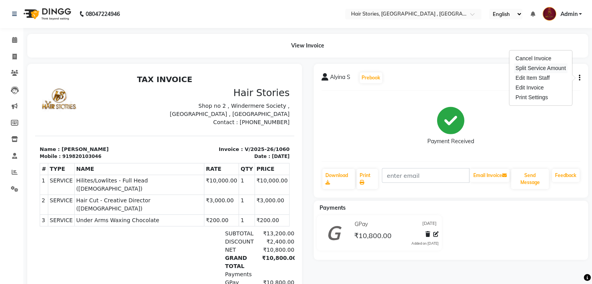
select select "7131"
select select "65391"
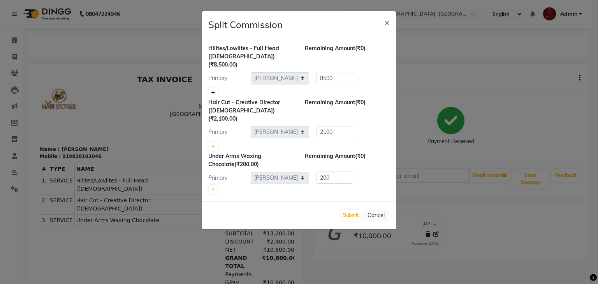
click at [215, 91] on icon at bounding box center [213, 93] width 4 height 5
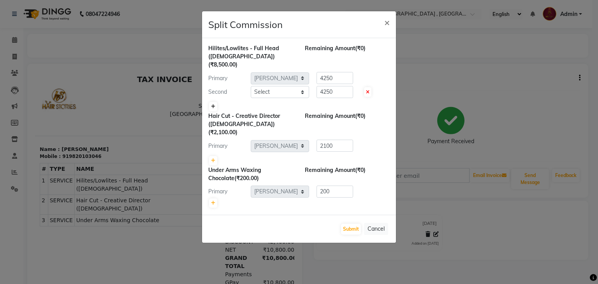
click at [215, 88] on div "Second" at bounding box center [226, 92] width 48 height 8
click at [211, 104] on icon at bounding box center [213, 106] width 4 height 5
type input "2833.33"
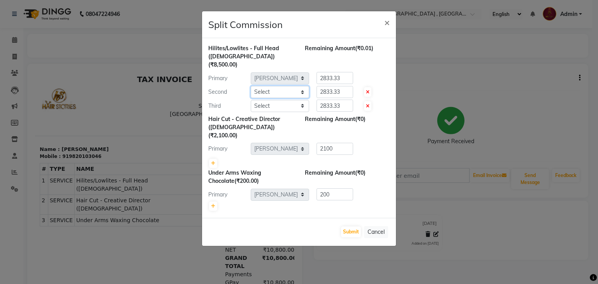
click at [304, 86] on select "Select Ahmed Amit Amit Savla Freelancer Habiba Neha Tilak Pinkesh Ritika Shilpa…" at bounding box center [280, 92] width 58 height 12
click at [251, 86] on select "Select Ahmed Amit Amit Savla Freelancer Habiba Neha Tilak Pinkesh Ritika Shilpa…" at bounding box center [280, 92] width 58 height 12
click at [279, 101] on select "Select Ahmed Amit Amit Savla Freelancer Habiba Neha Tilak Pinkesh Ritika Shilpa…" at bounding box center [280, 106] width 58 height 12
click at [285, 86] on select "Select Ahmed Amit Amit Savla Freelancer Habiba Neha Tilak Pinkesh Ritika Shilpa…" at bounding box center [280, 92] width 58 height 12
select select "7132"
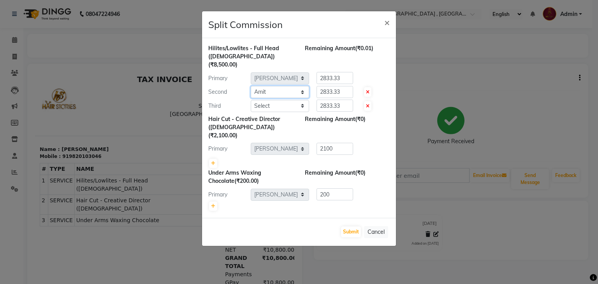
click at [251, 86] on select "Select Ahmed Amit Amit Savla Freelancer Habiba Neha Tilak Pinkesh Ritika Shilpa…" at bounding box center [280, 92] width 58 height 12
click at [289, 101] on select "Select Ahmed Amit Amit Savla Freelancer Habiba Neha Tilak Pinkesh Ritika Shilpa…" at bounding box center [280, 106] width 58 height 12
select select "82334"
click at [251, 100] on select "Select Ahmed Amit Amit Savla Freelancer Habiba Neha Tilak Pinkesh Ritika Shilpa…" at bounding box center [280, 106] width 58 height 12
drag, startPoint x: 344, startPoint y: 99, endPoint x: 309, endPoint y: 104, distance: 35.4
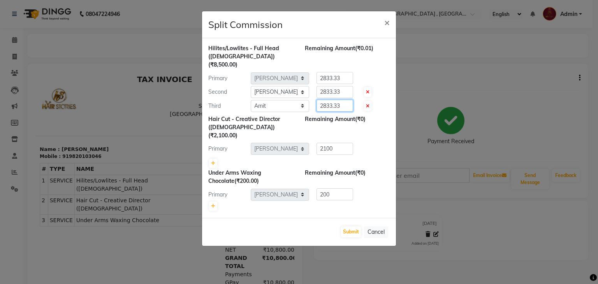
click at [309, 104] on div "Hilites/Lowlites - Full Head (Female) (₹8,500.00) Remaining Amount (₹0.01) Prim…" at bounding box center [299, 128] width 194 height 180
type input "1000"
drag, startPoint x: 342, startPoint y: 75, endPoint x: 297, endPoint y: 84, distance: 46.6
click at [297, 84] on div "Hilites/Lowlites - Full Head (Female) (₹8,500.00) Remaining Amount (₹1,833.34) …" at bounding box center [298, 78] width 181 height 68
type input "3750"
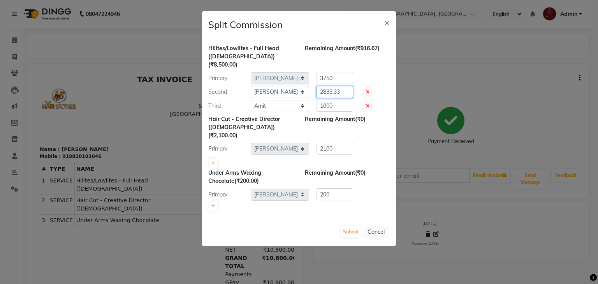
drag, startPoint x: 341, startPoint y: 85, endPoint x: 300, endPoint y: 91, distance: 42.2
click at [300, 91] on div "Hilites/Lowlites - Full Head (Female) (₹8,500.00) Remaining Amount (₹916.67) Pr…" at bounding box center [298, 78] width 181 height 68
type input "3750"
click at [209, 159] on link at bounding box center [213, 163] width 8 height 9
type input "1050"
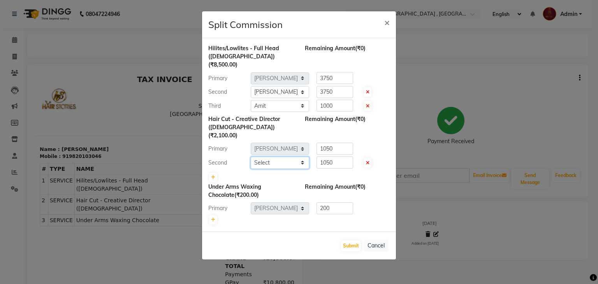
click at [286, 157] on select "Select Ahmed Amit Amit Savla Freelancer Habiba Neha Tilak Pinkesh Ritika Shilpa…" at bounding box center [280, 163] width 58 height 12
select select "65391"
click at [251, 157] on select "Select Ahmed Amit Amit Savla Freelancer Habiba Neha Tilak Pinkesh Ritika Shilpa…" at bounding box center [280, 163] width 58 height 12
drag, startPoint x: 338, startPoint y: 148, endPoint x: 299, endPoint y: 145, distance: 38.6
click at [299, 156] on div "Second Select Ahmed Amit Amit Savla Freelancer Habiba Neha Tilak Pinkesh Ritika…" at bounding box center [298, 162] width 193 height 12
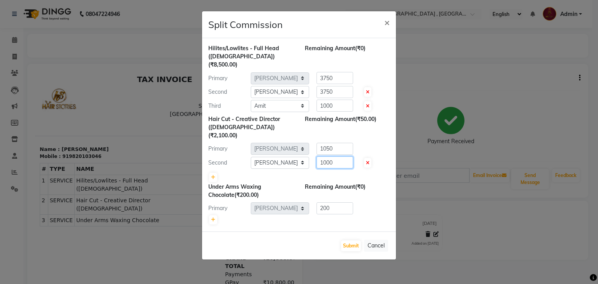
type input "1000"
click at [304, 143] on div "Primary Select Ahmed Amit Amit Savla Freelancer Habiba Neha Tilak Pinkesh Ritik…" at bounding box center [298, 149] width 193 height 12
type input "1100"
click at [354, 240] on button "Submit" at bounding box center [351, 245] width 20 height 11
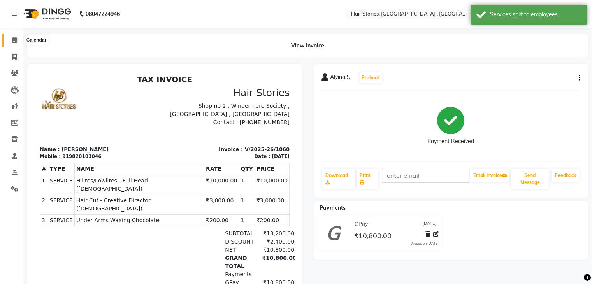
click at [12, 39] on icon at bounding box center [14, 40] width 5 height 6
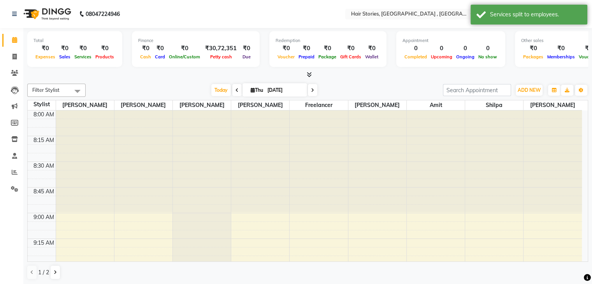
scroll to position [815, 0]
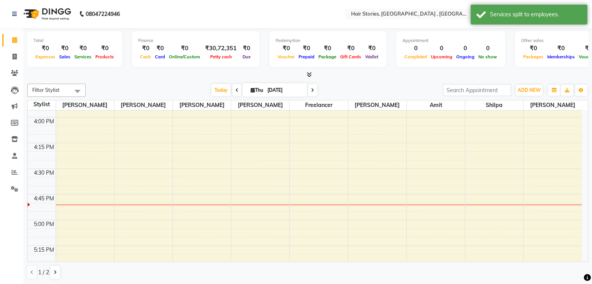
click at [308, 78] on span at bounding box center [308, 75] width 8 height 8
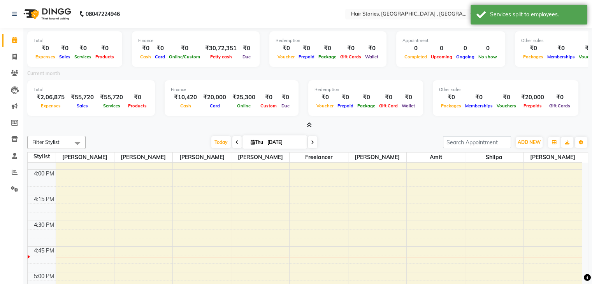
click at [311, 126] on icon at bounding box center [309, 125] width 5 height 6
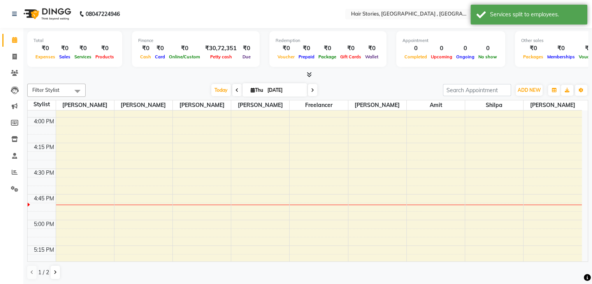
click at [308, 78] on span at bounding box center [308, 75] width 8 height 8
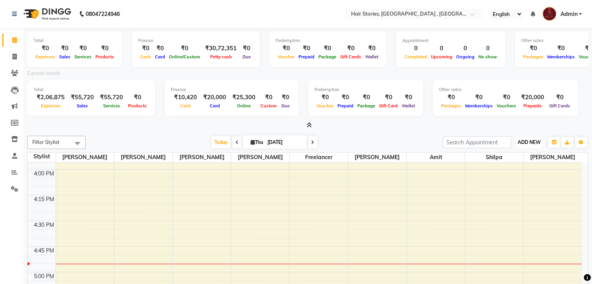
click at [524, 145] on button "ADD NEW Toggle Dropdown" at bounding box center [529, 142] width 27 height 11
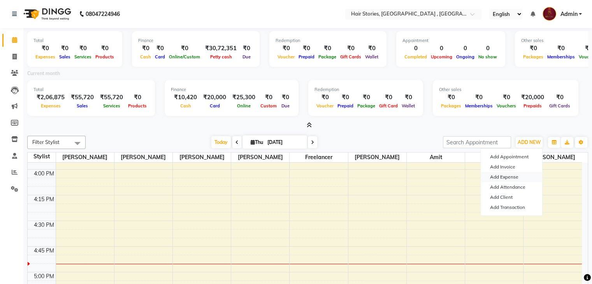
click at [508, 177] on link "Add Expense" at bounding box center [511, 177] width 61 height 10
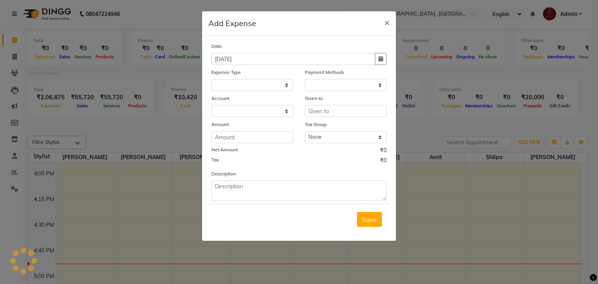
select select
select select "1"
select select "2438"
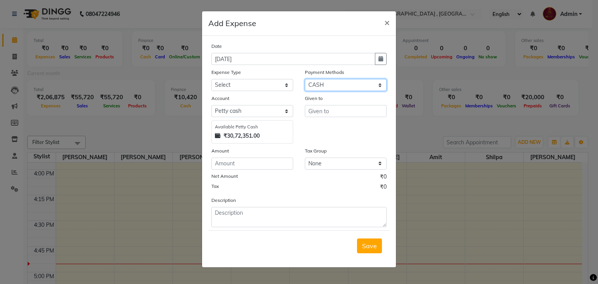
click at [322, 87] on select "Select PhonePe NearBuy Package Master Card BharatPay Card CARD PayTM Prepaid Vo…" at bounding box center [346, 85] width 82 height 12
click at [275, 87] on select "Select Advance Salary Amits Expense Bank charges Car maintenance Cash transfer …" at bounding box center [252, 85] width 82 height 12
select select "4103"
click at [211, 80] on select "Select Advance Salary Amits Expense Bank charges Car maintenance Cash transfer …" at bounding box center [252, 85] width 82 height 12
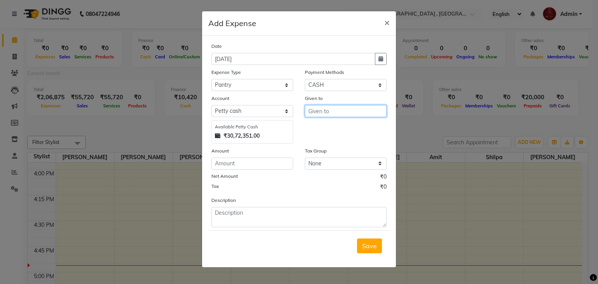
click at [323, 111] on input "text" at bounding box center [346, 111] width 82 height 12
type input "Kavita SuperMarket"
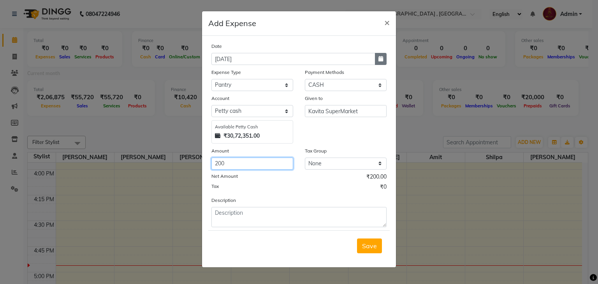
type input "200"
click at [381, 58] on icon "button" at bounding box center [380, 58] width 5 height 5
select select "9"
select select "2025"
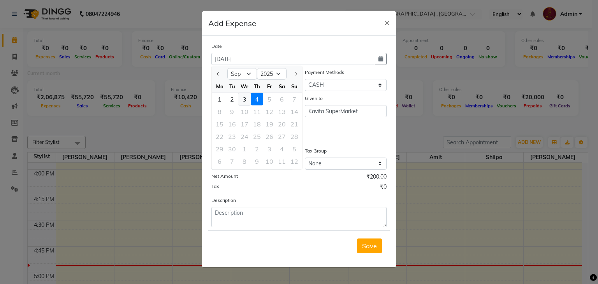
click at [245, 99] on div "3" at bounding box center [244, 99] width 12 height 12
type input "[DATE]"
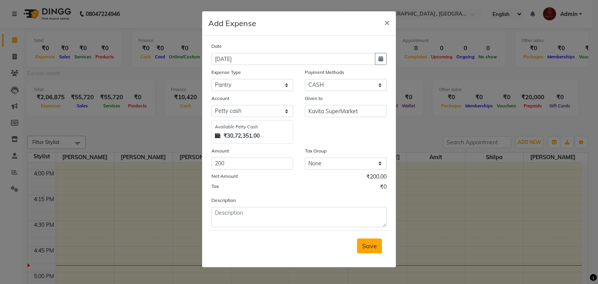
click at [365, 248] on span "Save" at bounding box center [369, 246] width 15 height 8
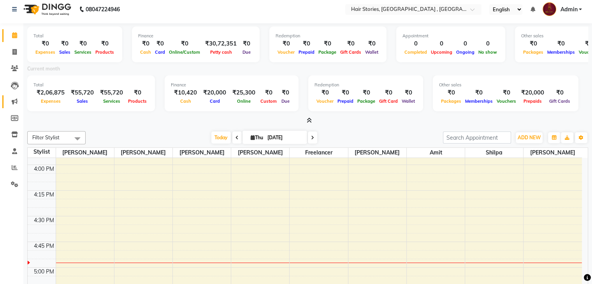
scroll to position [0, 0]
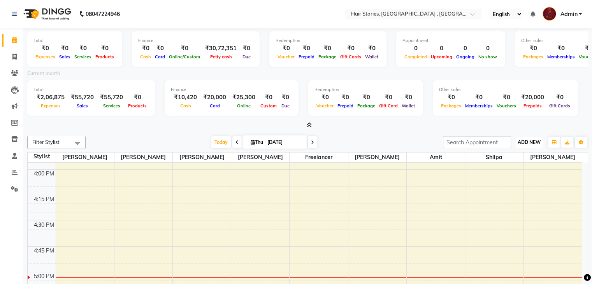
click at [528, 140] on span "ADD NEW" at bounding box center [529, 142] width 23 height 6
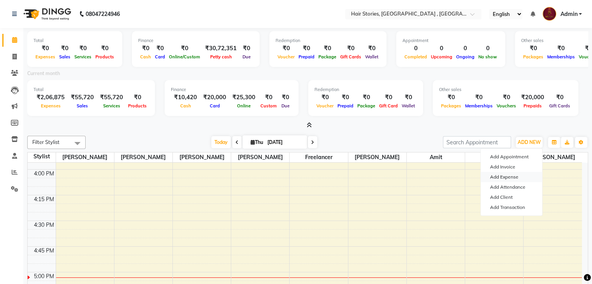
click at [507, 175] on link "Add Expense" at bounding box center [511, 177] width 61 height 10
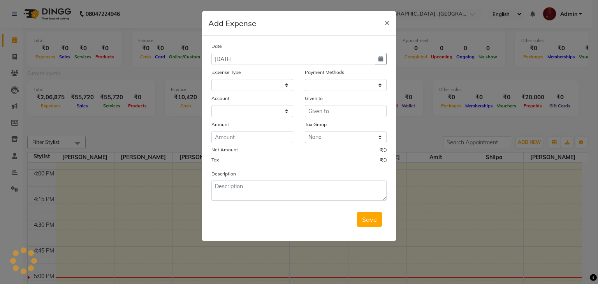
select select
select select "1"
select select "2438"
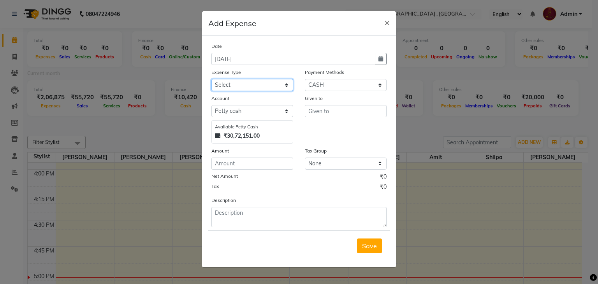
click at [253, 89] on select "Select Advance Salary Amits Expense Bank charges Car maintenance Cash transfer …" at bounding box center [252, 85] width 82 height 12
select select "6017"
click at [211, 80] on select "Select Advance Salary Amits Expense Bank charges Car maintenance Cash transfer …" at bounding box center [252, 85] width 82 height 12
click at [356, 83] on select "Select PhonePe NearBuy Package Master Card BharatPay Card CARD PayTM Prepaid Vo…" at bounding box center [346, 85] width 82 height 12
select select "5"
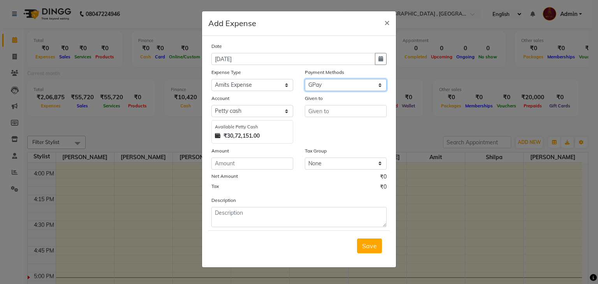
click at [305, 80] on select "Select PhonePe NearBuy Package Master Card BharatPay Card CARD PayTM Prepaid Vo…" at bounding box center [346, 85] width 82 height 12
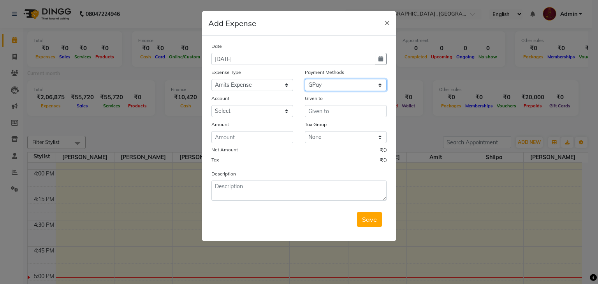
select select "560"
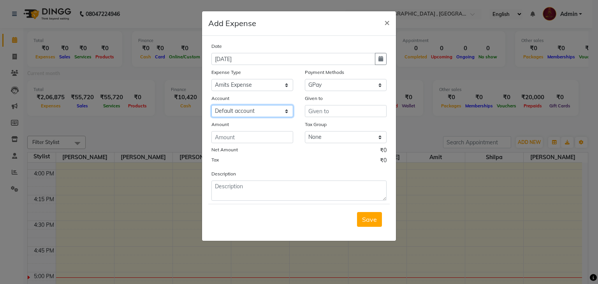
click at [240, 110] on select "Select Default account" at bounding box center [252, 111] width 82 height 12
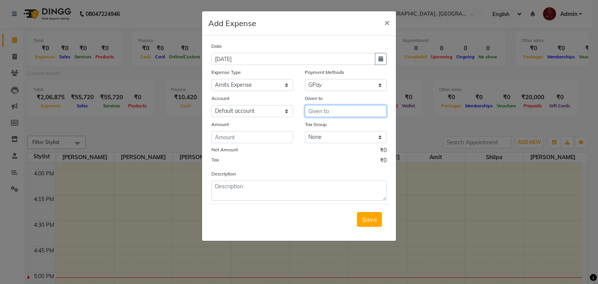
click at [312, 112] on input "text" at bounding box center [346, 111] width 82 height 12
type input "z"
type input "Zomato, Amazon and Wefast"
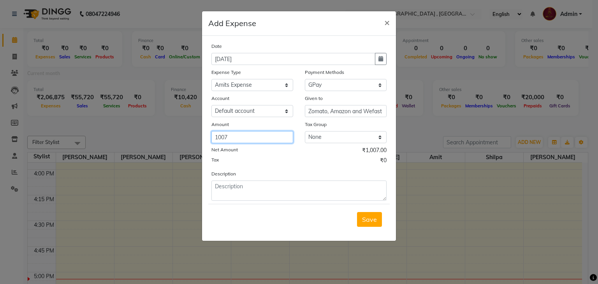
type input "1007"
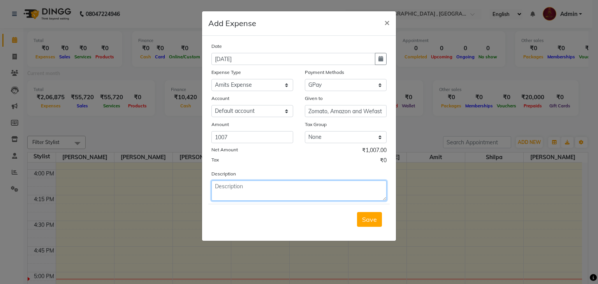
click at [238, 197] on textarea at bounding box center [298, 191] width 175 height 20
click at [313, 184] on textarea "Amazon 500, Zomato 315 and Wefast192" at bounding box center [298, 191] width 175 height 20
click at [310, 189] on textarea "Amazon 500, Zomato 315 and Wefast192" at bounding box center [298, 191] width 175 height 20
click at [311, 190] on textarea "Amazon 500, Zomato 315 and Wefast192" at bounding box center [298, 191] width 175 height 20
type textarea "Amazon 500, Zomato 315 and Wefast 192"
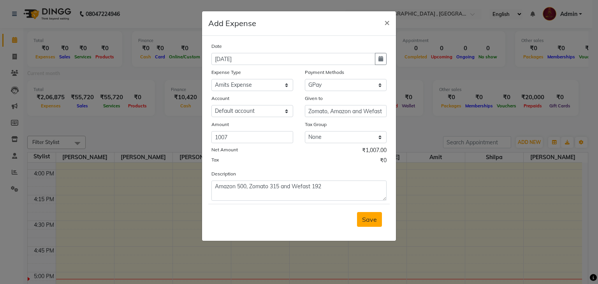
click at [364, 226] on button "Save" at bounding box center [369, 219] width 25 height 15
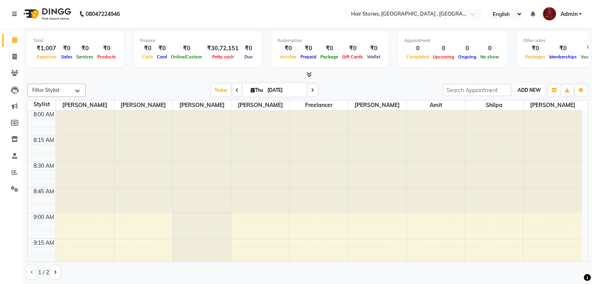
click at [530, 93] on button "ADD NEW Toggle Dropdown" at bounding box center [529, 90] width 27 height 11
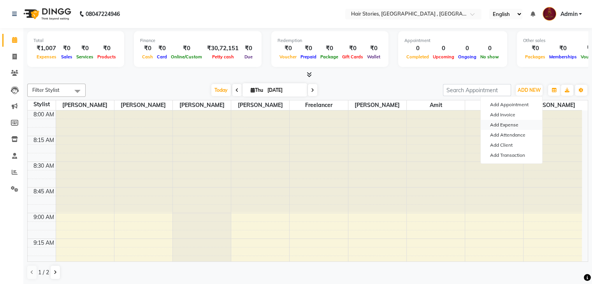
click at [512, 128] on link "Add Expense" at bounding box center [511, 125] width 61 height 10
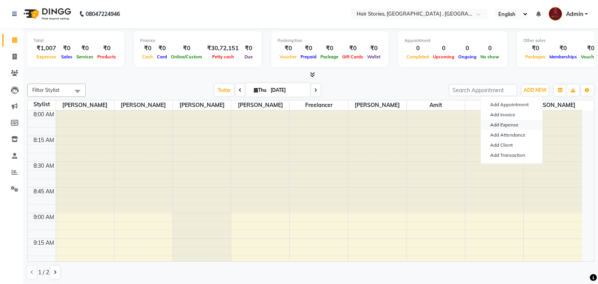
select select "1"
select select "2438"
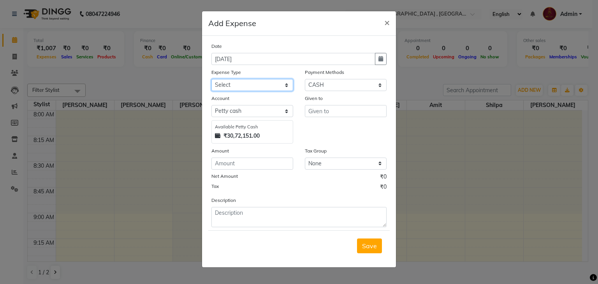
click at [255, 82] on select "Select Advance Salary Amits Expense Bank charges Car maintenance Cash transfer …" at bounding box center [252, 85] width 82 height 12
select select "4089"
click at [211, 80] on select "Select Advance Salary Amits Expense Bank charges Car maintenance Cash transfer …" at bounding box center [252, 85] width 82 height 12
click at [341, 81] on select "Select PhonePe NearBuy Package Master Card BharatPay Card CARD PayTM Prepaid Vo…" at bounding box center [346, 85] width 82 height 12
select select "5"
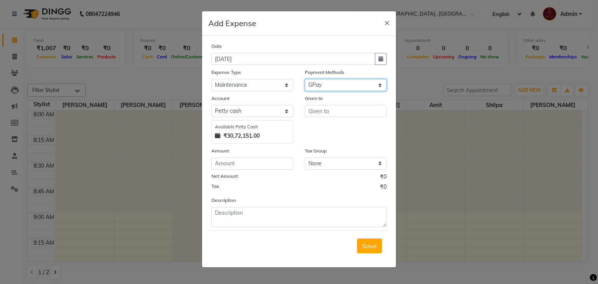
click at [305, 80] on select "Select PhonePe NearBuy Package Master Card BharatPay Card CARD PayTM Prepaid Vo…" at bounding box center [346, 85] width 82 height 12
select select "560"
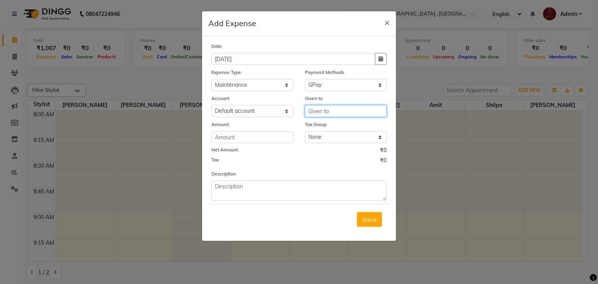
click at [321, 117] on input "text" at bounding box center [346, 111] width 82 height 12
type input "Salaam and Kaiser"
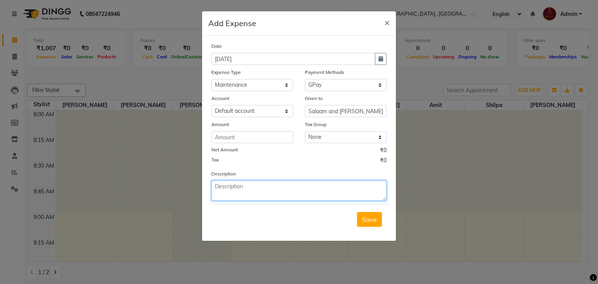
click at [246, 193] on textarea at bounding box center [298, 191] width 175 height 20
type textarea "Salaam 1800 for Electricity and Kaiser for AC Servicing"
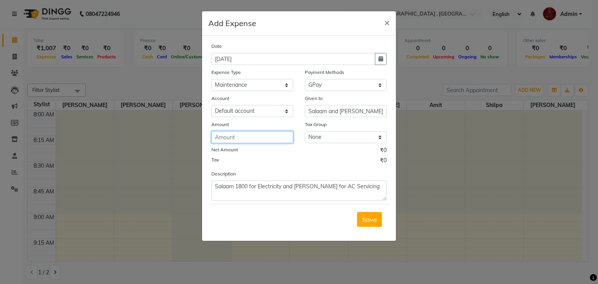
click at [215, 142] on input "number" at bounding box center [252, 137] width 82 height 12
type input "2300"
click at [376, 223] on span "Save" at bounding box center [369, 220] width 15 height 8
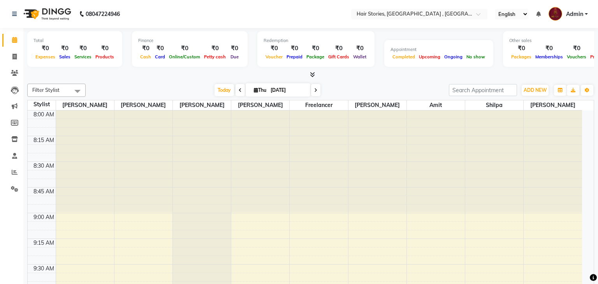
select select "en"
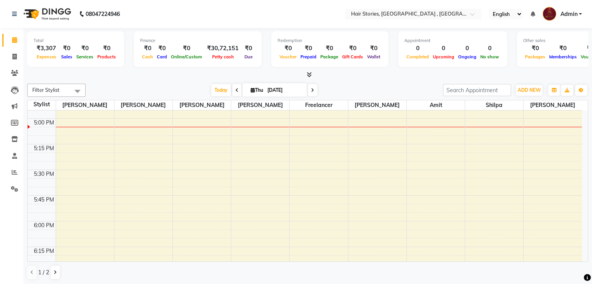
click at [309, 75] on icon at bounding box center [309, 75] width 5 height 6
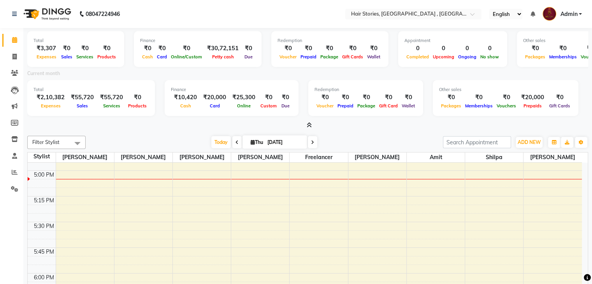
click at [309, 128] on icon at bounding box center [309, 125] width 5 height 6
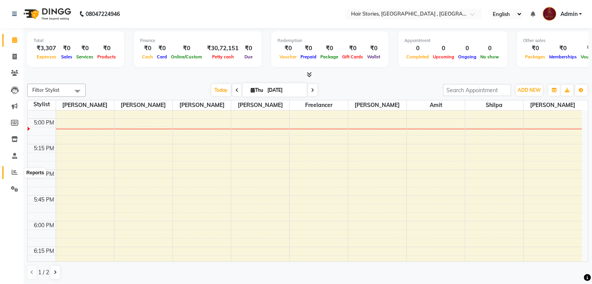
click at [8, 168] on span at bounding box center [15, 172] width 14 height 9
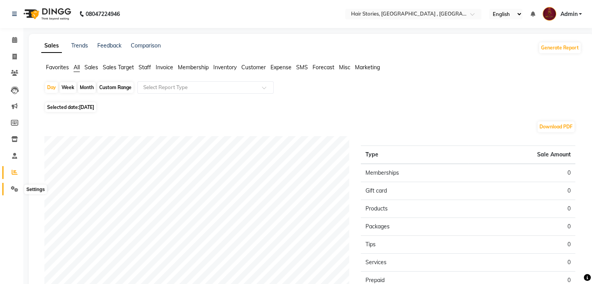
click at [15, 186] on icon at bounding box center [14, 189] width 7 height 6
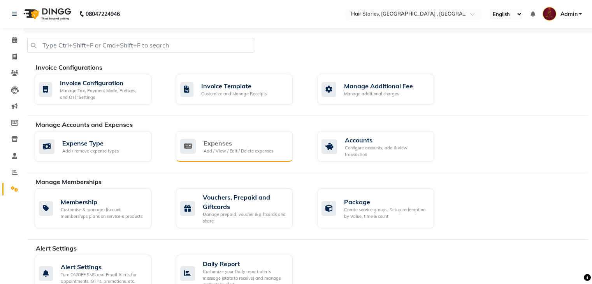
click at [232, 156] on div "Expenses Add / View / Edit / Delete expenses" at bounding box center [234, 146] width 117 height 31
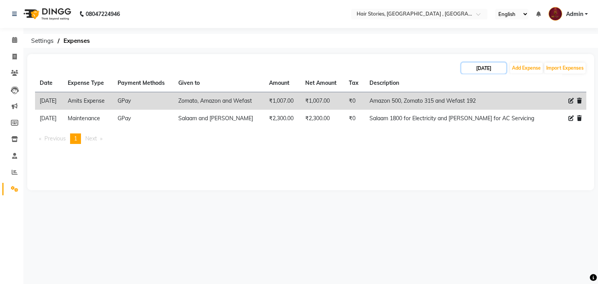
click at [493, 66] on input "[DATE]" at bounding box center [483, 68] width 45 height 11
select select "9"
select select "2025"
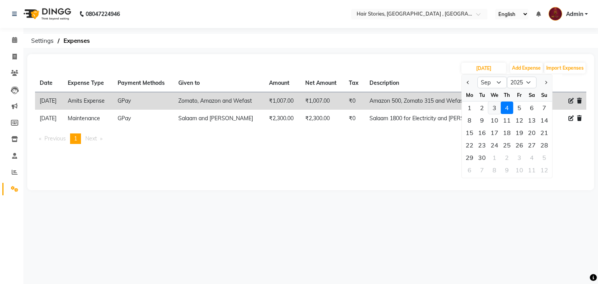
click at [496, 106] on div "3" at bounding box center [494, 108] width 12 height 12
type input "[DATE]"
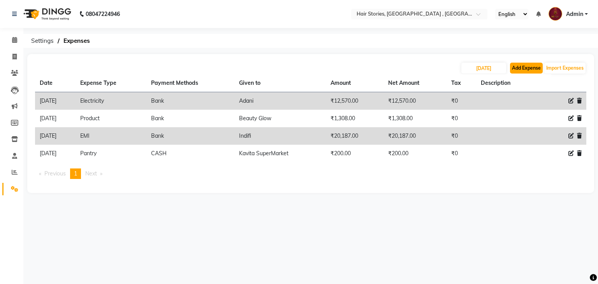
click at [520, 70] on button "Add Expense" at bounding box center [526, 68] width 33 height 11
select select "1"
select select "2438"
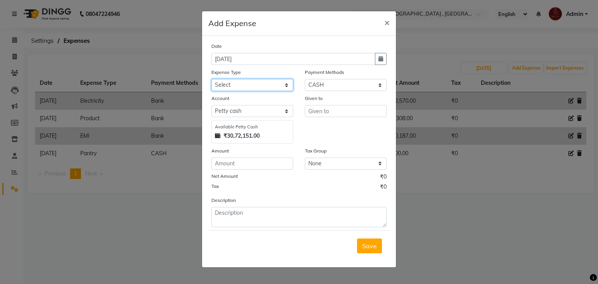
click at [279, 84] on select "Select Advance Salary Amits Expense Bank charges Car maintenance Cash transfer …" at bounding box center [252, 85] width 82 height 12
select select "6017"
click at [211, 80] on select "Select Advance Salary Amits Expense Bank charges Car maintenance Cash transfer …" at bounding box center [252, 85] width 82 height 12
click at [325, 88] on select "Select PhonePe NearBuy Package Master Card BharatPay Card CARD PayTM Prepaid Vo…" at bounding box center [346, 85] width 82 height 12
select select "5"
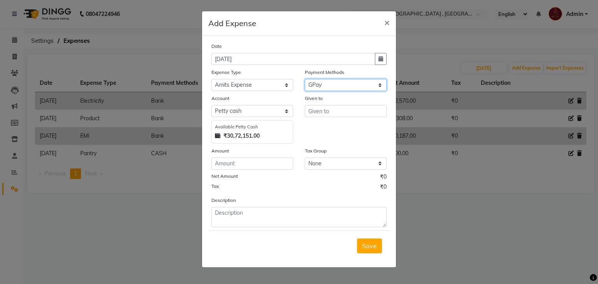
click at [305, 80] on select "Select PhonePe NearBuy Package Master Card BharatPay Card CARD PayTM Prepaid Vo…" at bounding box center [346, 85] width 82 height 12
select select "560"
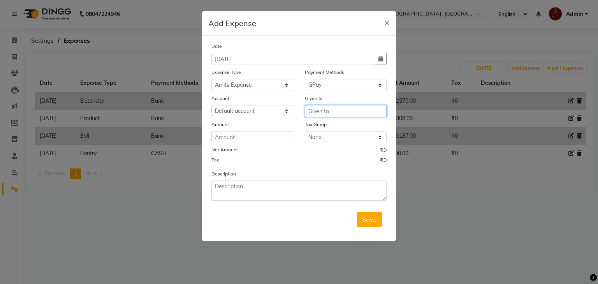
click at [324, 113] on input "text" at bounding box center [346, 111] width 82 height 12
type input "Awesome"
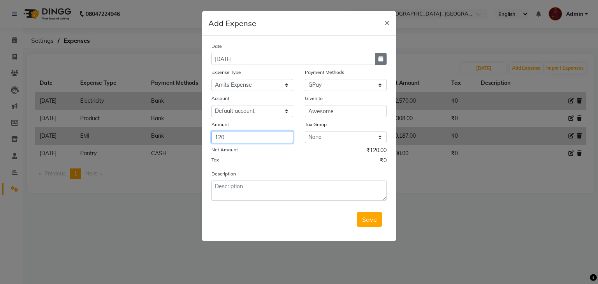
type input "120"
click at [383, 55] on button "button" at bounding box center [381, 59] width 12 height 12
select select "9"
select select "2025"
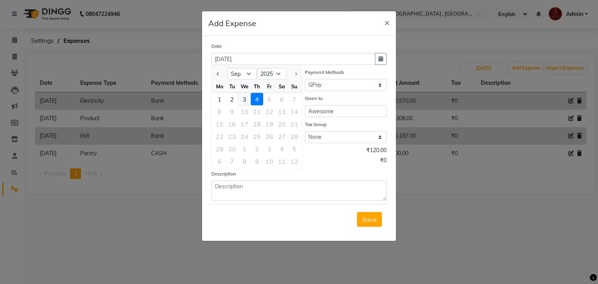
click at [239, 97] on div "3" at bounding box center [244, 99] width 12 height 12
type input "[DATE]"
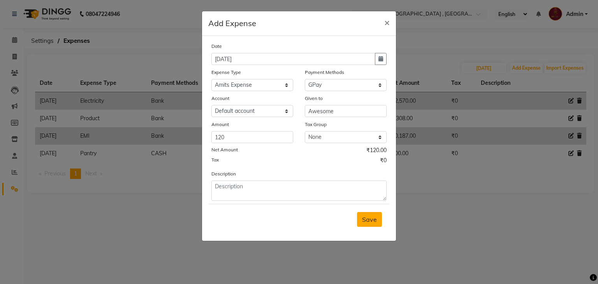
click at [373, 223] on span "Save" at bounding box center [369, 220] width 15 height 8
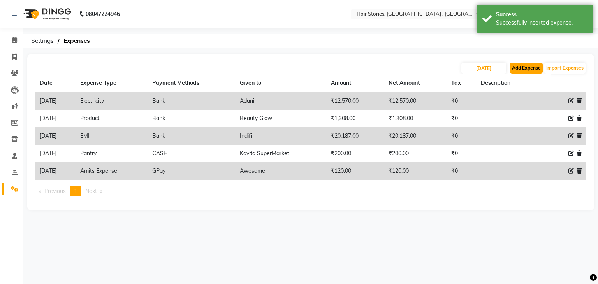
click at [524, 69] on button "Add Expense" at bounding box center [526, 68] width 33 height 11
select select "1"
select select "2438"
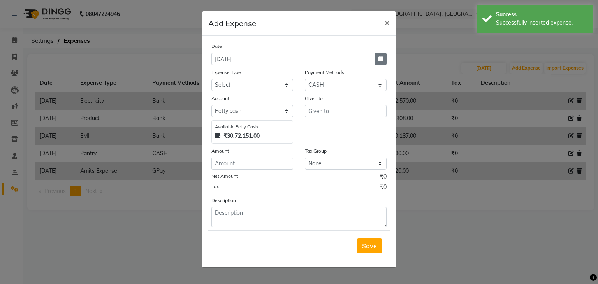
click at [383, 61] on button "button" at bounding box center [381, 59] width 12 height 12
select select "9"
select select "2025"
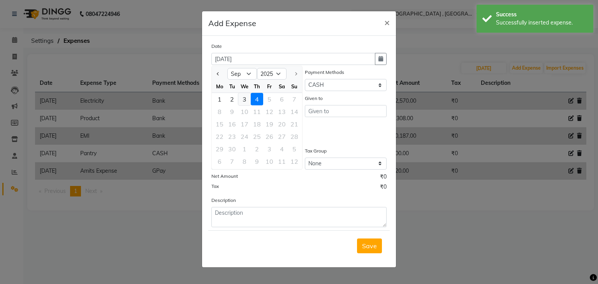
click at [243, 102] on div "3" at bounding box center [244, 99] width 12 height 12
type input "[DATE]"
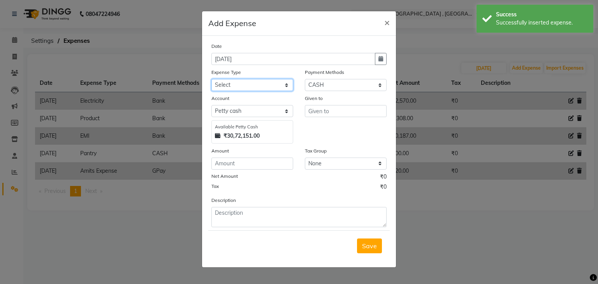
click at [231, 88] on select "Select Advance Salary Amits Expense Bank charges Car maintenance Cash transfer …" at bounding box center [252, 85] width 82 height 12
select select "6017"
click at [211, 80] on select "Select Advance Salary Amits Expense Bank charges Car maintenance Cash transfer …" at bounding box center [252, 85] width 82 height 12
click at [311, 90] on select "Select PhonePe NearBuy Package Master Card BharatPay Card CARD PayTM Prepaid Vo…" at bounding box center [346, 85] width 82 height 12
select select "5"
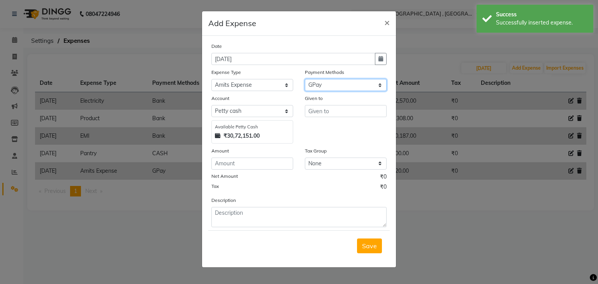
click at [305, 80] on select "Select PhonePe NearBuy Package Master Card BharatPay Card CARD PayTM Prepaid Vo…" at bounding box center [346, 85] width 82 height 12
select select "560"
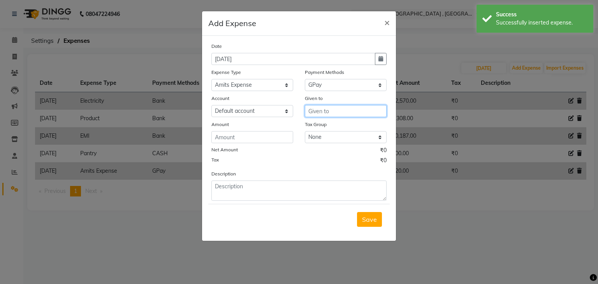
click at [315, 117] on input "text" at bounding box center [346, 111] width 82 height 12
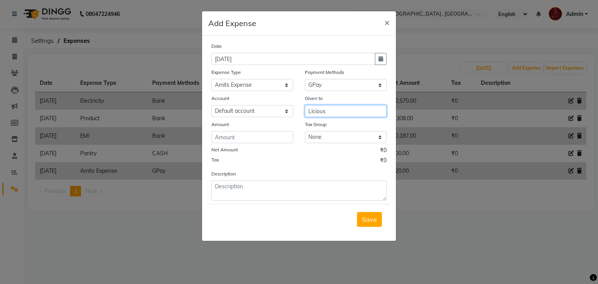
type input "Licious"
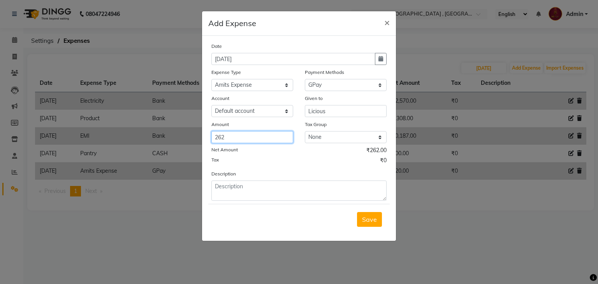
type input "262"
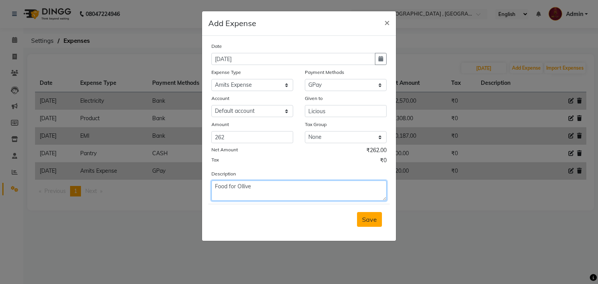
type textarea "Food for Ollive"
click at [376, 226] on button "Save" at bounding box center [369, 219] width 25 height 15
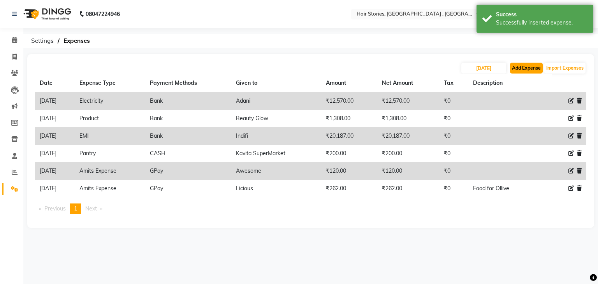
click at [534, 64] on button "Add Expense" at bounding box center [526, 68] width 33 height 11
select select "1"
select select "2438"
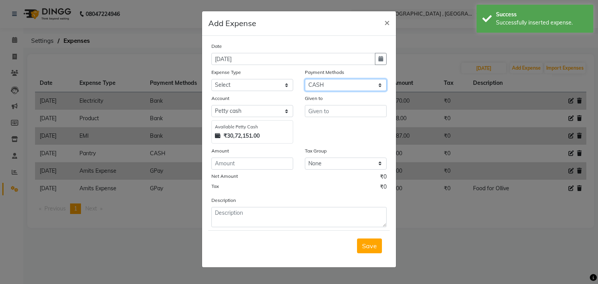
click at [343, 88] on select "Select PhonePe NearBuy Package Master Card BharatPay Card CARD PayTM Prepaid Vo…" at bounding box center [346, 85] width 82 height 12
select select "5"
click at [305, 80] on select "Select PhonePe NearBuy Package Master Card BharatPay Card CARD PayTM Prepaid Vo…" at bounding box center [346, 85] width 82 height 12
select select "560"
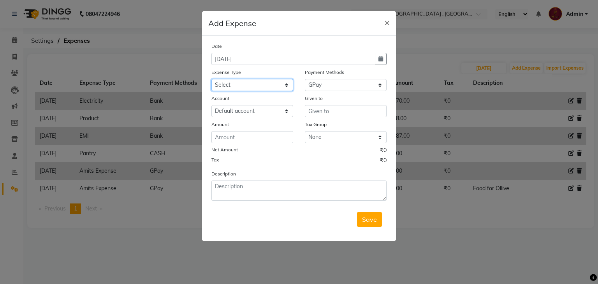
click at [255, 88] on select "Select Advance Salary Amits Expense Bank charges Car maintenance Cash transfer …" at bounding box center [252, 85] width 82 height 12
select select "6017"
click at [211, 80] on select "Select Advance Salary Amits Expense Bank charges Car maintenance Cash transfer …" at bounding box center [252, 85] width 82 height 12
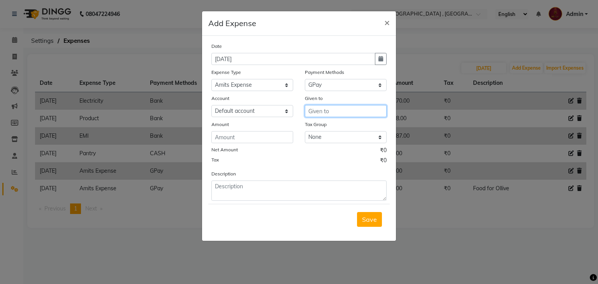
click at [309, 117] on input "text" at bounding box center [346, 111] width 82 height 12
type input "Jio"
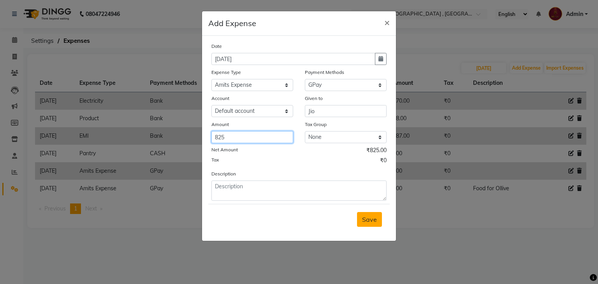
type input "825"
click at [367, 223] on span "Save" at bounding box center [369, 220] width 15 height 8
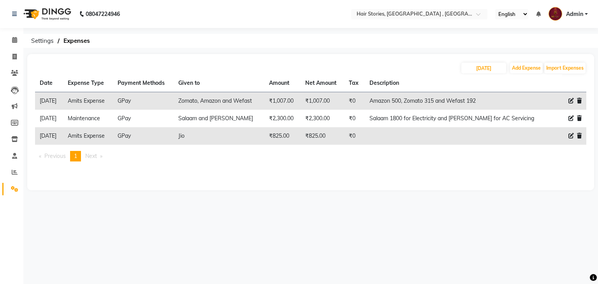
click at [570, 137] on icon at bounding box center [570, 135] width 5 height 5
select select "6017"
select select "5"
select select "560"
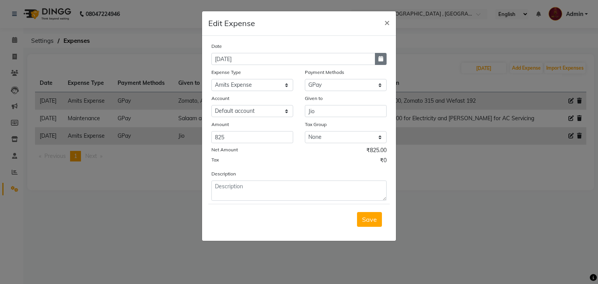
click at [380, 58] on icon "button" at bounding box center [380, 58] width 5 height 5
select select "9"
select select "2025"
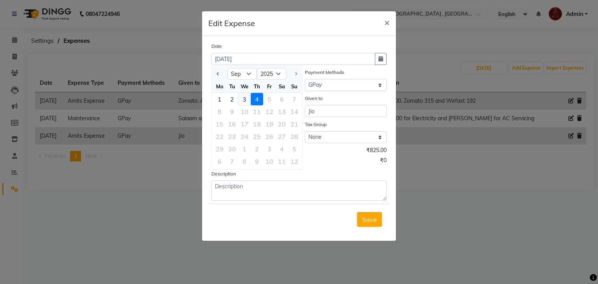
click at [240, 102] on div "3" at bounding box center [244, 99] width 12 height 12
type input "[DATE]"
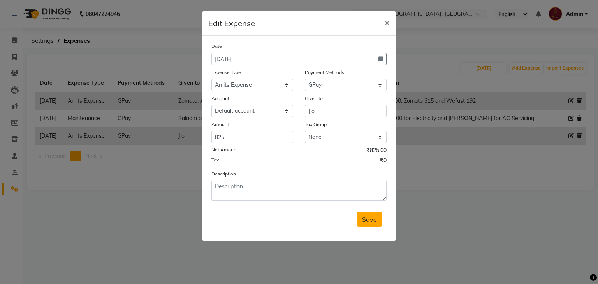
click at [370, 222] on span "Save" at bounding box center [369, 220] width 15 height 8
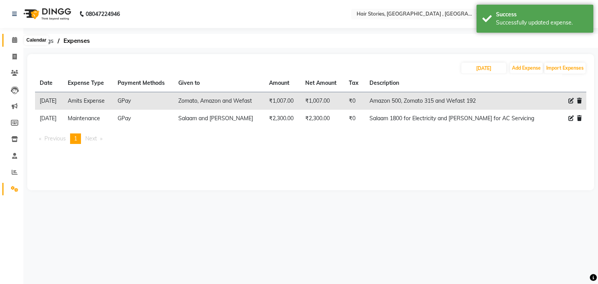
click at [13, 43] on icon at bounding box center [14, 40] width 5 height 6
